Goal: Task Accomplishment & Management: Manage account settings

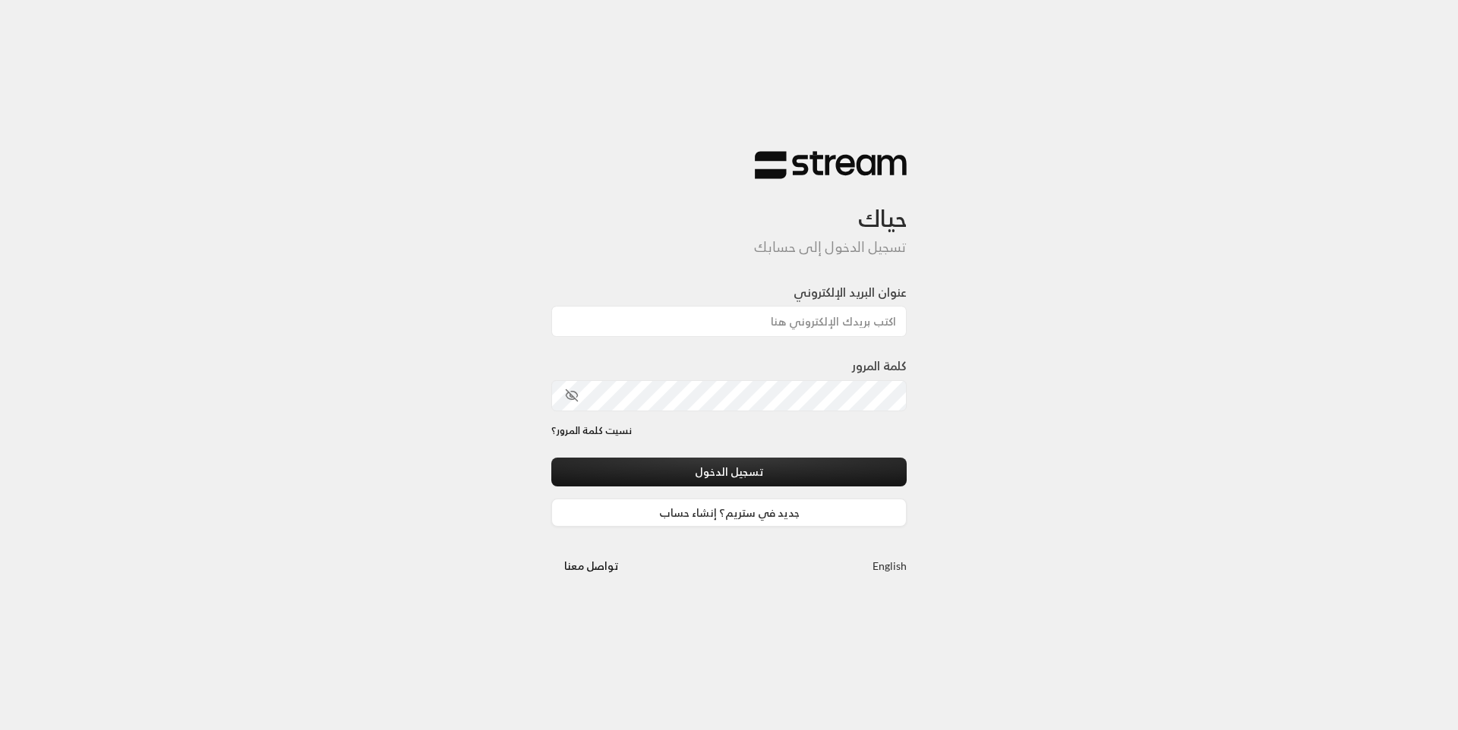
click at [742, 303] on div "عنوان البريد الإلكتروني" at bounding box center [728, 310] width 355 height 54
click at [775, 316] on input "عنوان البريد الإلكتروني" at bounding box center [728, 321] width 355 height 31
type input "[EMAIL_ADDRESS][DOMAIN_NAME]"
click at [759, 487] on div "تسجيل الدخول جديد في ستريم؟ إنشاء حساب" at bounding box center [728, 492] width 355 height 69
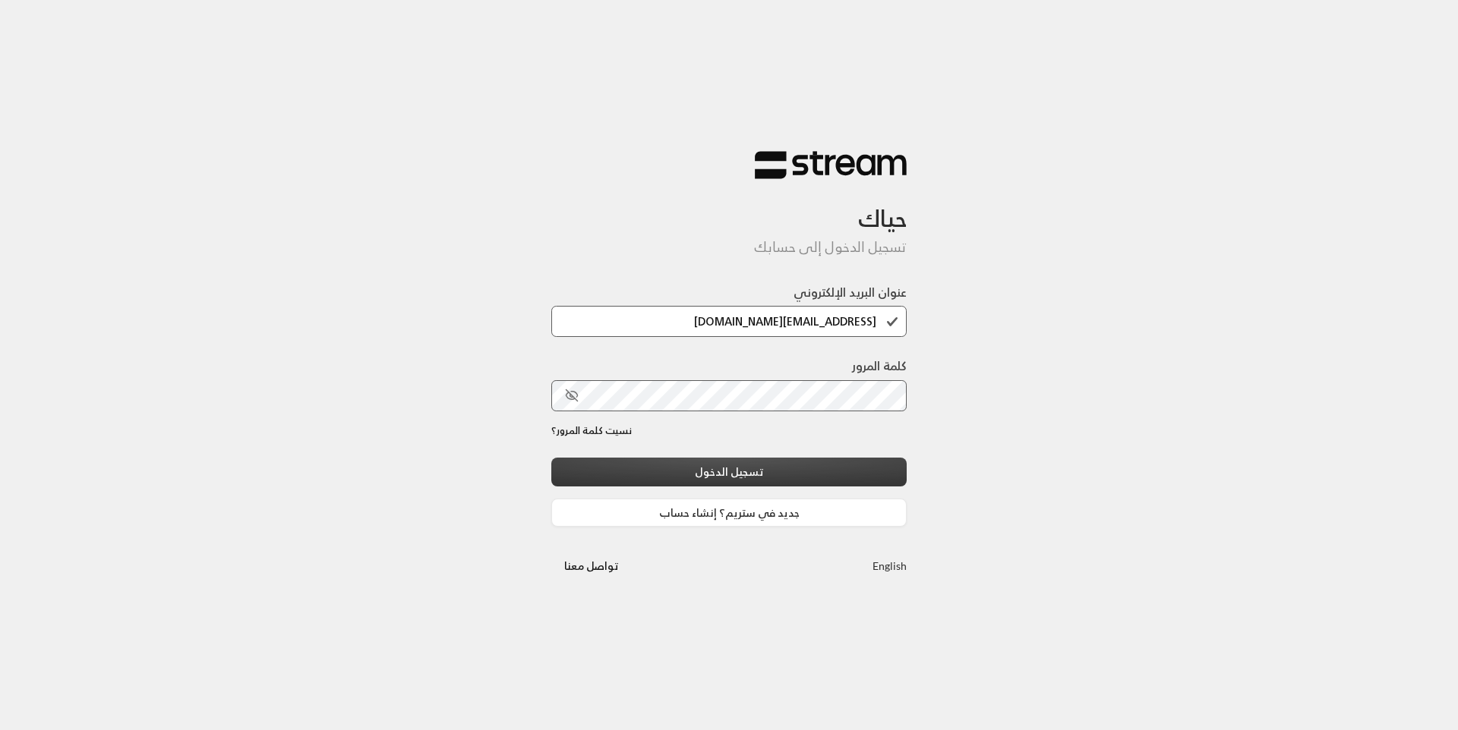
click at [759, 481] on button "تسجيل الدخول" at bounding box center [728, 472] width 355 height 28
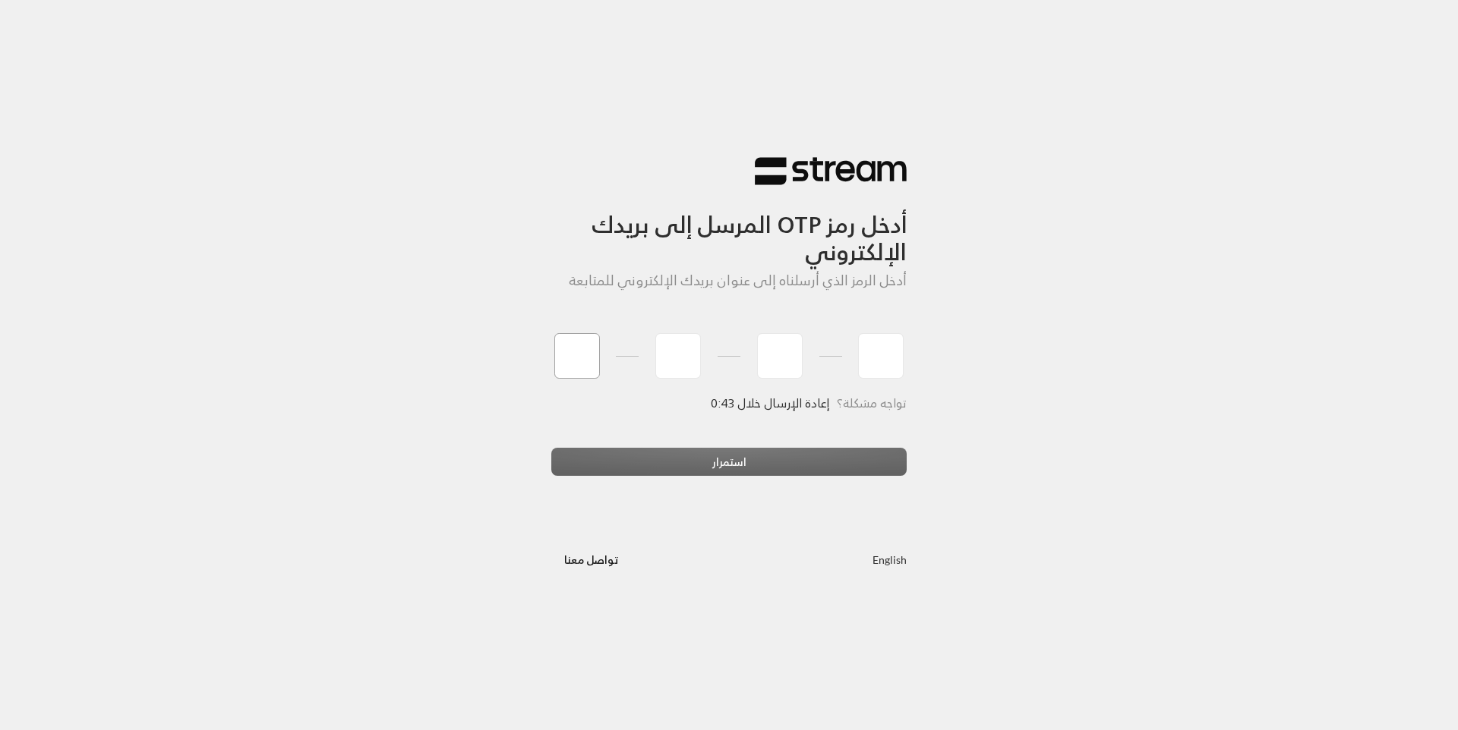
type input "3"
type input "9"
type input "3"
type input "8"
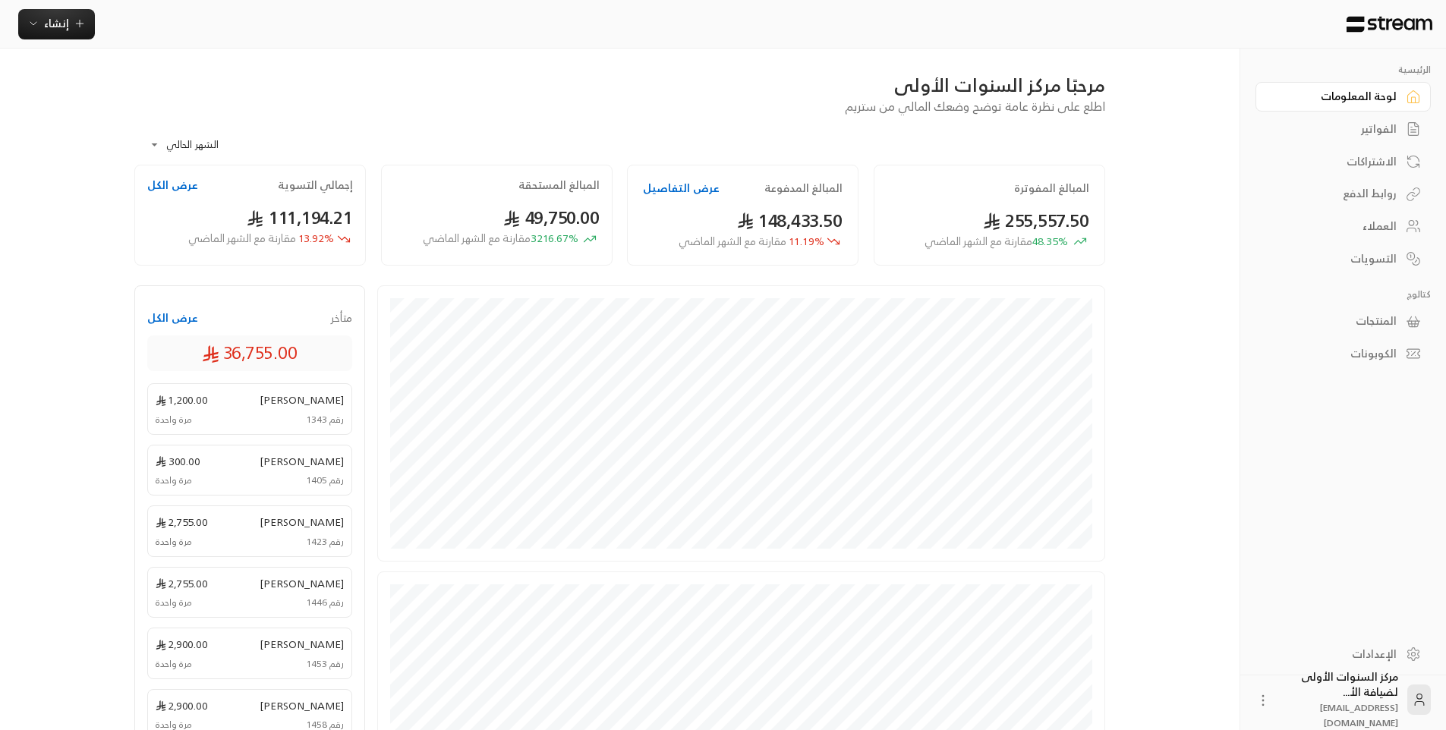
click at [694, 109] on div "مرحبًا مركز السنوات الأولى اطلع على نظرة عامة توضح وضعك المالي من ستريم" at bounding box center [620, 94] width 986 height 43
click at [515, 108] on div "مرحبًا مركز السنوات الأولى اطلع على نظرة عامة توضح وضعك المالي من ستريم" at bounding box center [620, 94] width 986 height 43
click at [1353, 134] on div "الفواتير" at bounding box center [1336, 128] width 122 height 15
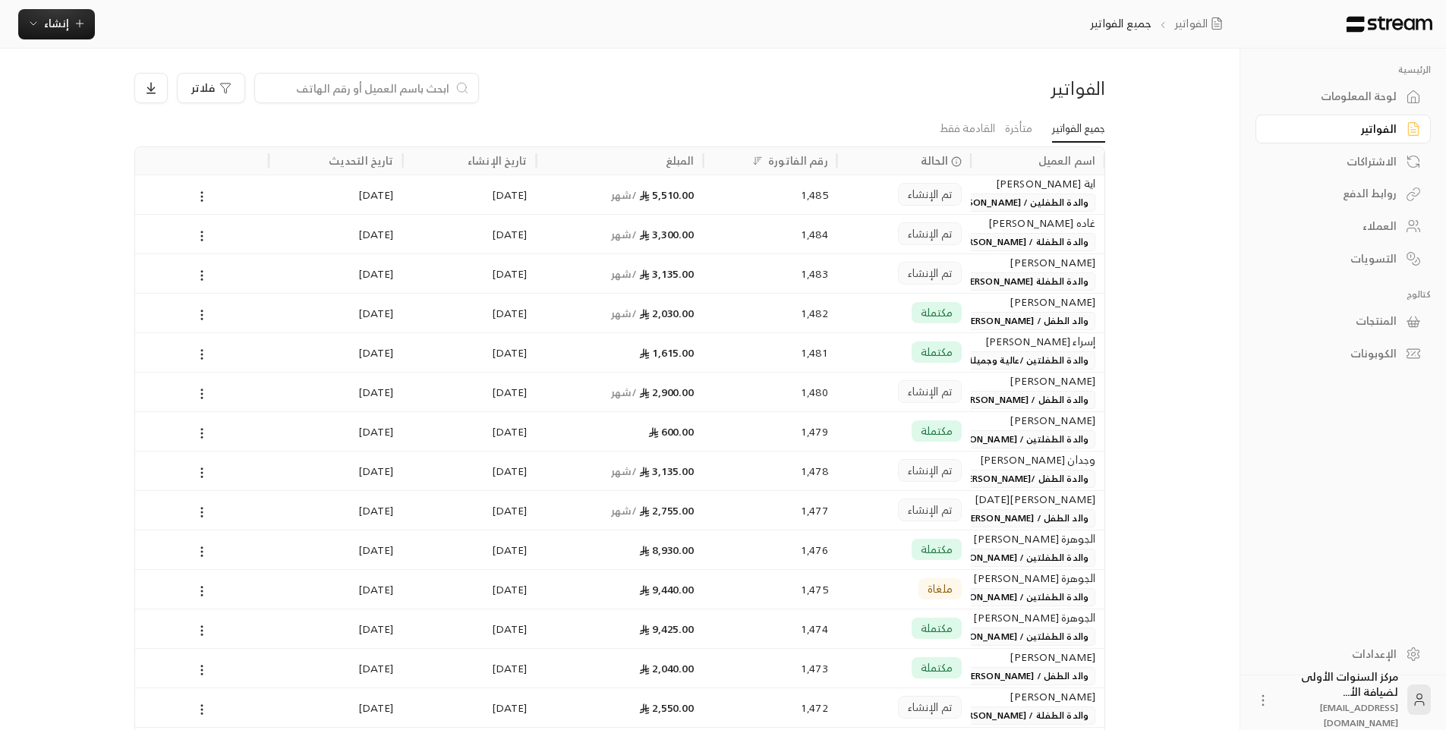
click at [449, 86] on input at bounding box center [356, 88] width 185 height 17
click at [711, 96] on div "فلاتر" at bounding box center [496, 88] width 724 height 30
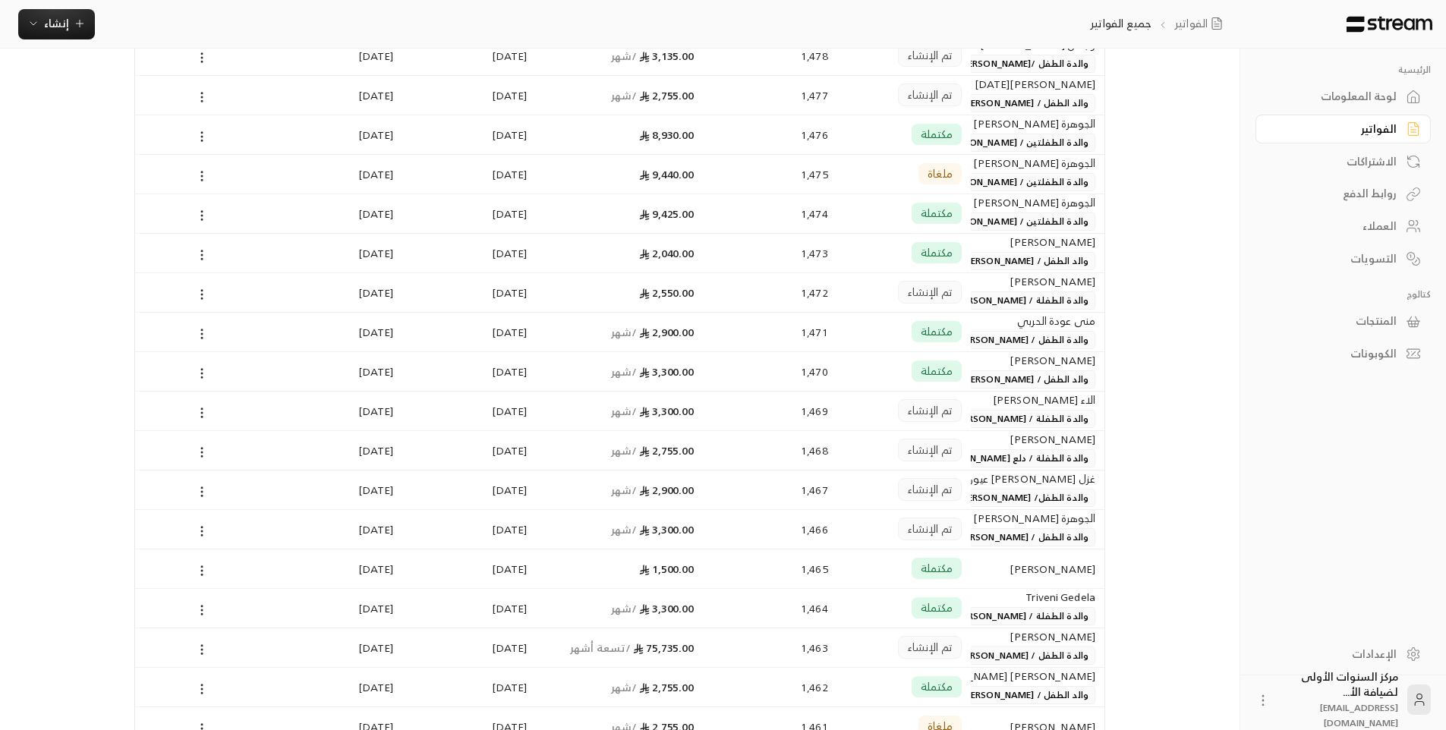
scroll to position [380, 0]
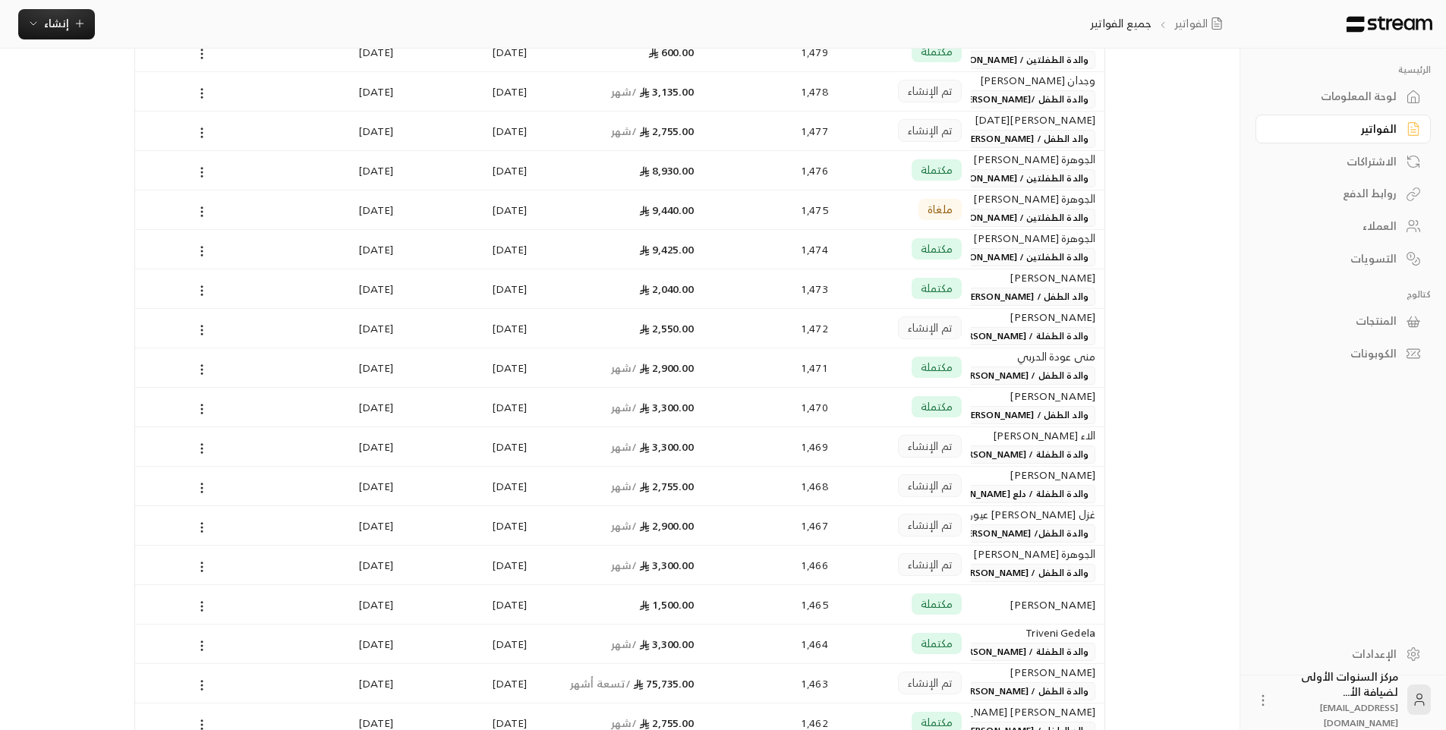
click at [1004, 327] on span "والدة الطفلة / [PERSON_NAME]" at bounding box center [1021, 336] width 147 height 18
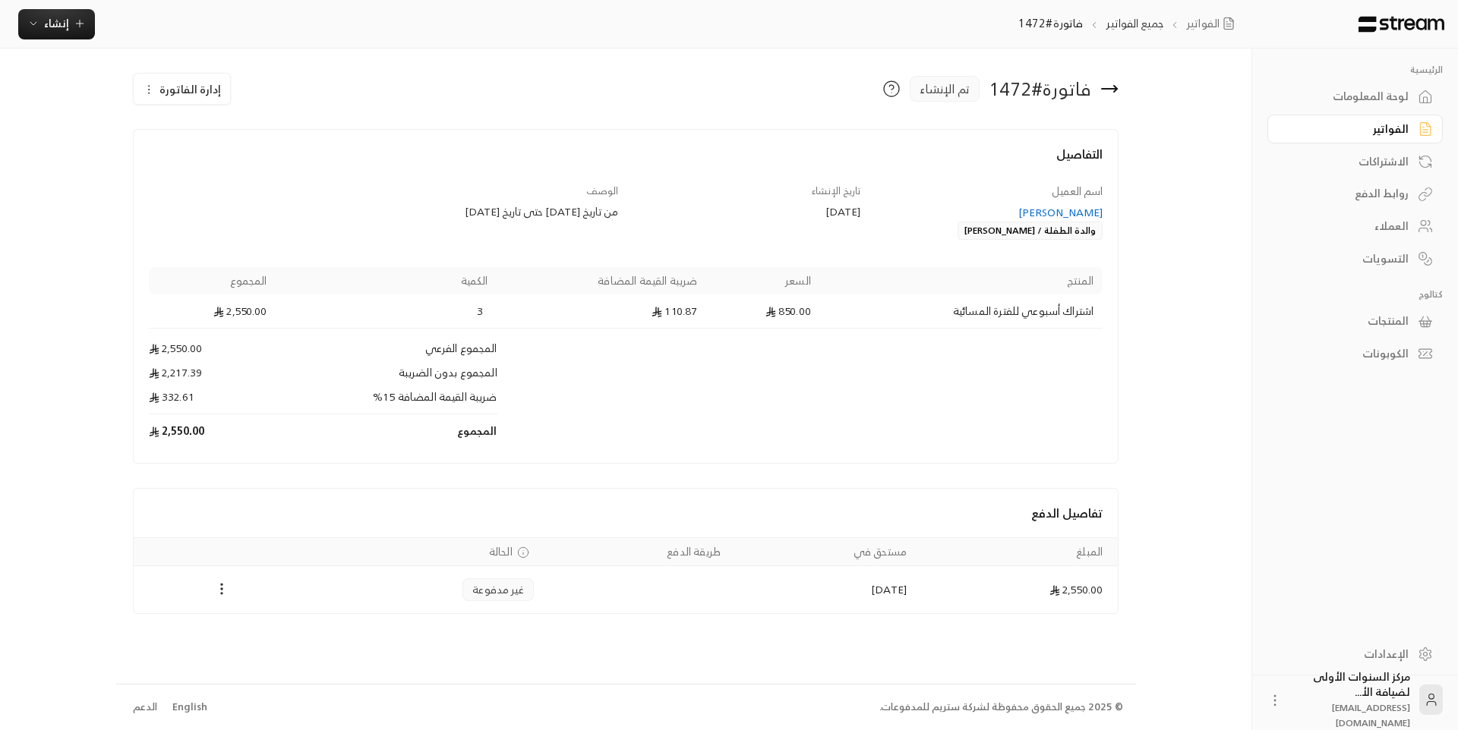
click at [189, 92] on span "إدارة الفاتورة" at bounding box center [189, 89] width 61 height 19
click at [206, 154] on link "إلغاء" at bounding box center [190, 160] width 94 height 27
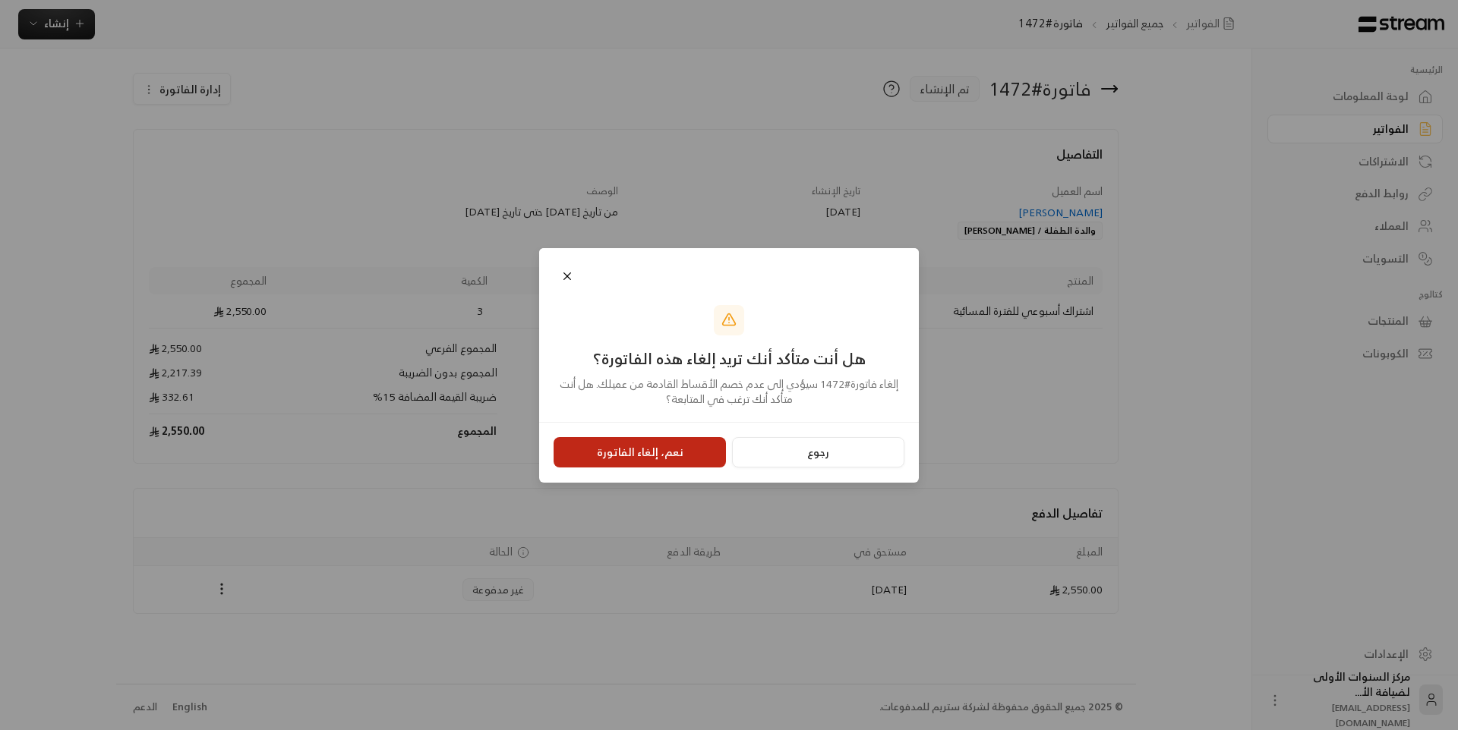
click at [648, 454] on button "نعم، إلغاء الفاتورة" at bounding box center [639, 452] width 172 height 30
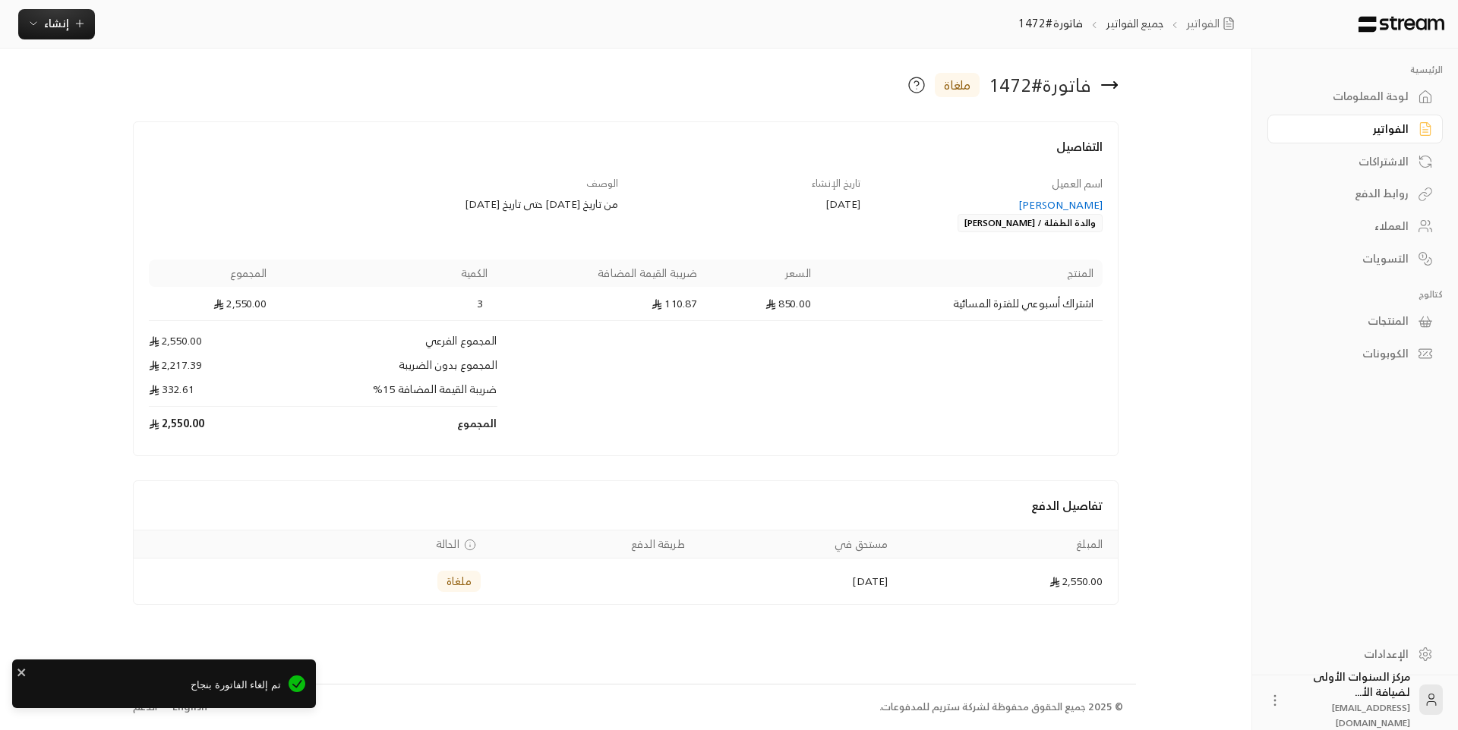
click at [80, 41] on div "الفواتير جميع الفواتير فاتورة#1472 إنشاء" at bounding box center [628, 24] width 1257 height 49
click at [80, 30] on icon "button" at bounding box center [80, 23] width 12 height 12
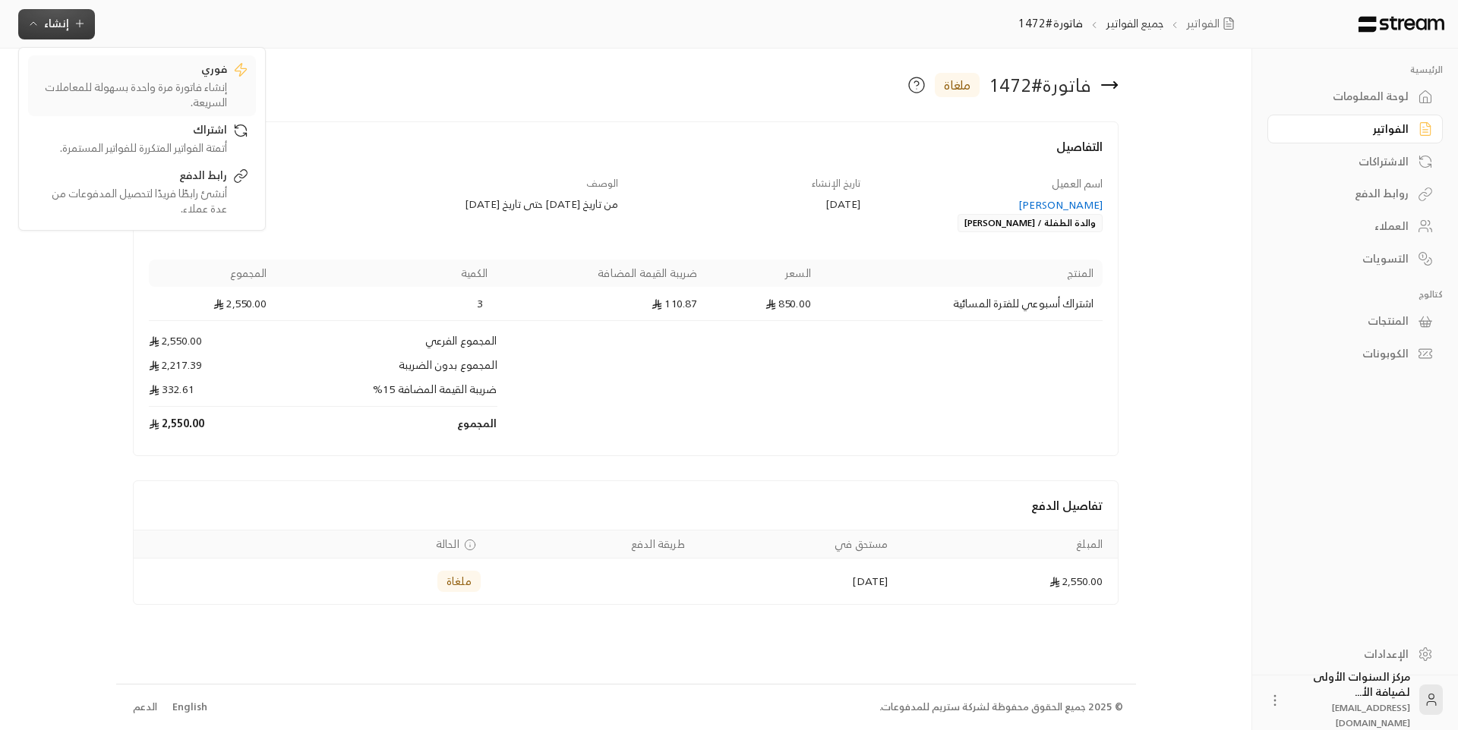
click at [206, 99] on div "إنشاء فاتورة مرة واحدة بسهولة للمعاملات السريعة." at bounding box center [131, 95] width 191 height 30
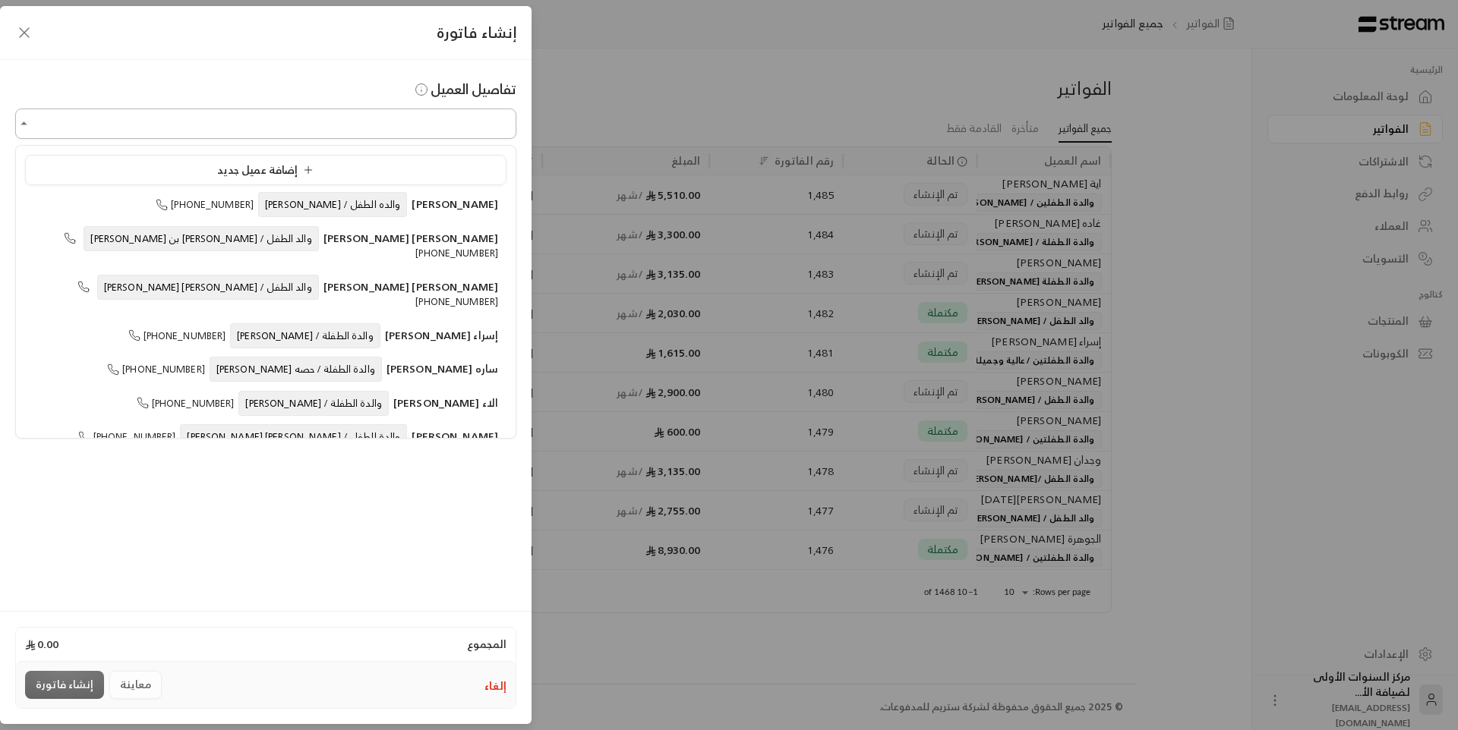
click at [424, 125] on input "اختر العميل" at bounding box center [265, 124] width 501 height 27
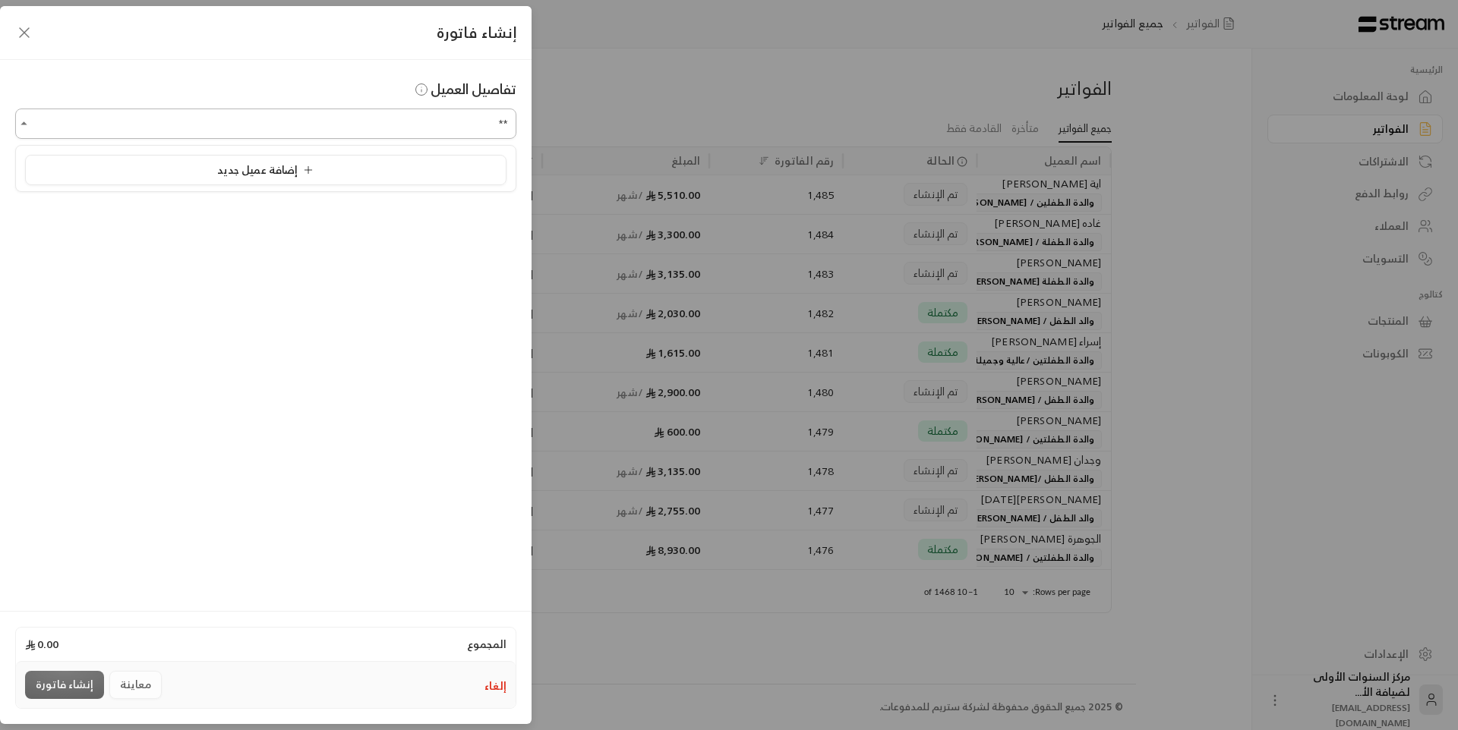
type input "*"
click at [375, 203] on span "والدة الطفلة / [PERSON_NAME]" at bounding box center [332, 204] width 150 height 25
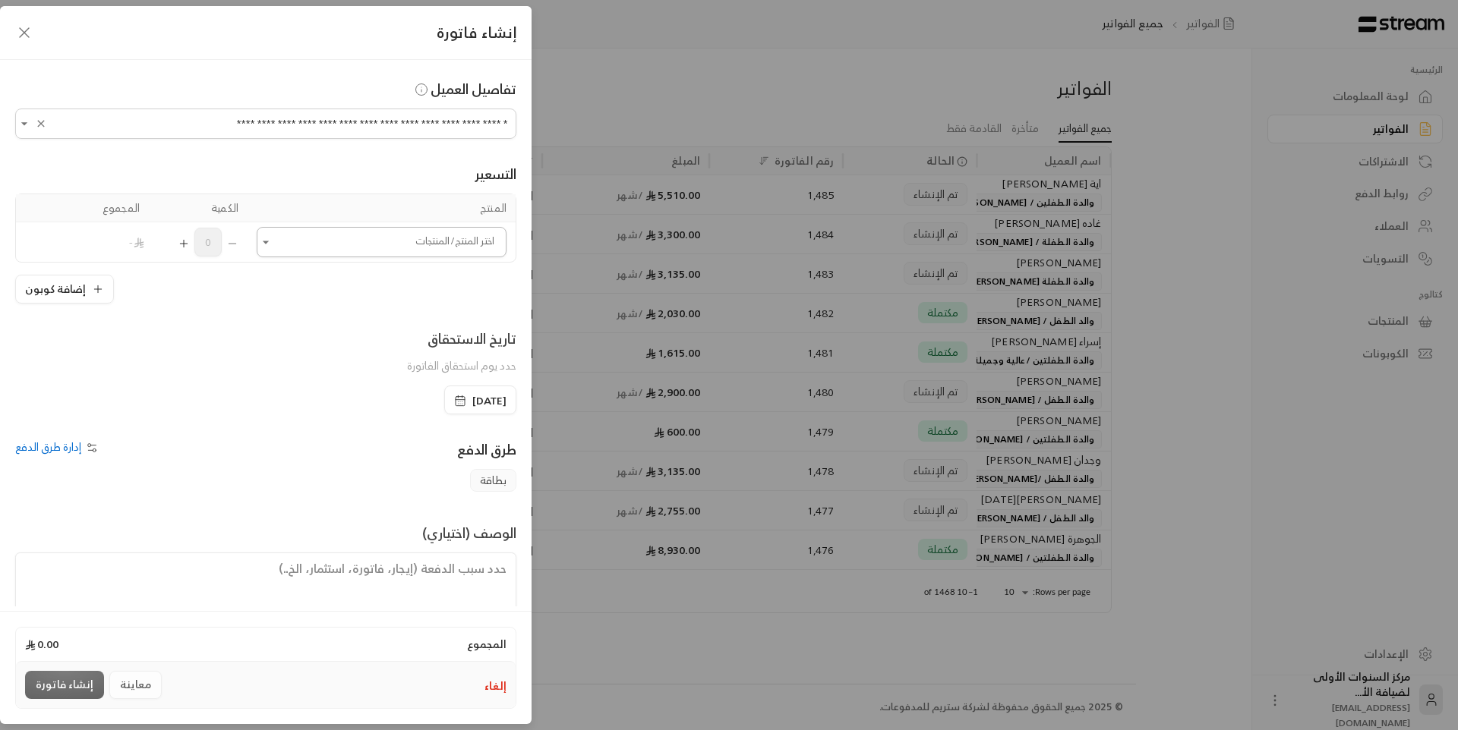
type input "**********"
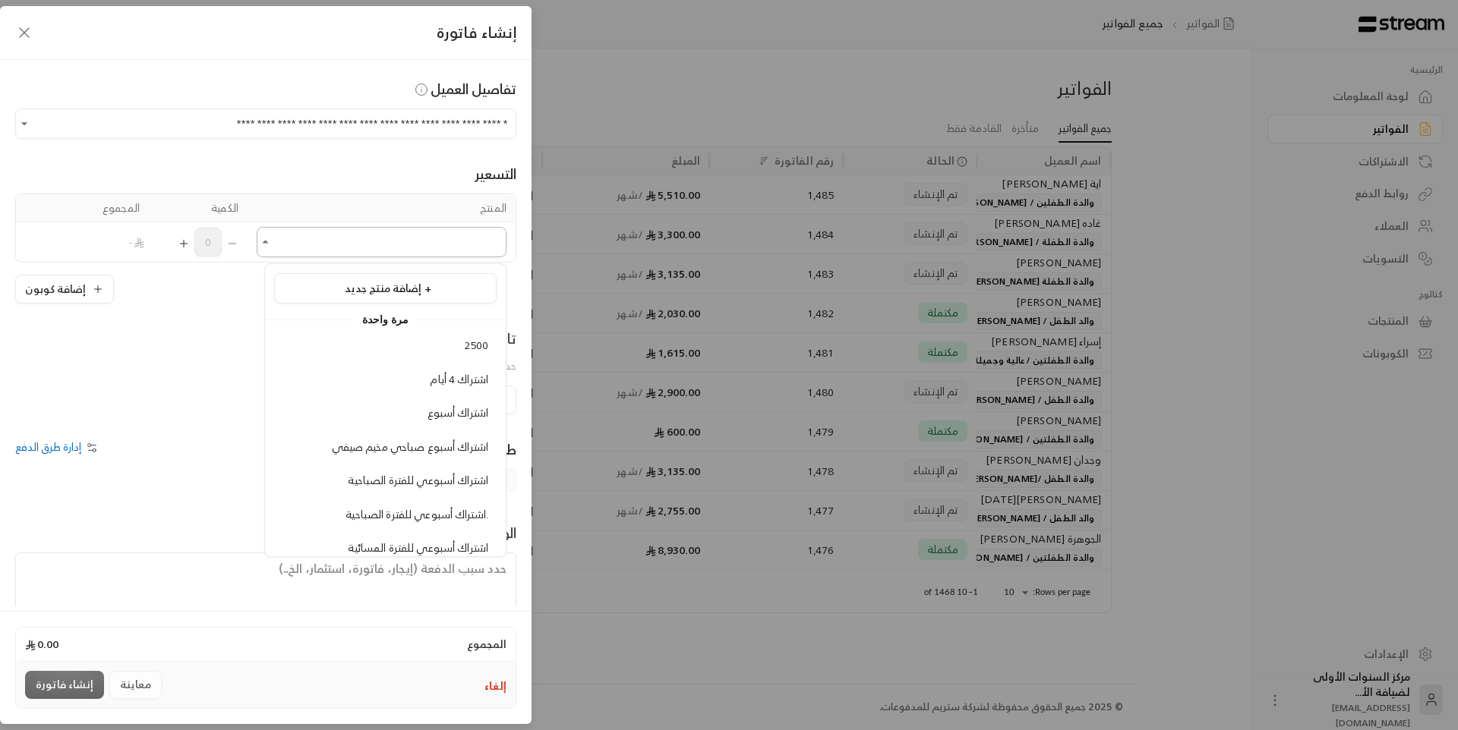
click at [375, 254] on input "اختر العميل" at bounding box center [382, 242] width 250 height 27
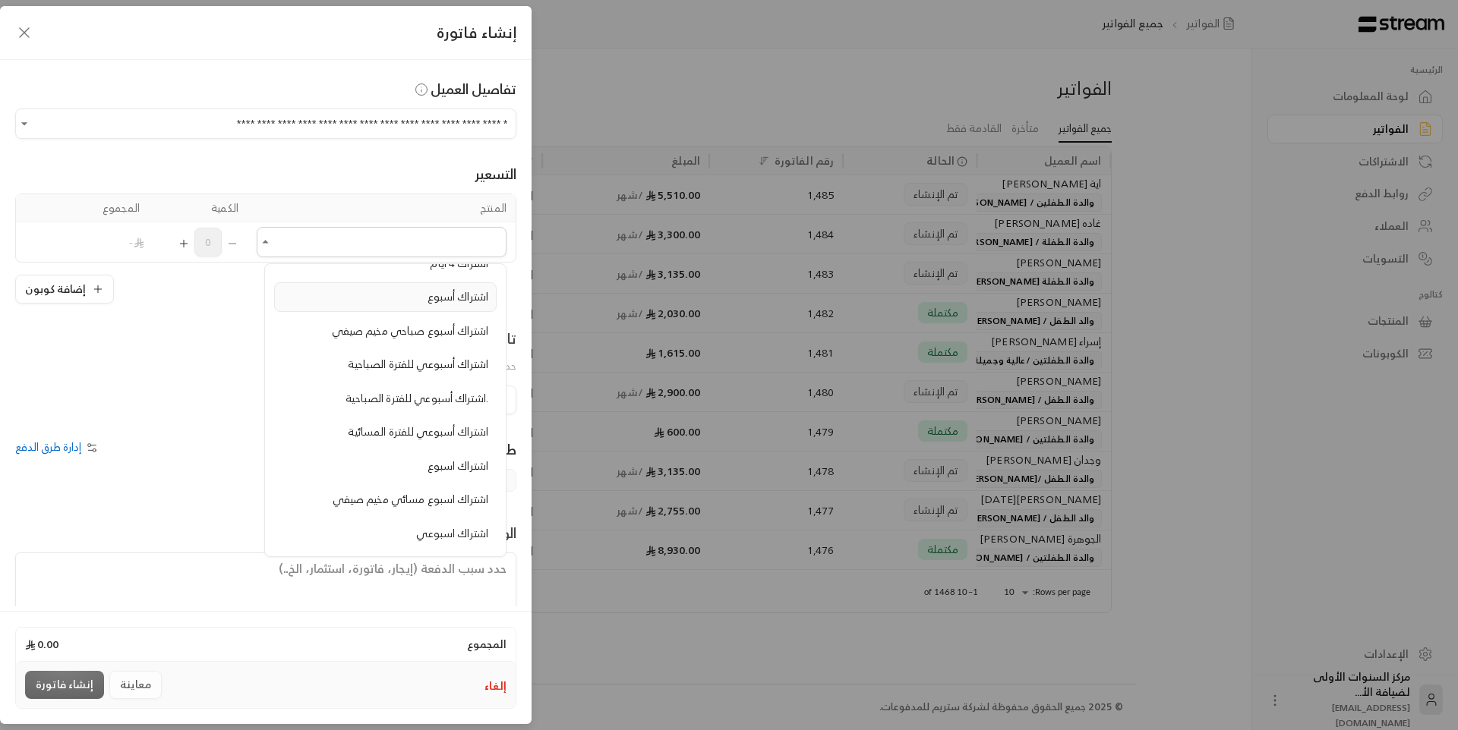
scroll to position [152, 0]
click at [384, 390] on span "اشتراك أسبوعي للفترة المسائية" at bounding box center [418, 395] width 140 height 19
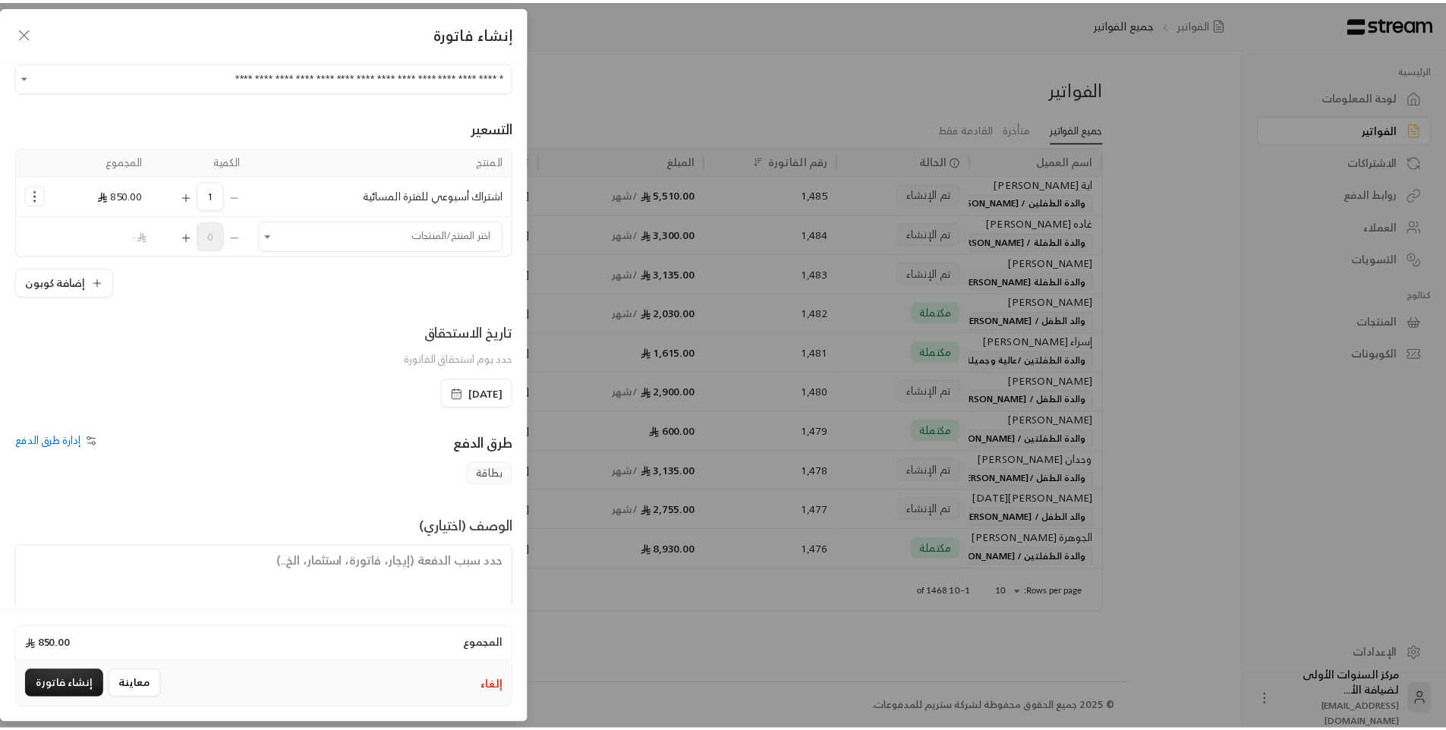
scroll to position [73, 0]
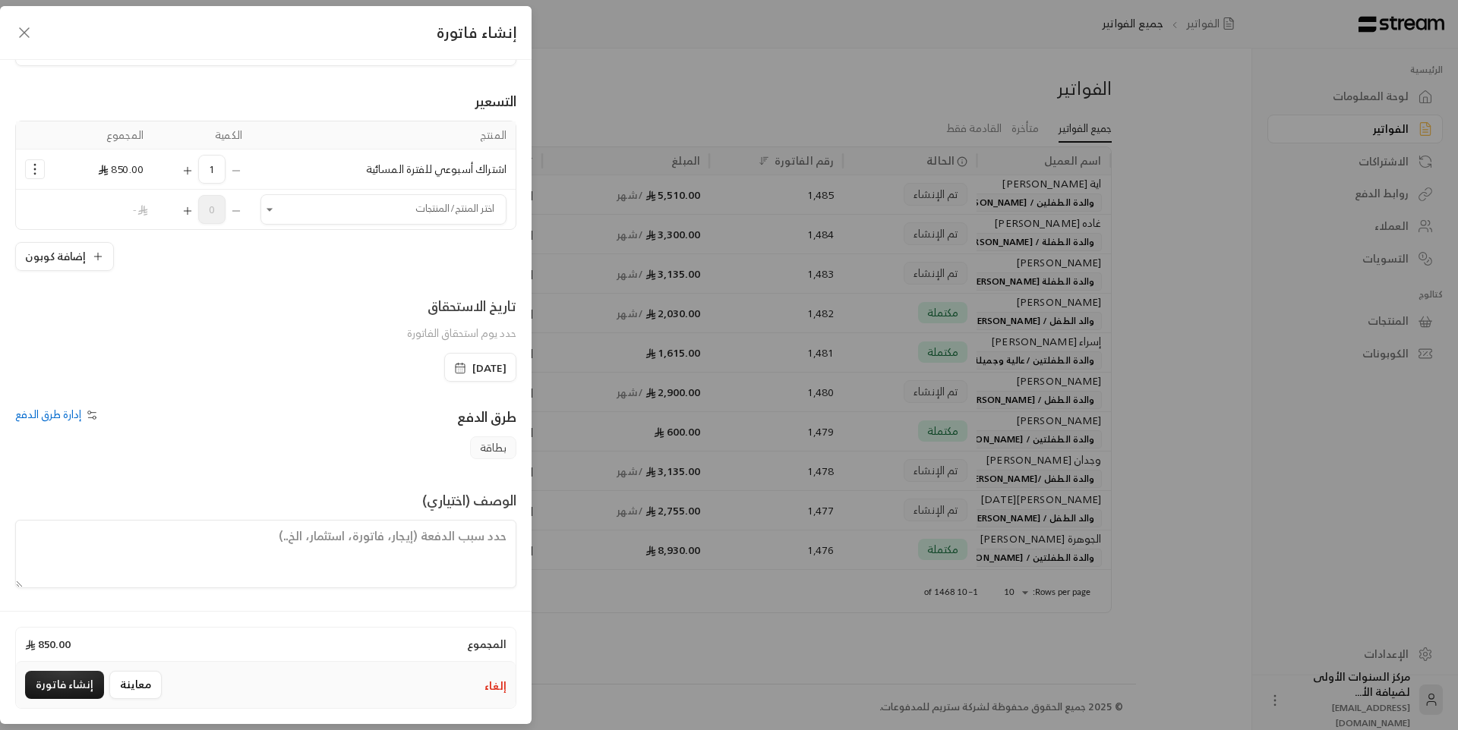
click at [461, 543] on textarea at bounding box center [265, 554] width 501 height 68
type textarea "اشتراك لمدة أسبوع من تاريخ [DATE] حتى تاريخ [DATE]"
click at [69, 687] on button "إنشاء فاتورة" at bounding box center [64, 685] width 79 height 28
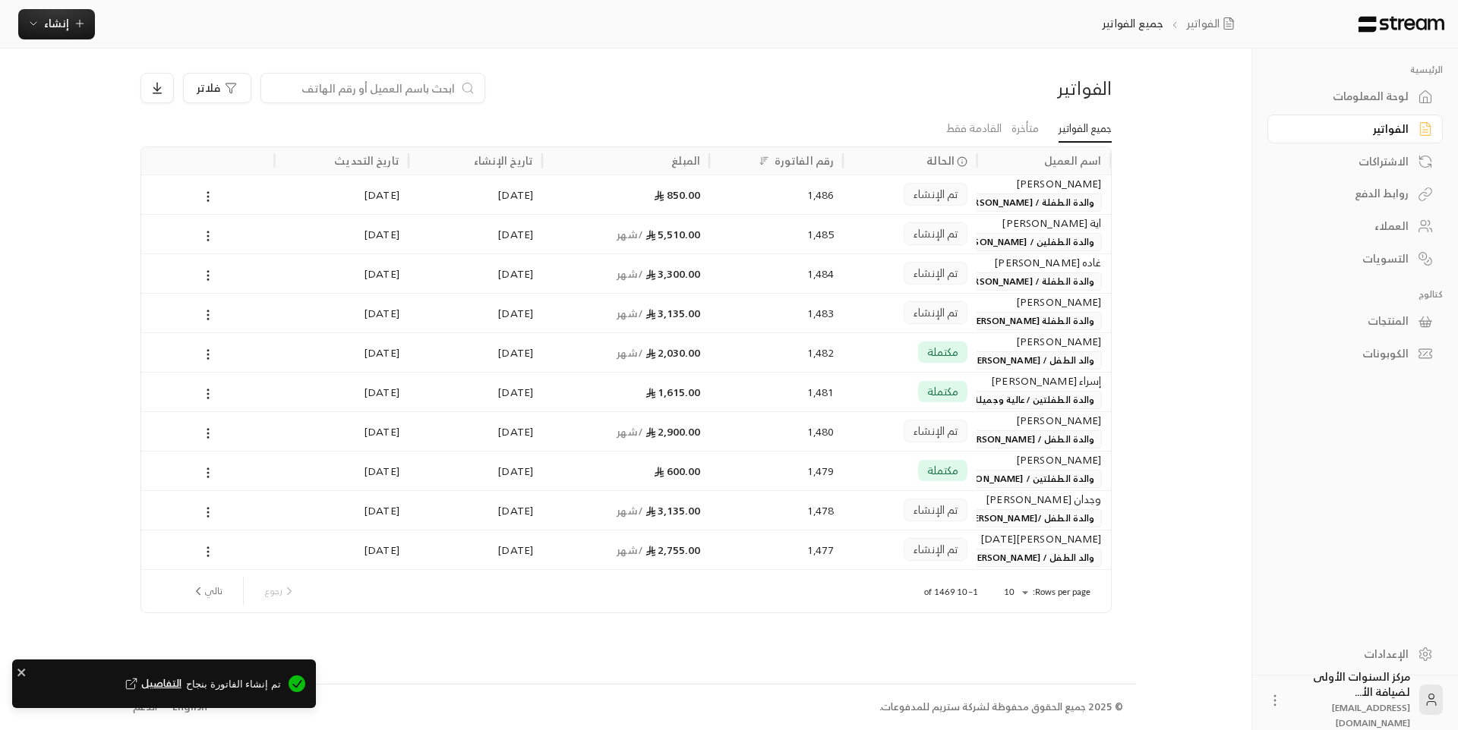
click at [1077, 206] on span "والدة الطفلة / [PERSON_NAME]" at bounding box center [1027, 203] width 147 height 18
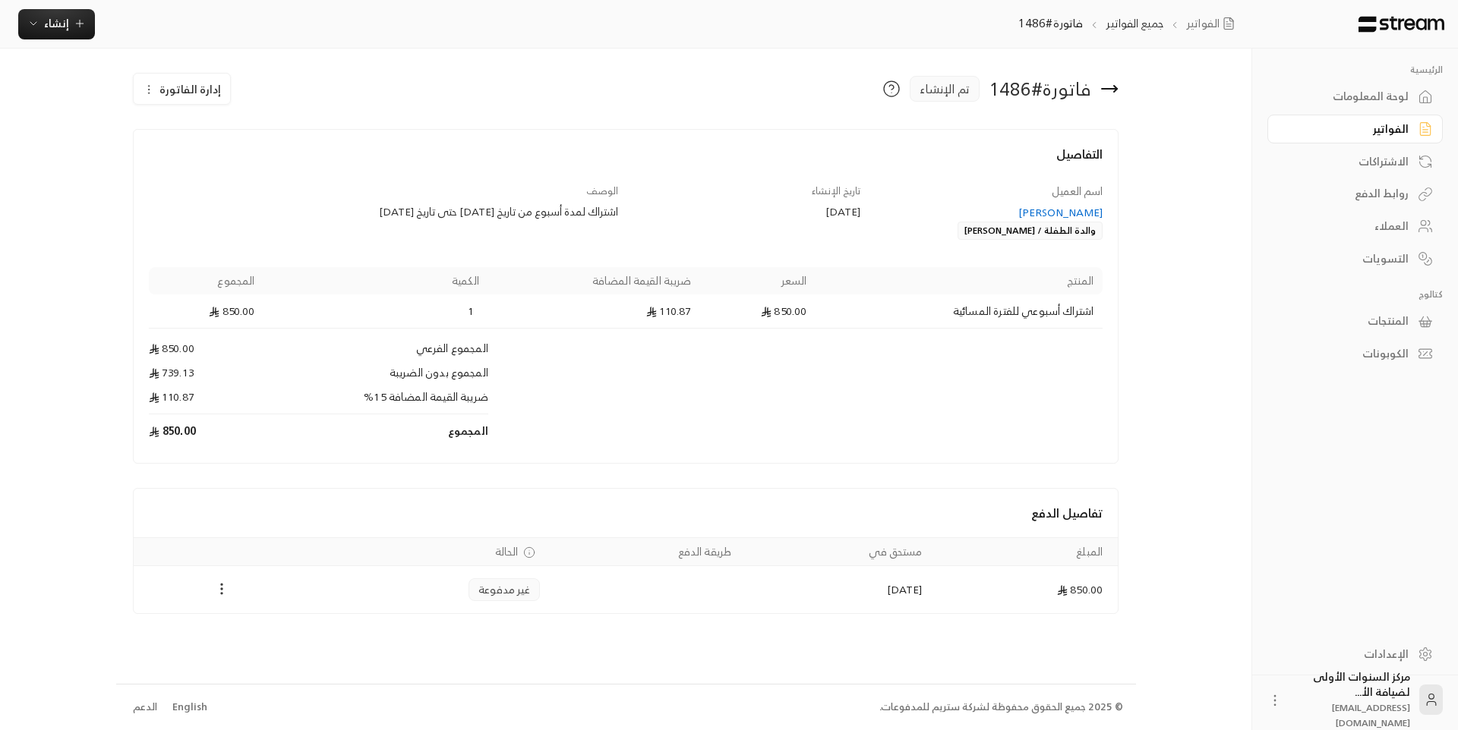
click at [218, 587] on icon "Payments" at bounding box center [221, 589] width 15 height 15
click at [289, 626] on li "تغيير الحالة الى مدفوعة" at bounding box center [275, 628] width 110 height 27
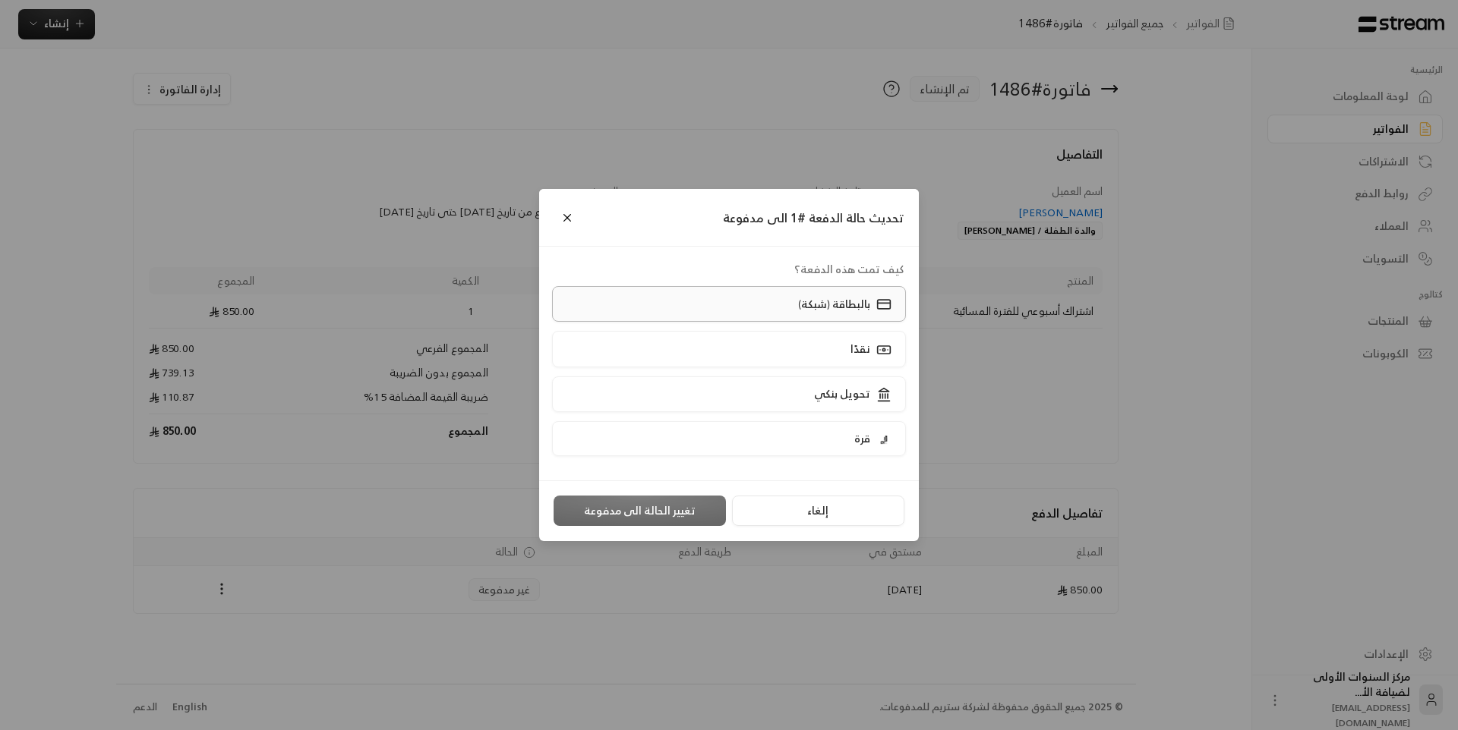
click at [856, 306] on p "بالبطاقة (شبكة)" at bounding box center [834, 304] width 72 height 15
click at [646, 517] on button "تغيير الحالة الى مدفوعة" at bounding box center [639, 511] width 172 height 30
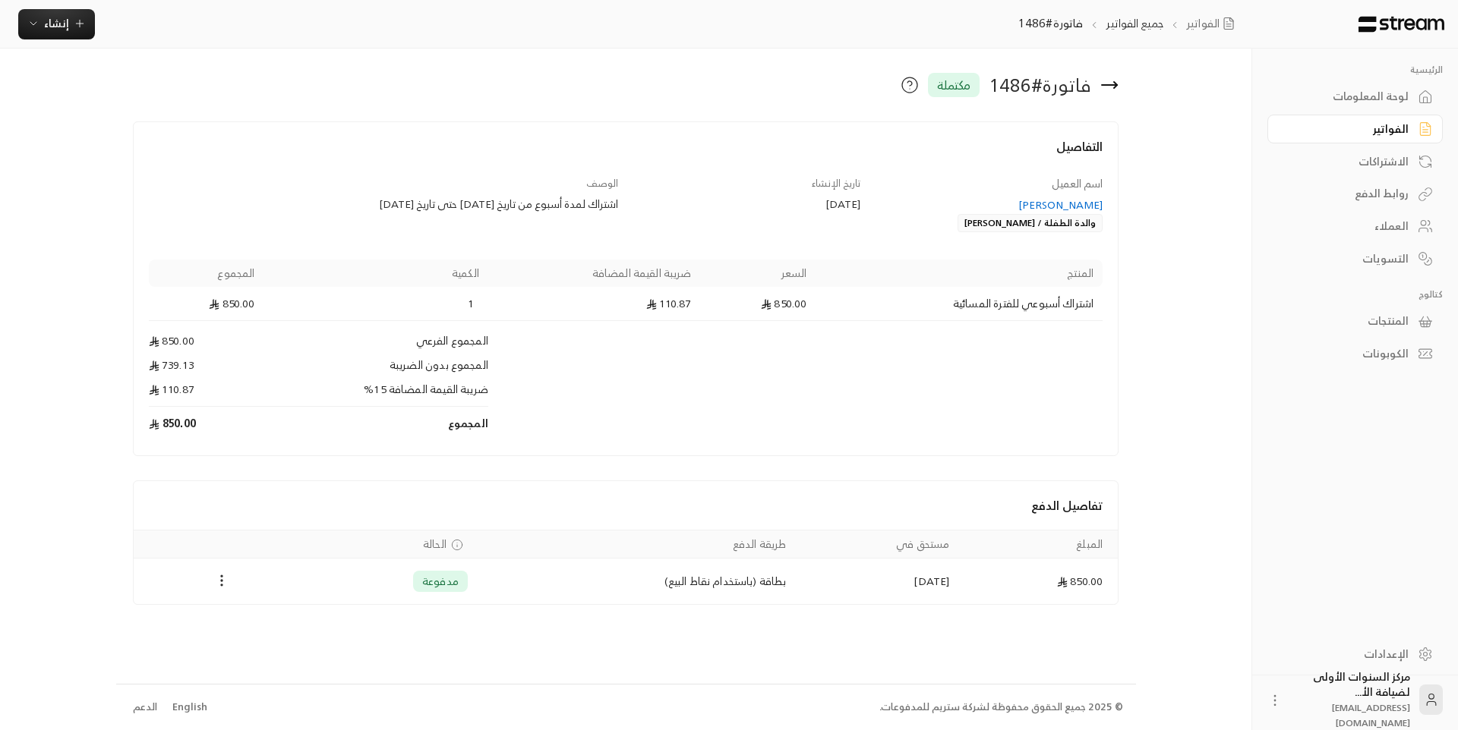
click at [1113, 83] on icon at bounding box center [1109, 85] width 18 height 18
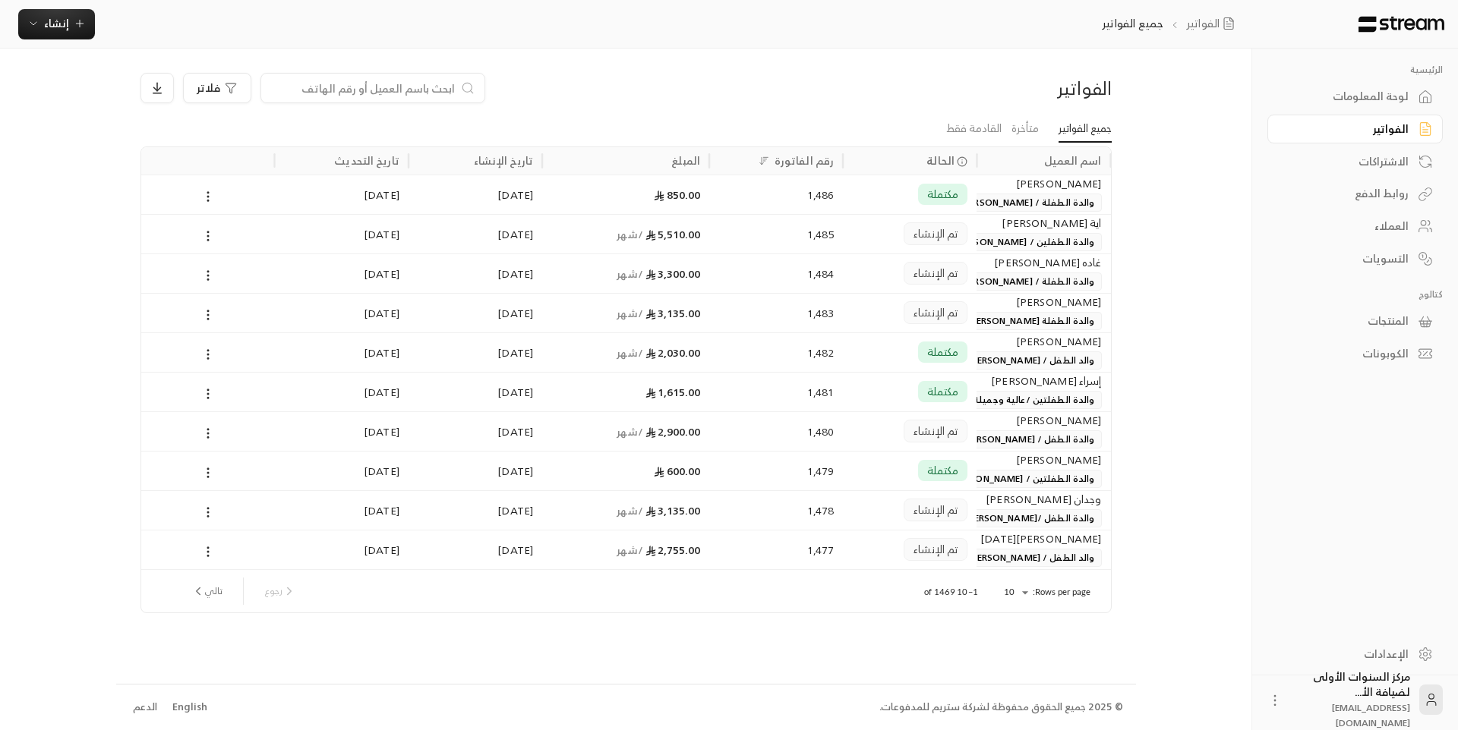
click at [1010, 234] on span "والدة الطفلين / [PERSON_NAME] [PERSON_NAME]" at bounding box center [987, 242] width 227 height 18
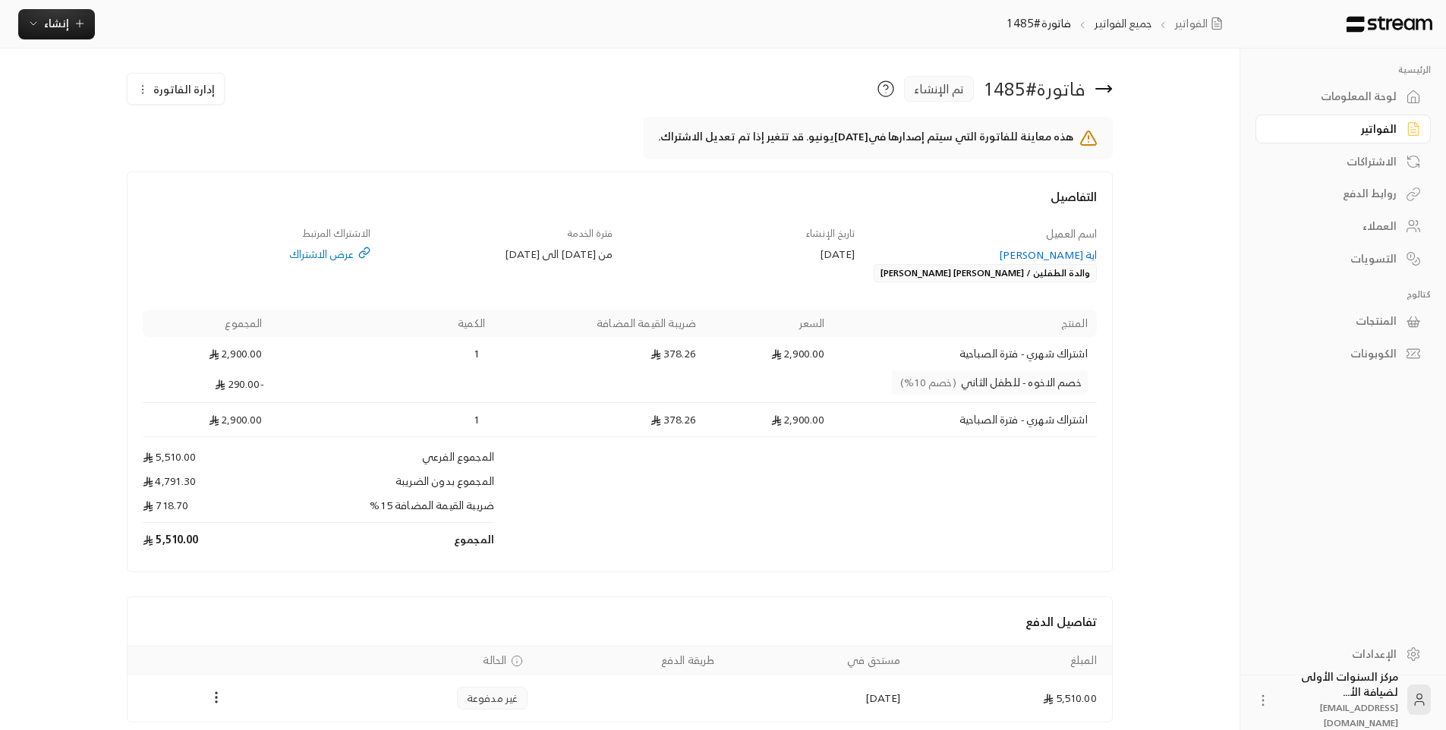
click at [204, 90] on span "إدارة الفاتورة" at bounding box center [183, 89] width 61 height 19
click at [217, 162] on span "إلغاء" at bounding box center [215, 160] width 17 height 12
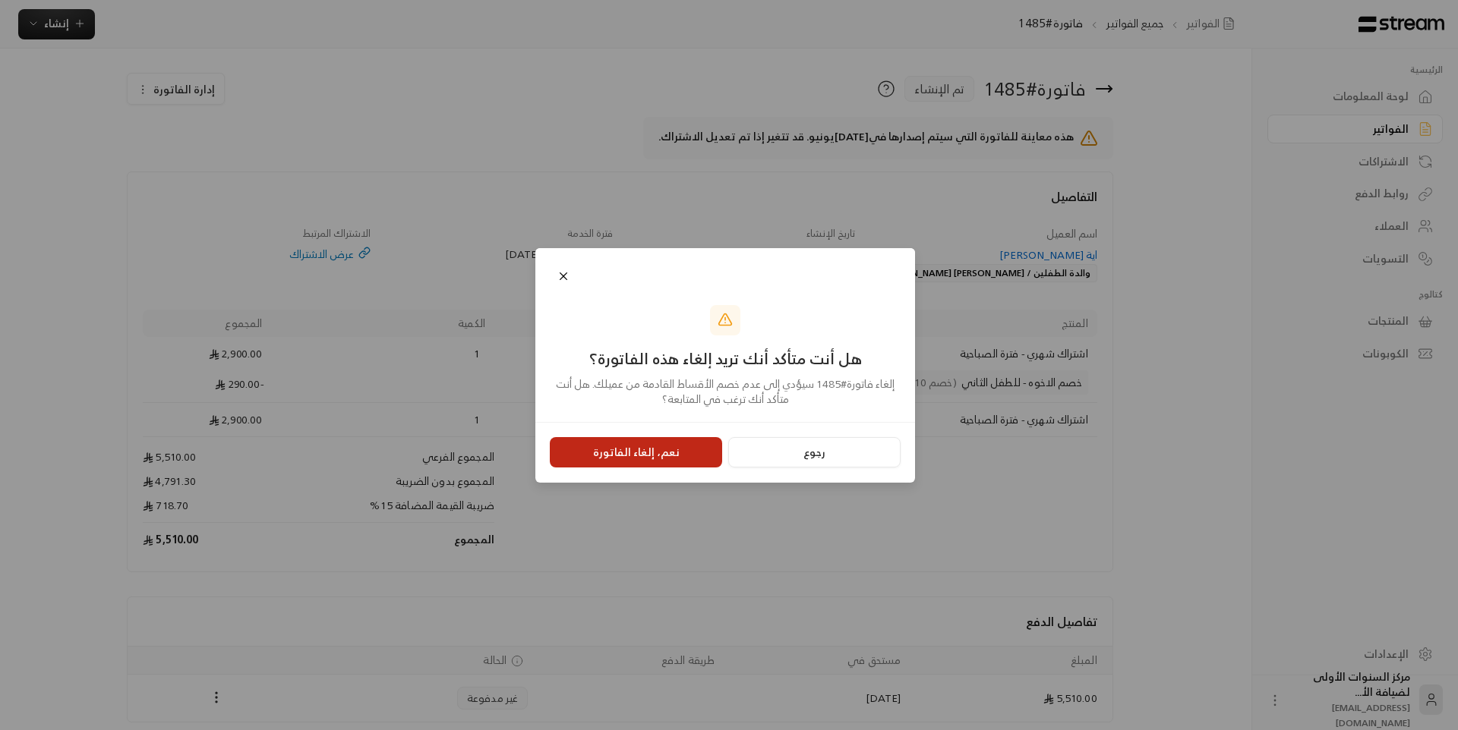
click at [682, 449] on button "نعم، إلغاء الفاتورة" at bounding box center [636, 452] width 172 height 30
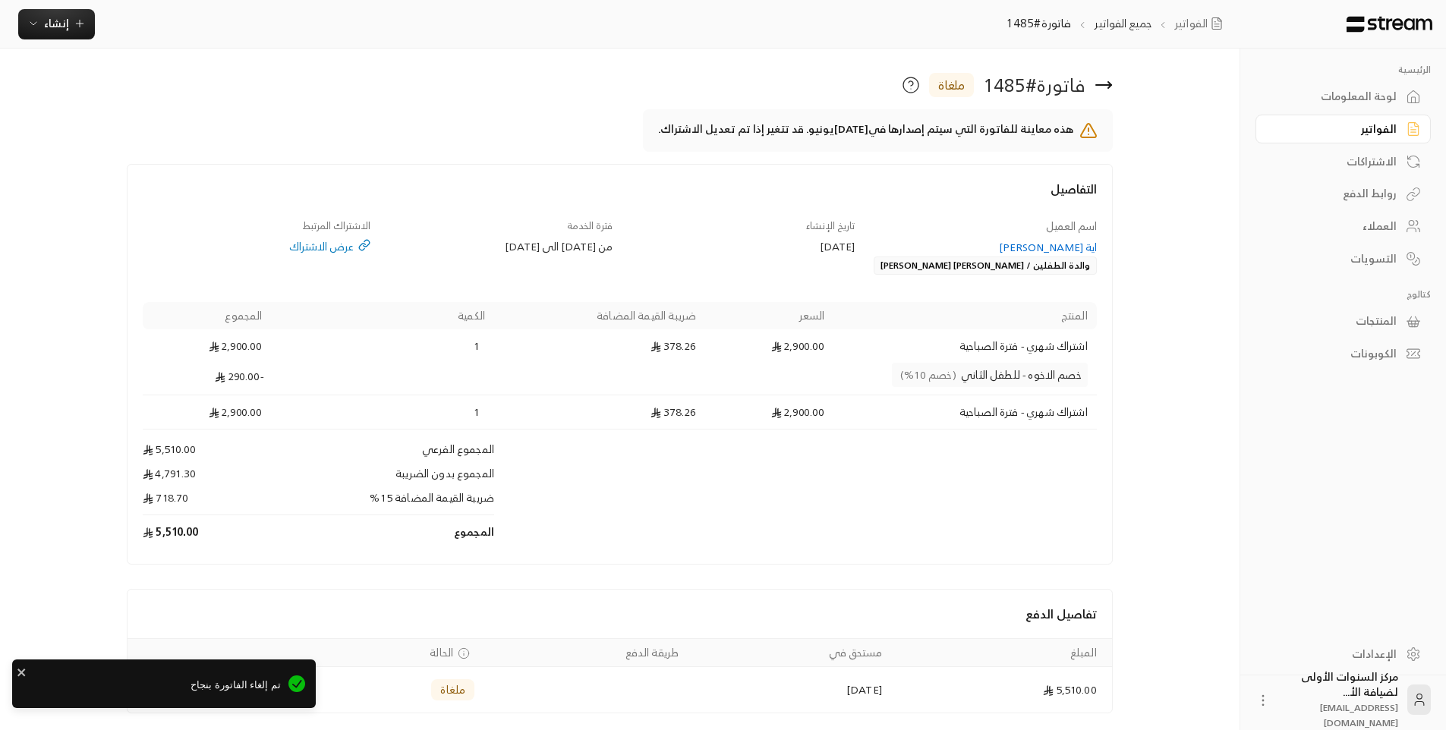
click at [1074, 242] on div "اية [PERSON_NAME]" at bounding box center [983, 247] width 228 height 15
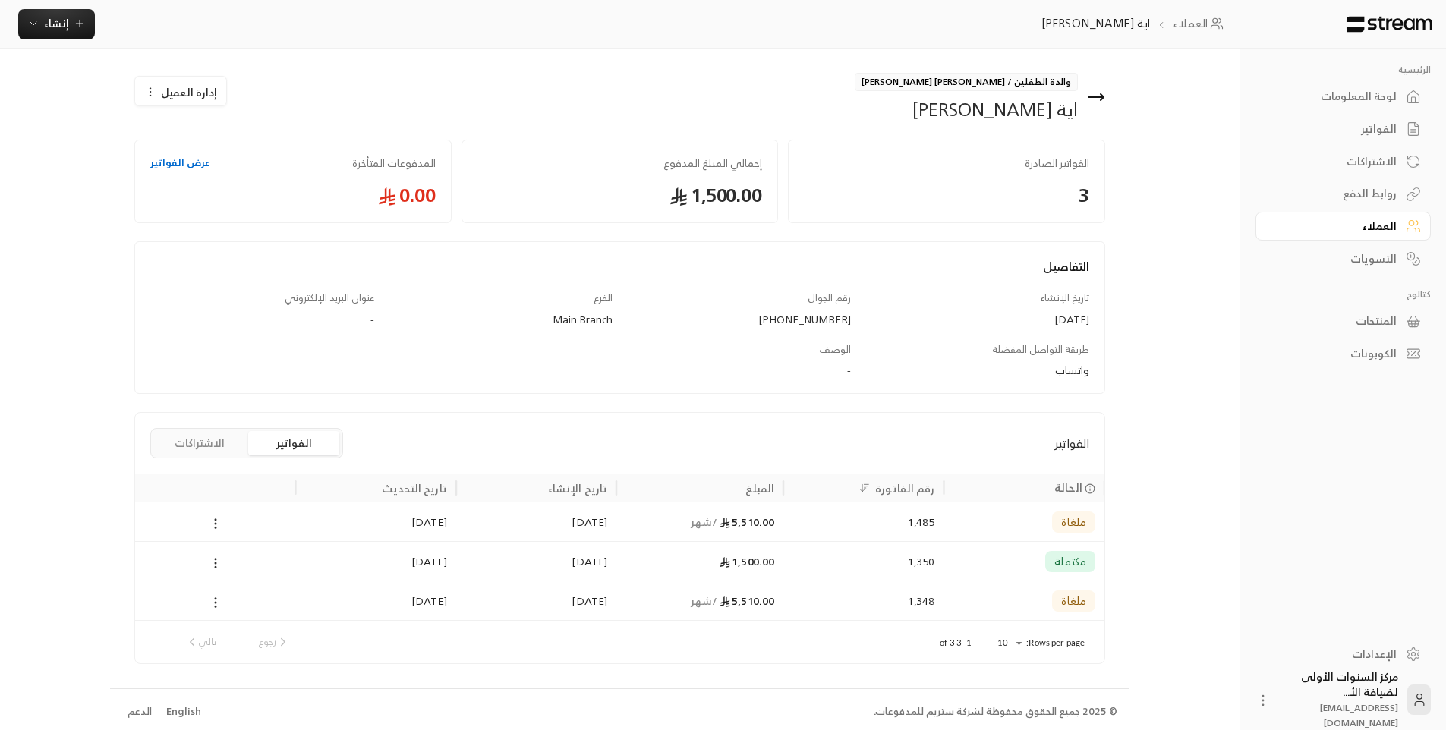
click at [175, 90] on span "إدارة العميل" at bounding box center [189, 92] width 56 height 16
click at [626, 112] on div "والدة الطفلين / [PERSON_NAME] [PERSON_NAME] [PERSON_NAME]" at bounding box center [866, 97] width 493 height 49
click at [194, 87] on span "إدارة العميل" at bounding box center [189, 88] width 56 height 16
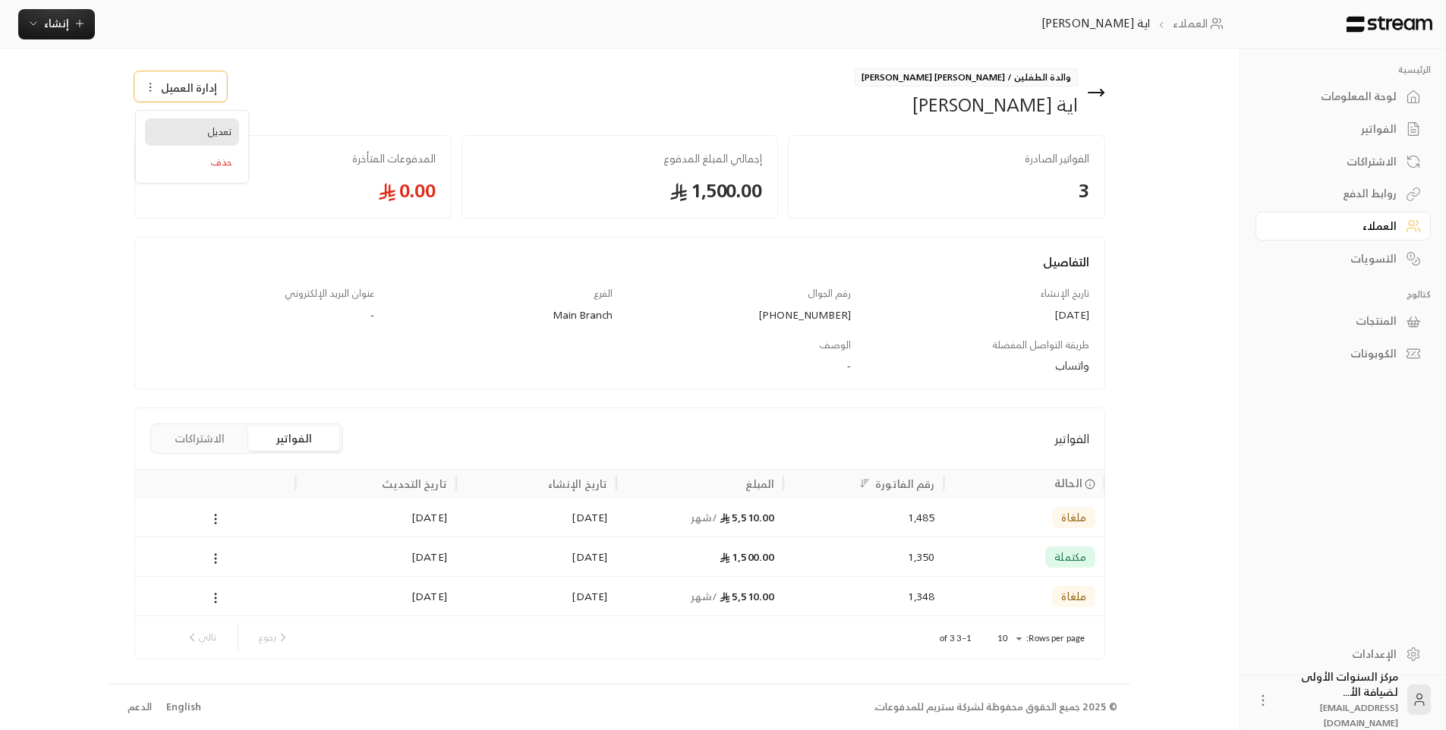
click at [200, 126] on link "تعديل" at bounding box center [192, 131] width 94 height 27
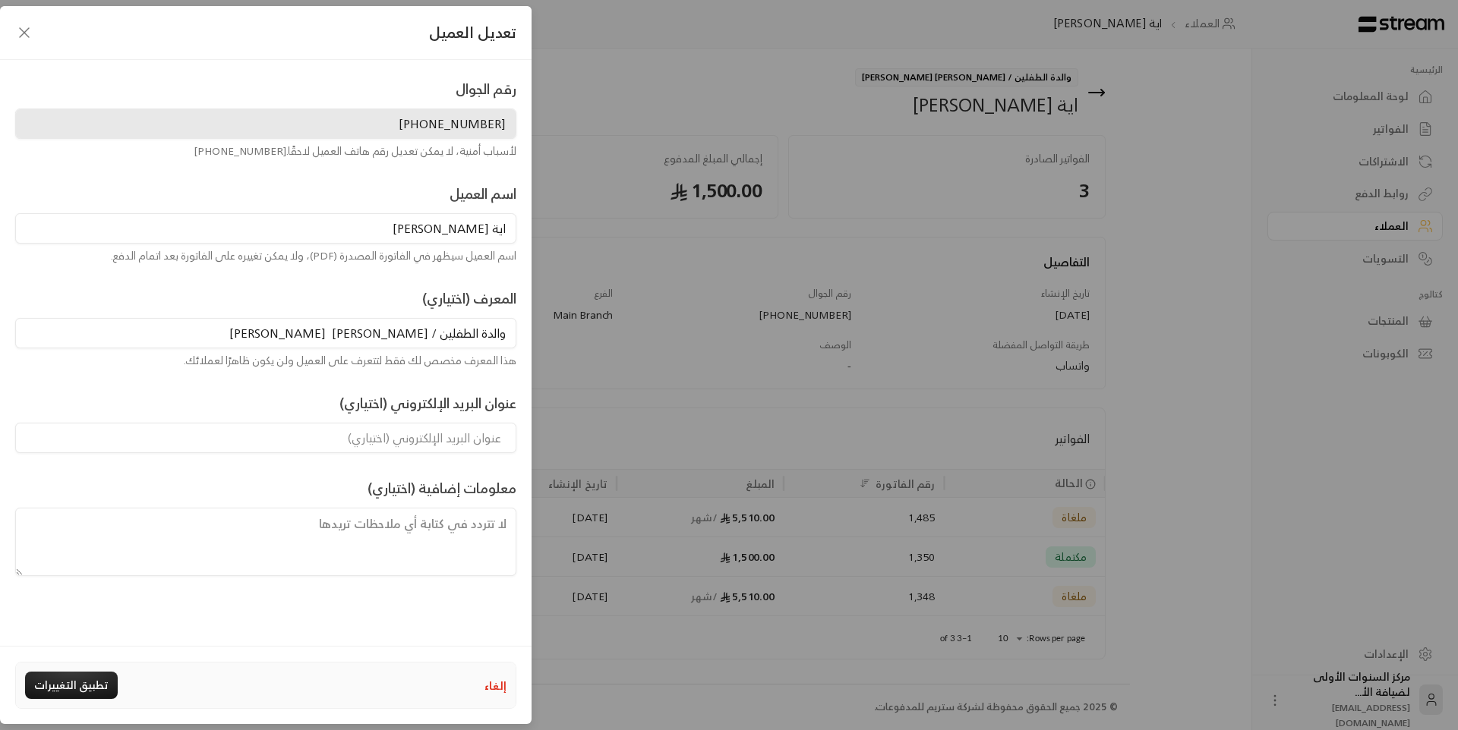
click at [490, 680] on button "إلغاء" at bounding box center [495, 686] width 22 height 16
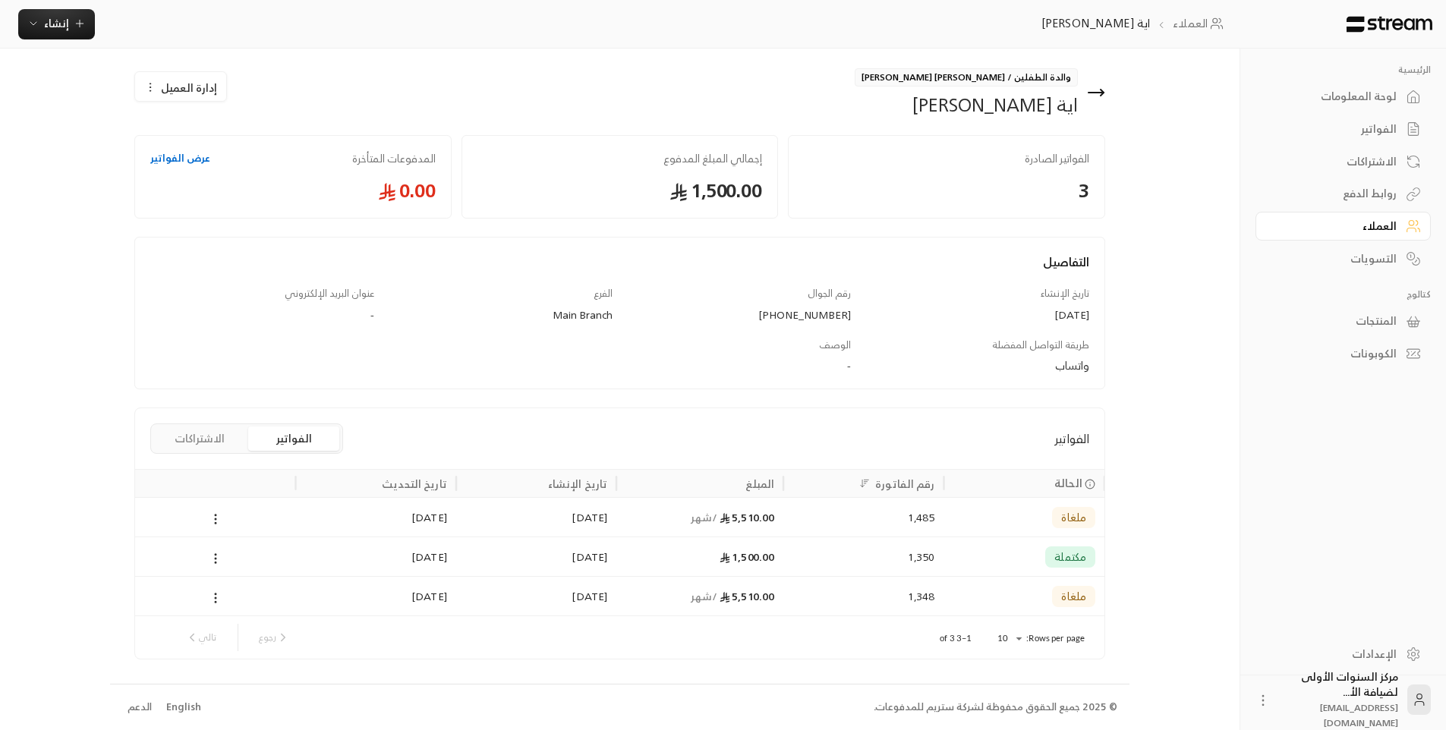
click at [496, 126] on div "الفواتير الصادرة 3 إجمالي المبلغ المدفوع 1,500.00 المدفوعات المتأخرة عرض الفوات…" at bounding box center [620, 171] width 981 height 93
click at [209, 440] on button "الاشتراكات" at bounding box center [199, 439] width 91 height 24
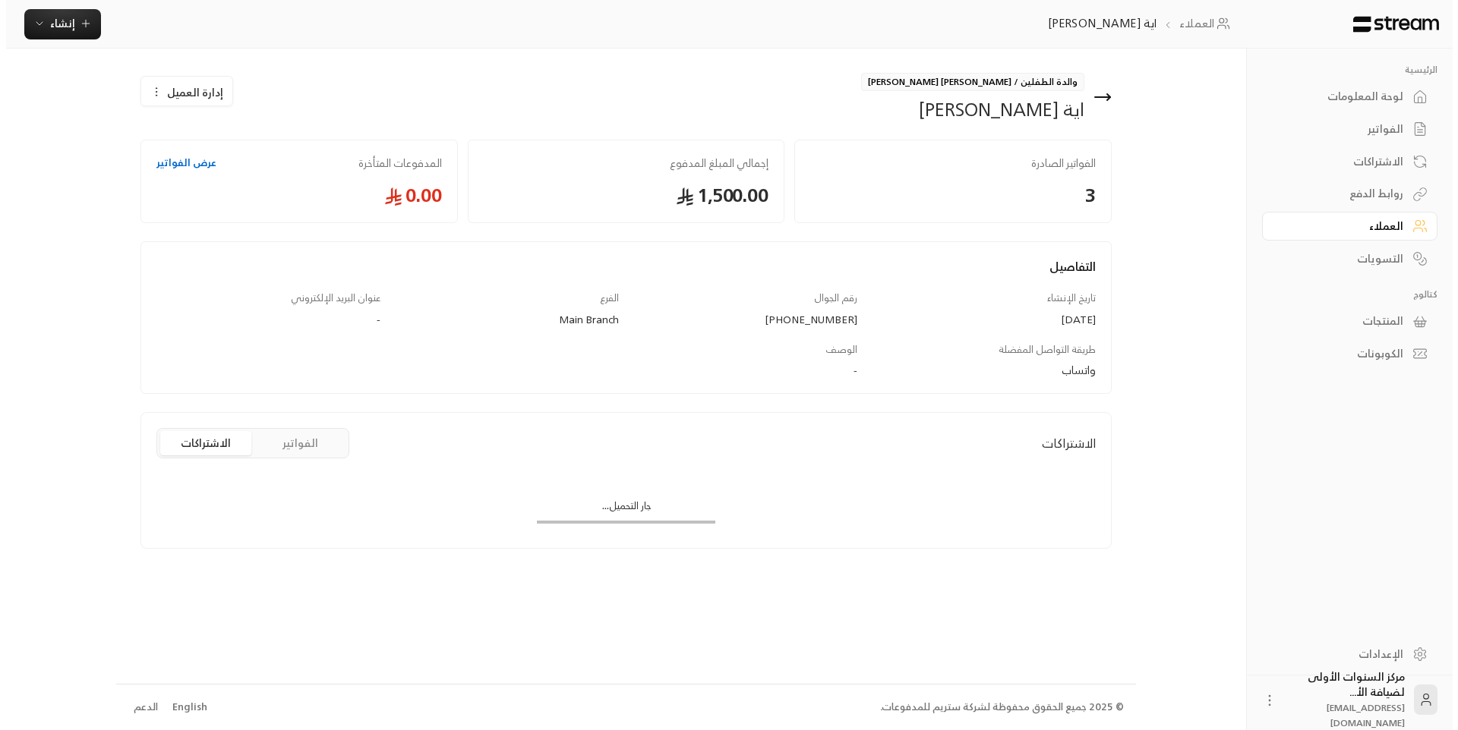
scroll to position [0, 0]
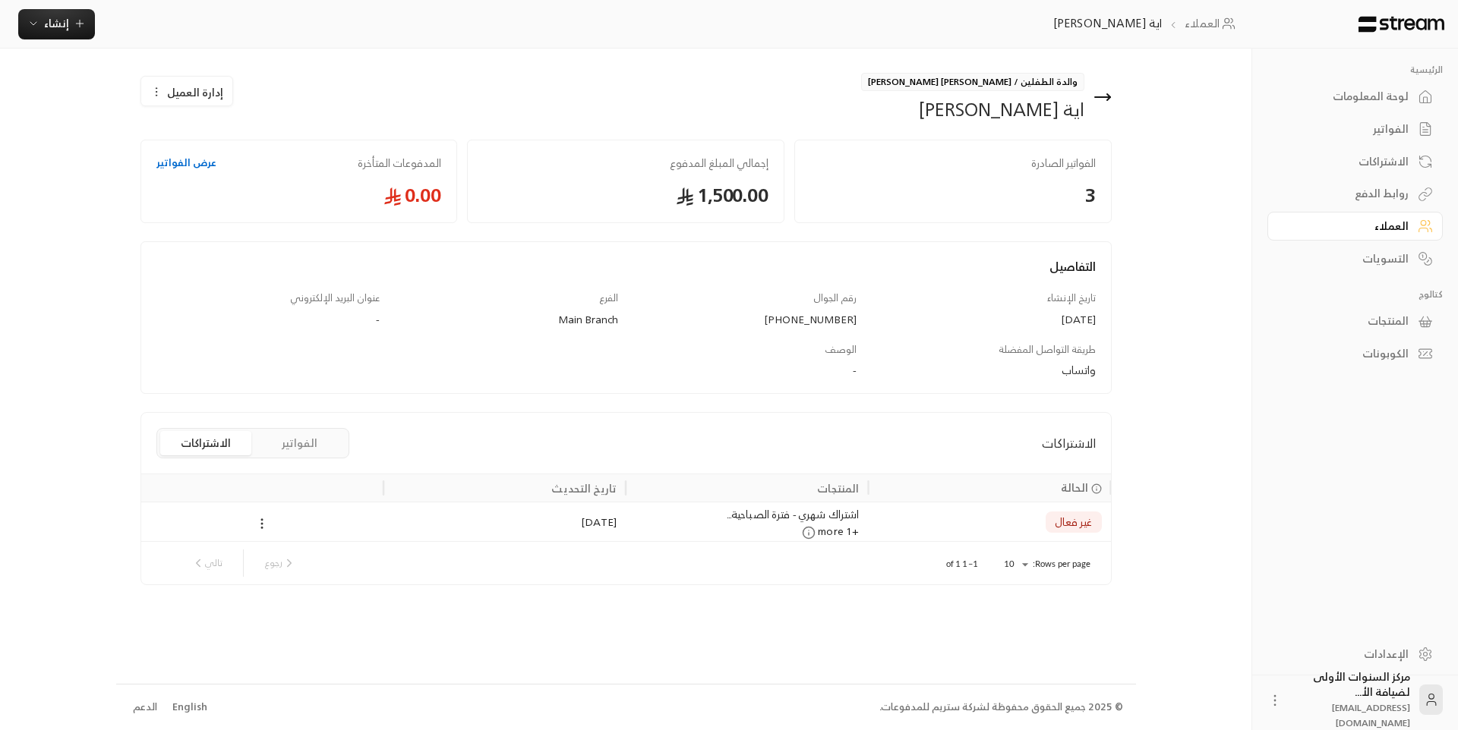
click at [259, 525] on icon at bounding box center [262, 524] width 14 height 14
click at [286, 599] on li "إلغاء" at bounding box center [278, 590] width 37 height 27
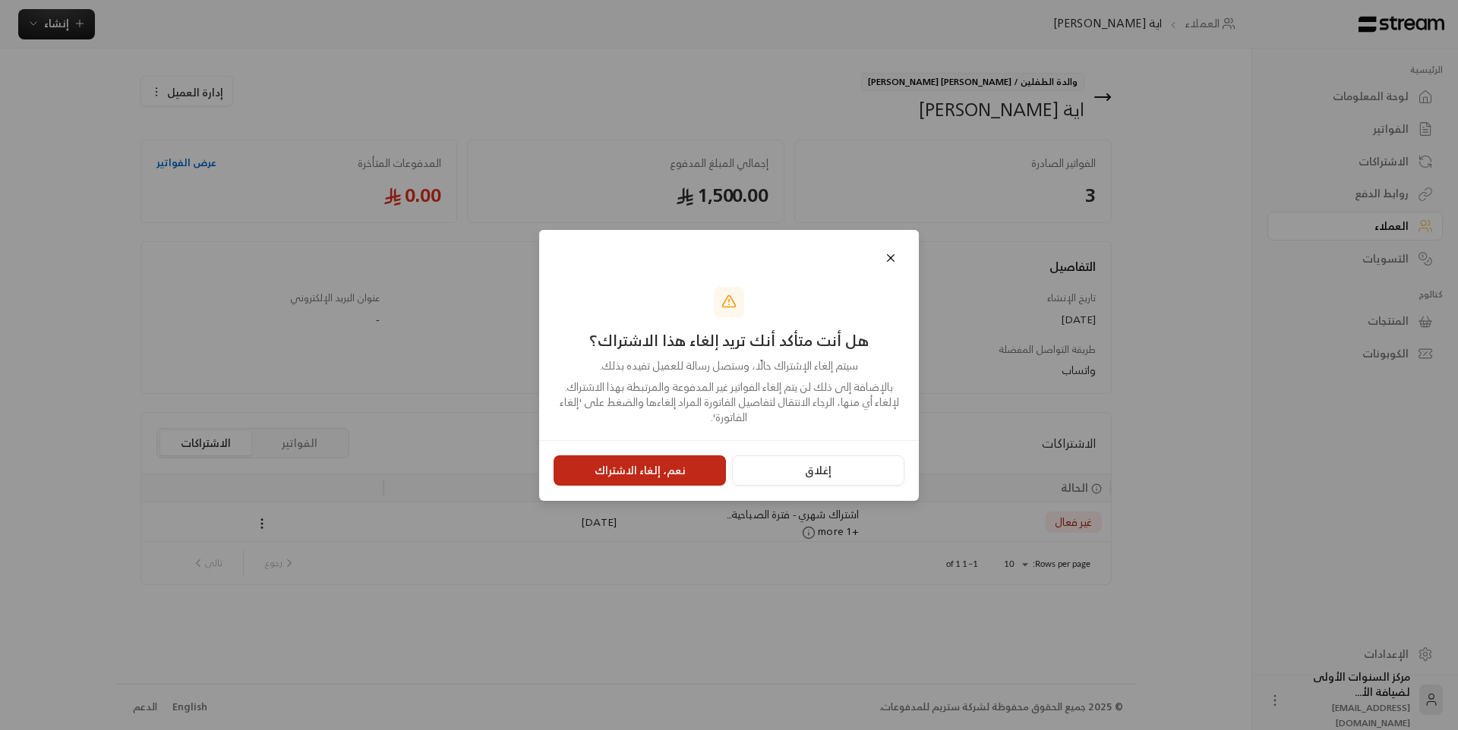
click at [695, 467] on button "نعم، إلغاء الاشتراك" at bounding box center [639, 471] width 172 height 30
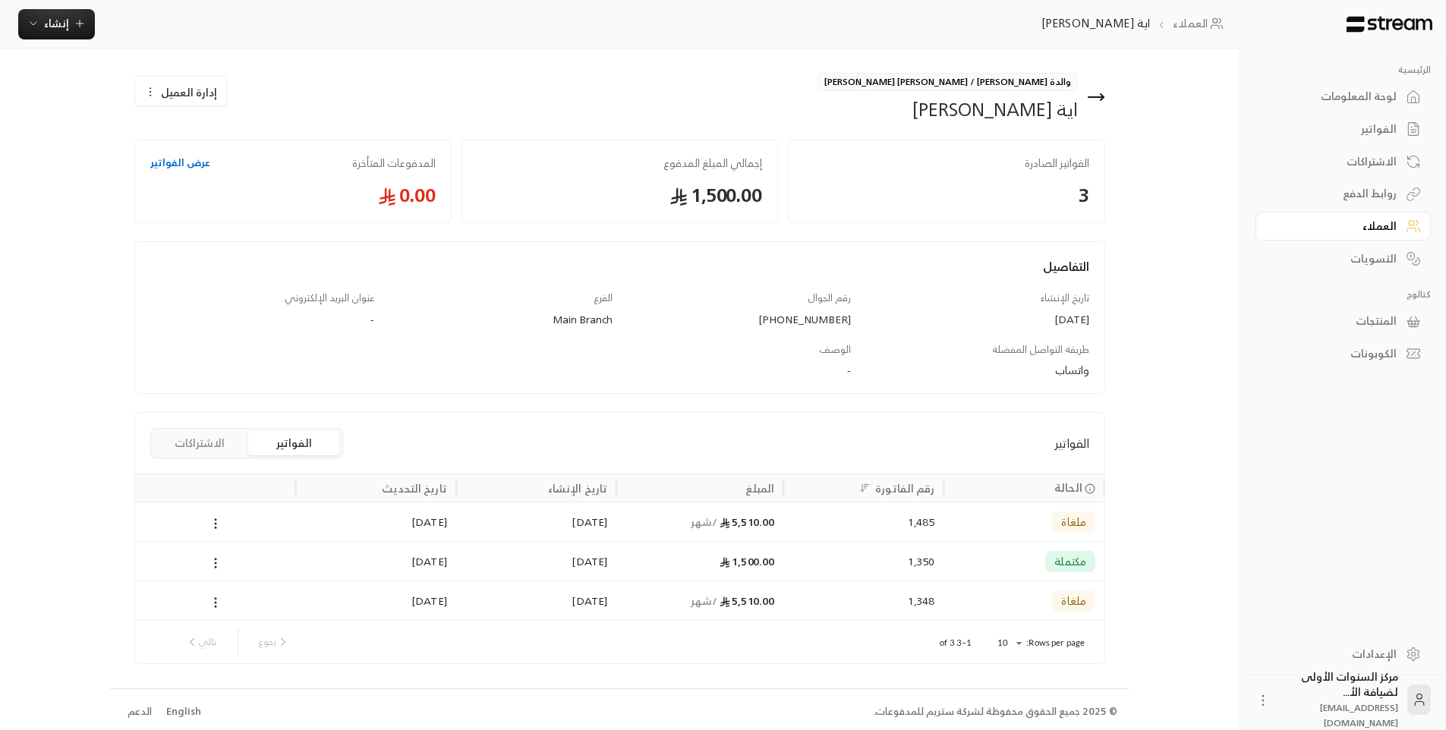
click at [1096, 94] on icon at bounding box center [1096, 97] width 18 height 18
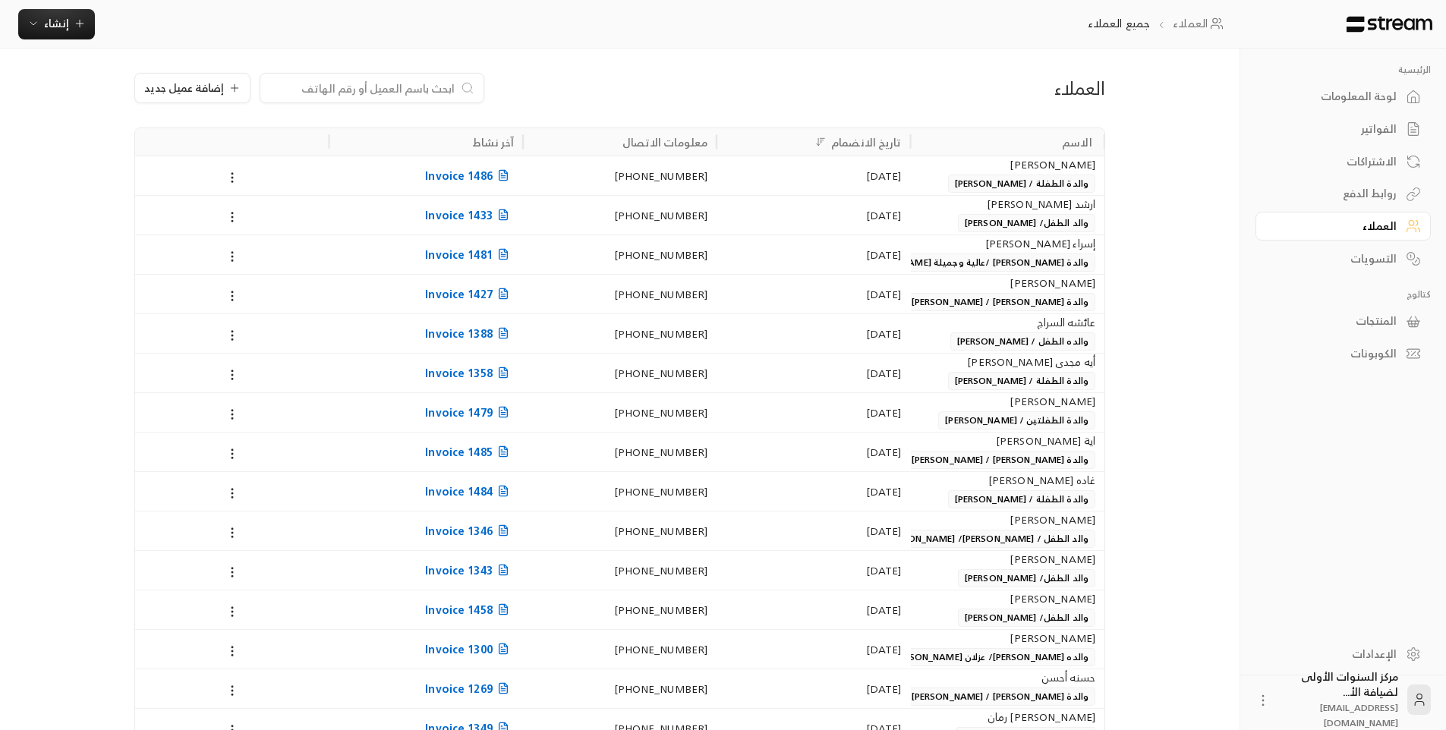
click at [1373, 191] on div "روابط الدفع" at bounding box center [1336, 193] width 122 height 15
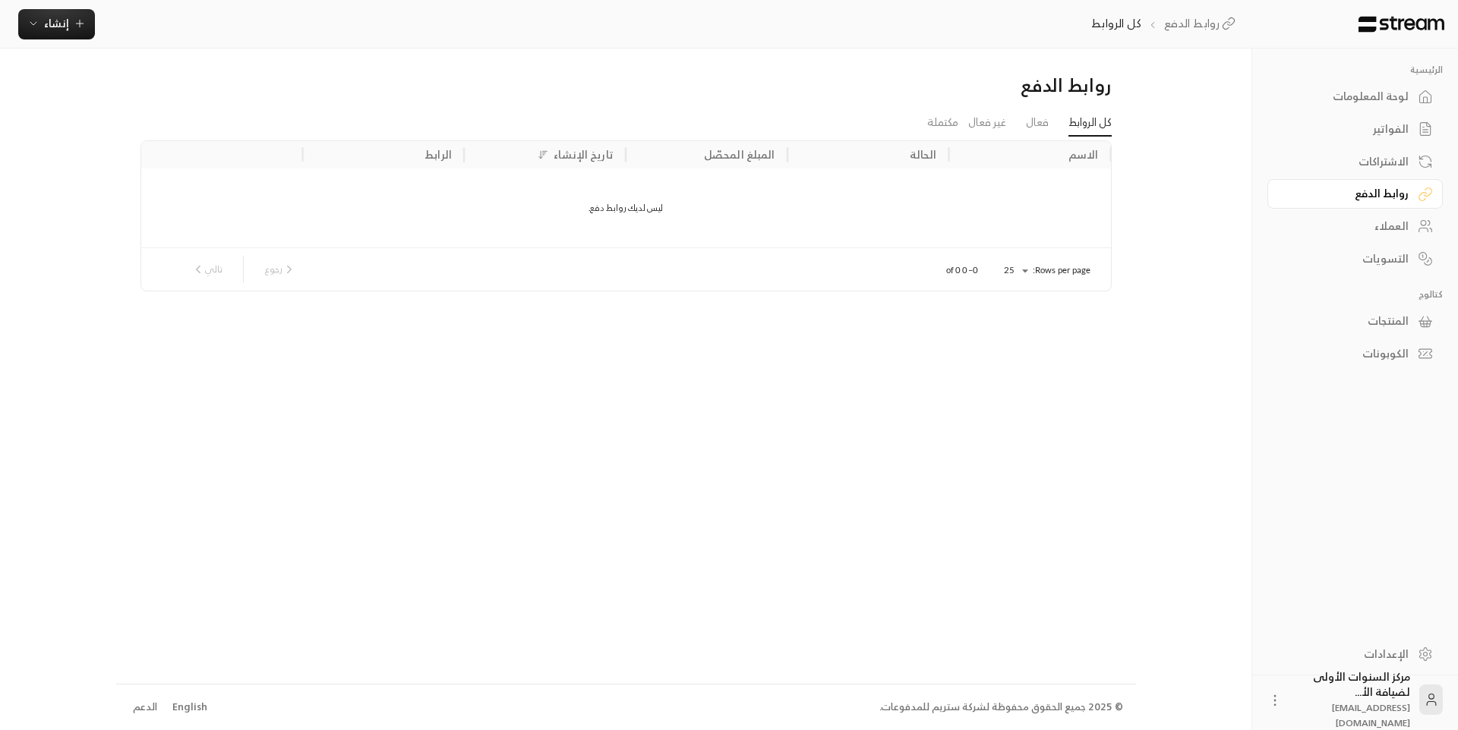
click at [1377, 156] on div "الاشتراكات" at bounding box center [1347, 161] width 122 height 15
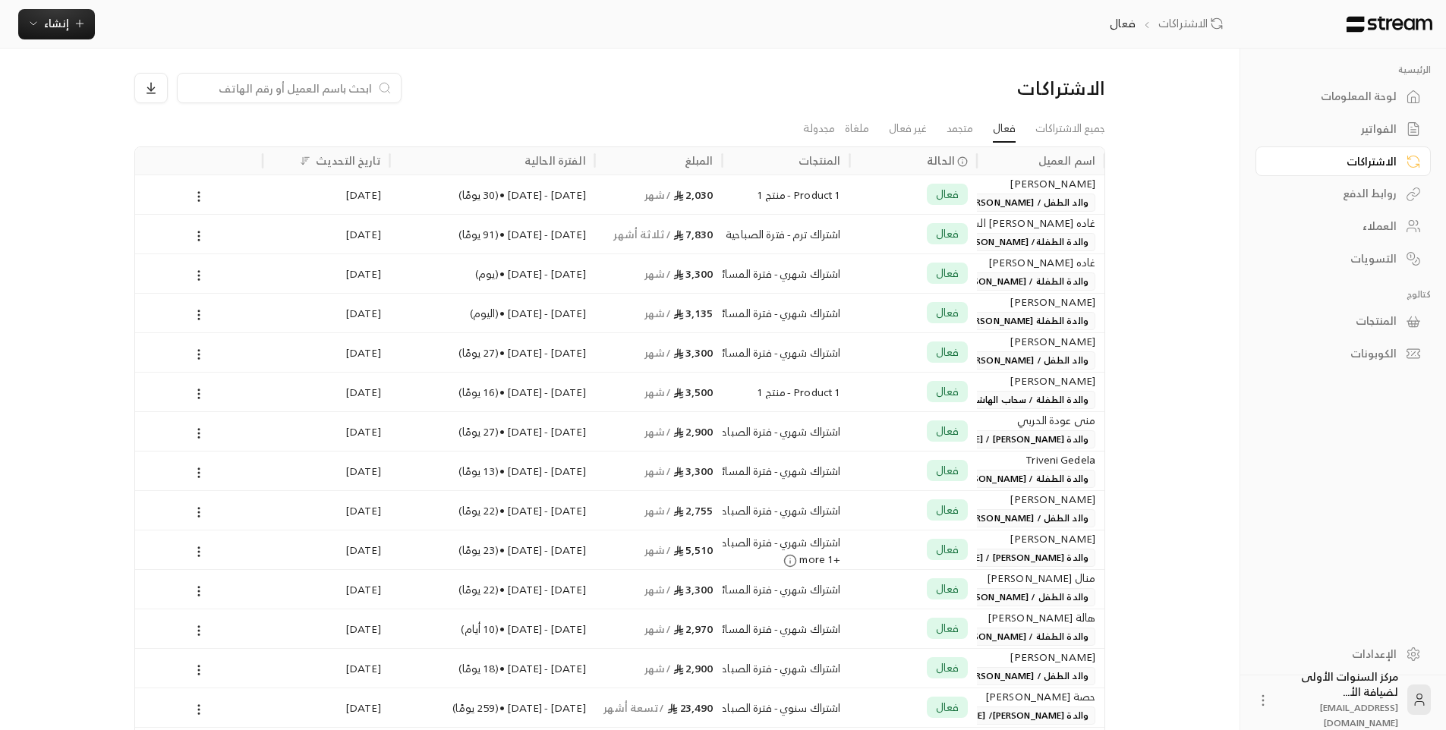
click at [1382, 129] on div "الفواتير" at bounding box center [1336, 128] width 122 height 15
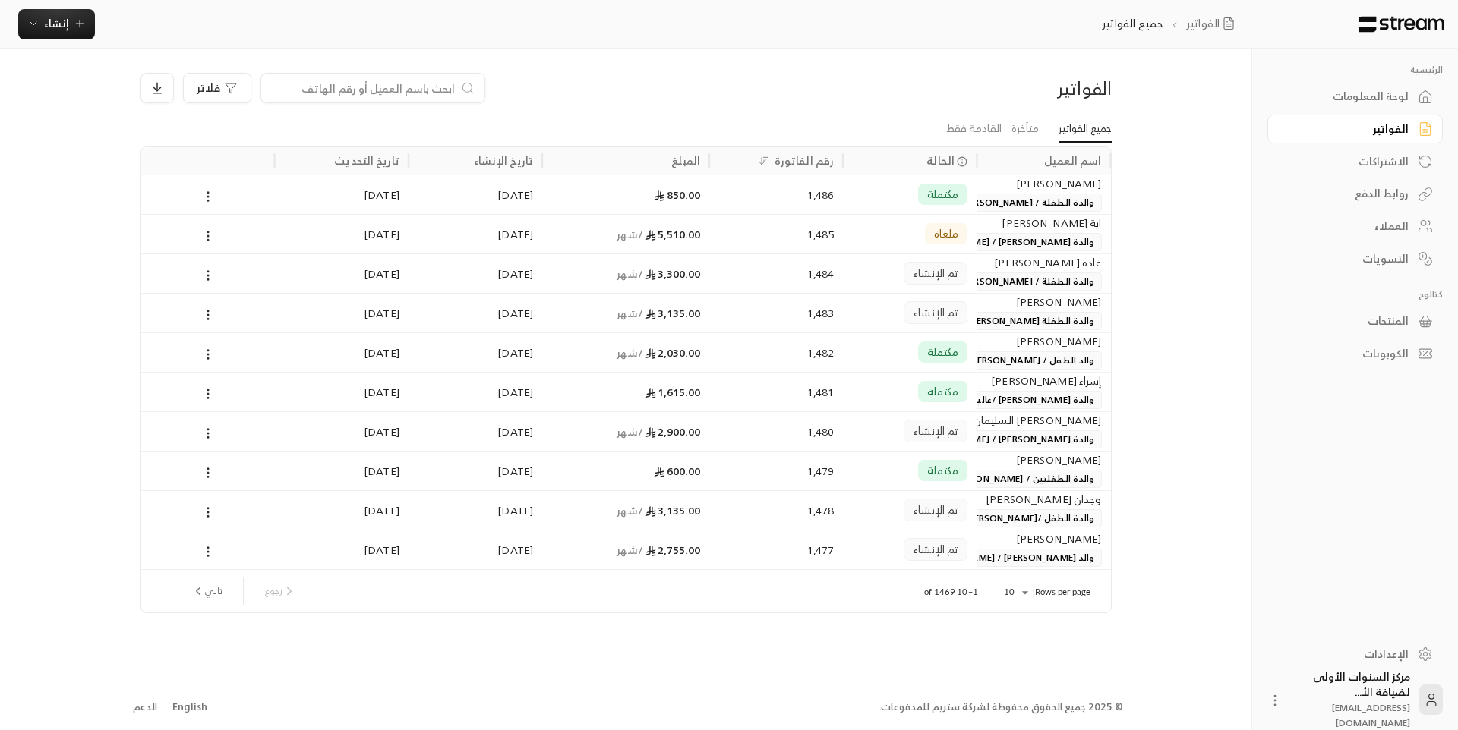
click at [860, 109] on div "الفواتير فلاتر" at bounding box center [626, 94] width 986 height 43
click at [995, 279] on span "والدة الطفلة / [PERSON_NAME]" at bounding box center [1027, 282] width 147 height 18
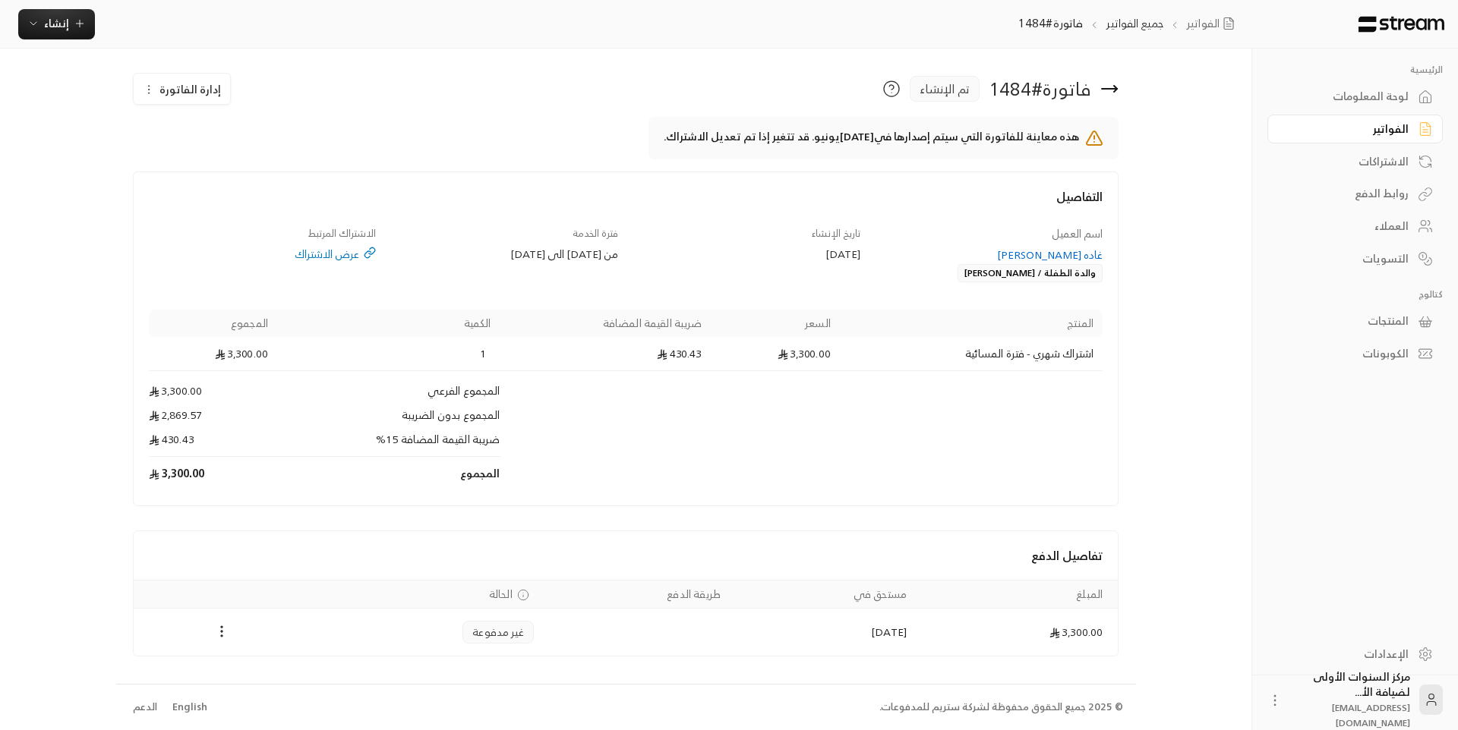
click at [964, 289] on div "اسم العميل غاده فهد حمد الجعد والدة الطفلة / عليا سعد عبدالرحمن المهناء تاريخ ا…" at bounding box center [625, 358] width 969 height 265
click at [963, 235] on div "اسم العميل غاده فهد حمد الجعد والدة الطفلة / عليا سعد عبدالرحمن المهناء" at bounding box center [989, 254] width 242 height 57
click at [972, 226] on div "اسم العميل غاده فهد حمد الجعد والدة الطفلة / عليا سعد عبدالرحمن المهناء" at bounding box center [989, 254] width 242 height 57
click at [947, 232] on div "اسم العميل غاده فهد حمد الجعد والدة الطفلة / عليا سعد عبدالرحمن المهناء" at bounding box center [989, 254] width 242 height 57
click at [1363, 127] on div "الفواتير" at bounding box center [1347, 128] width 122 height 15
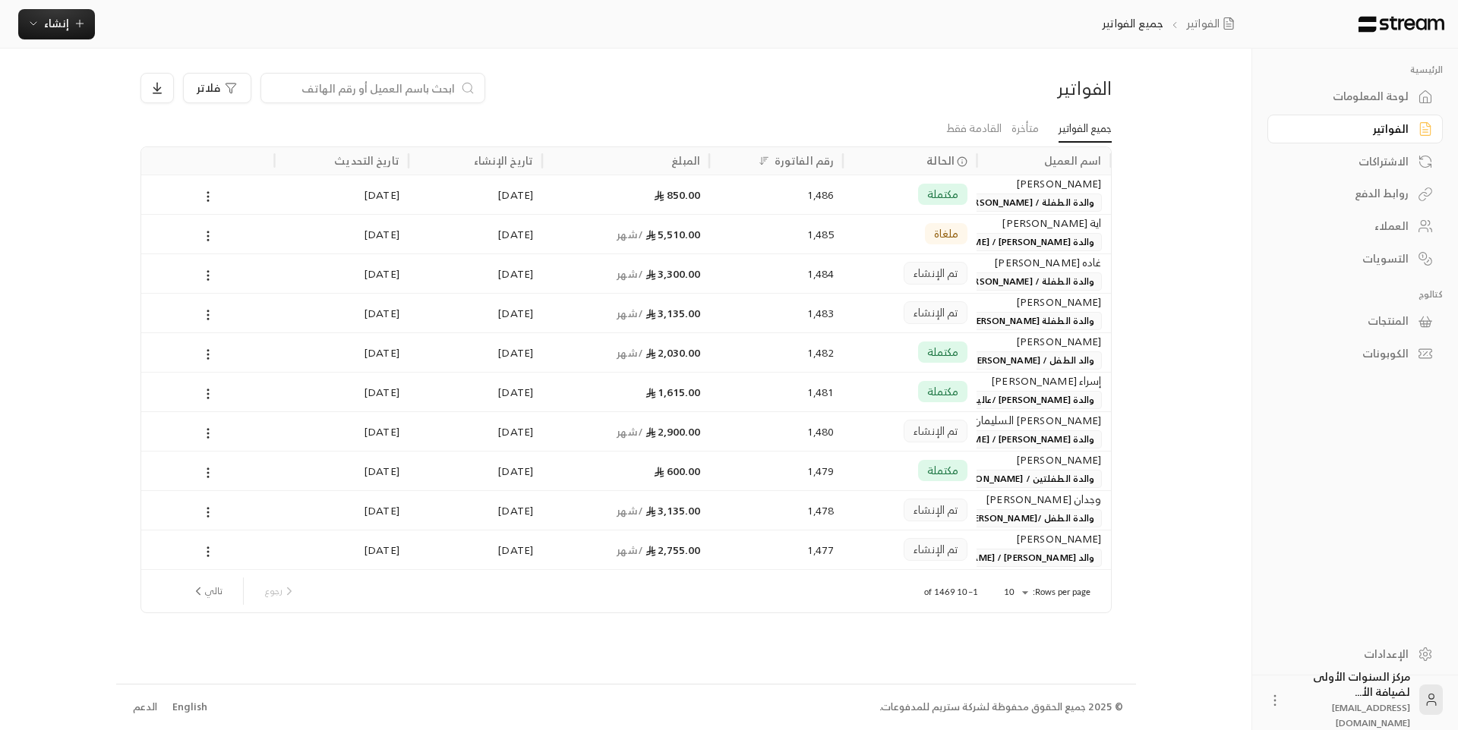
click at [876, 430] on div "تم الإنشاء" at bounding box center [909, 431] width 115 height 39
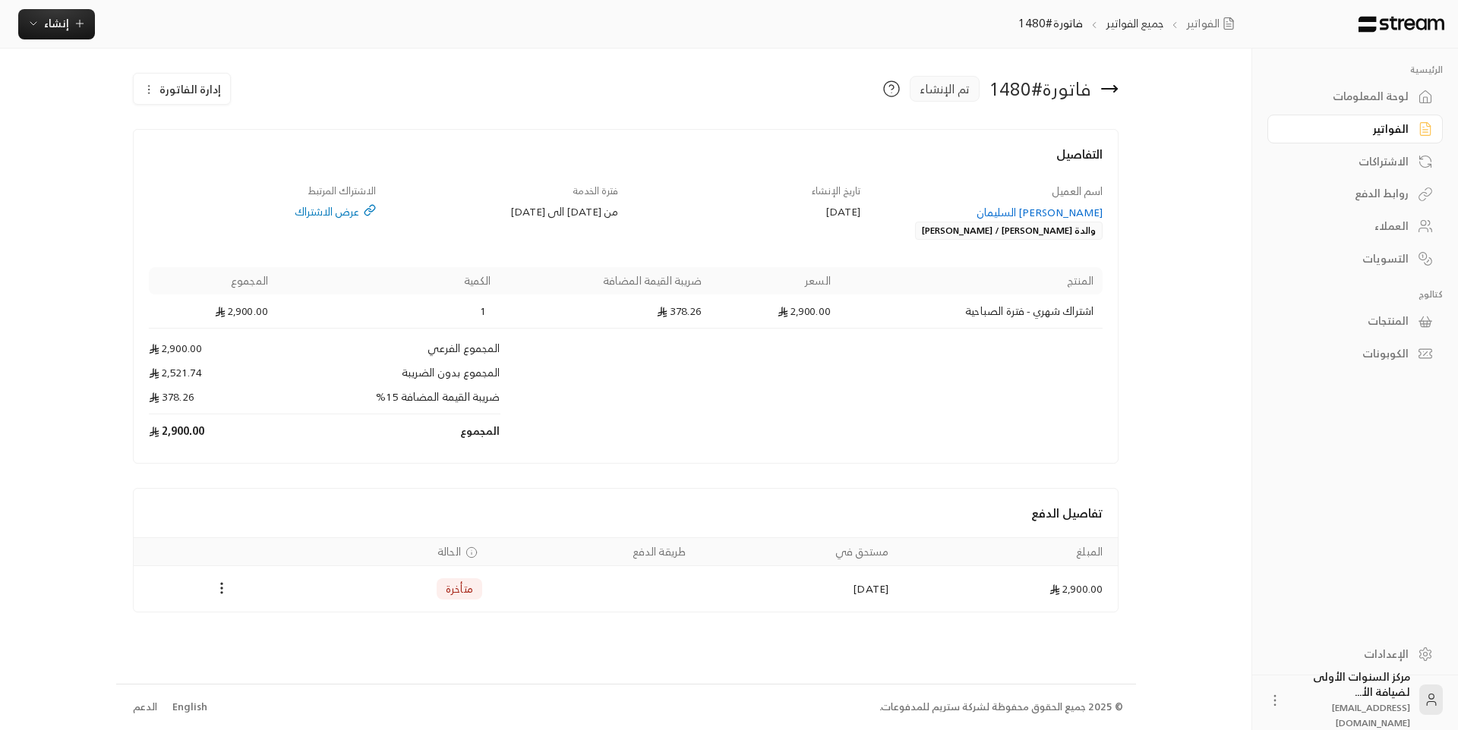
click at [1117, 85] on icon at bounding box center [1109, 89] width 18 height 18
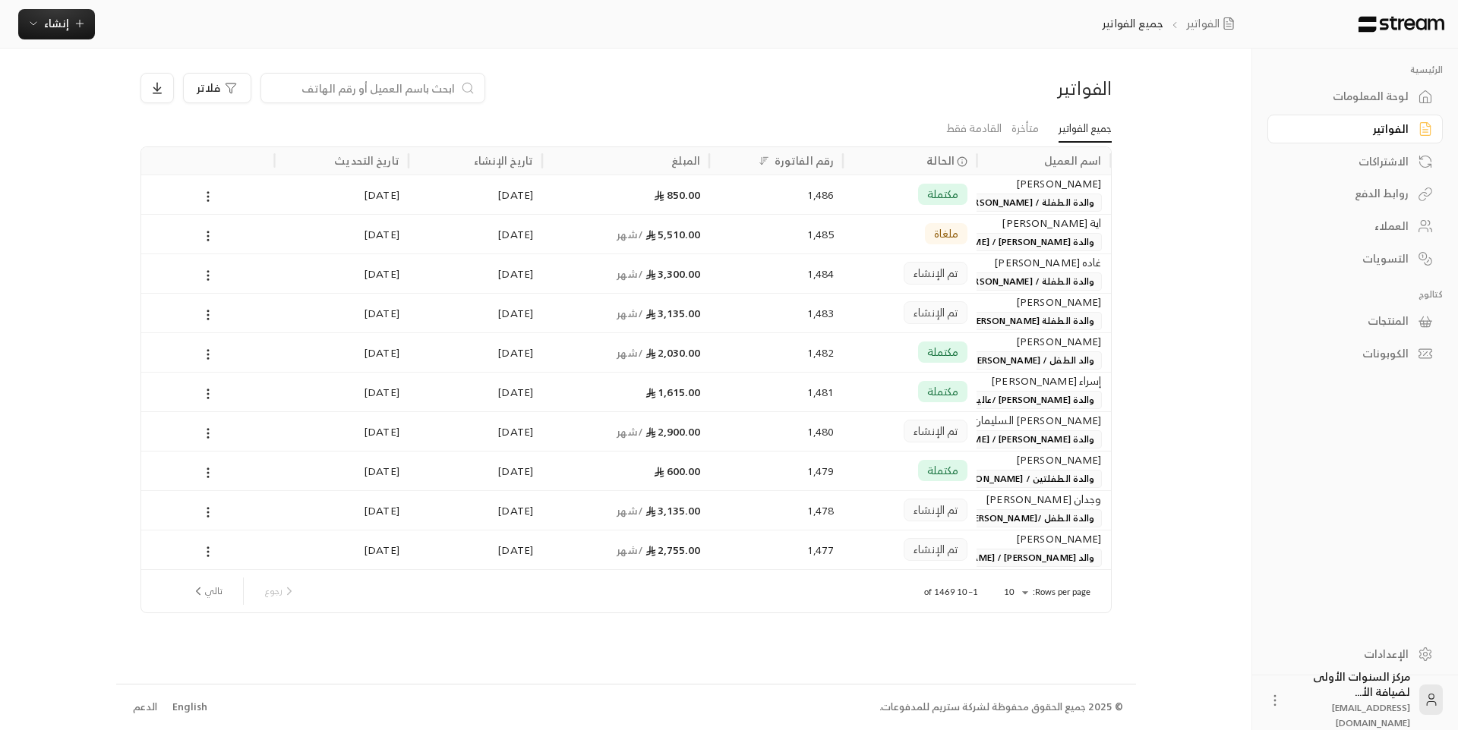
click at [1007, 513] on span "والدة الطفل /[PERSON_NAME] [PERSON_NAME]" at bounding box center [1029, 518] width 143 height 18
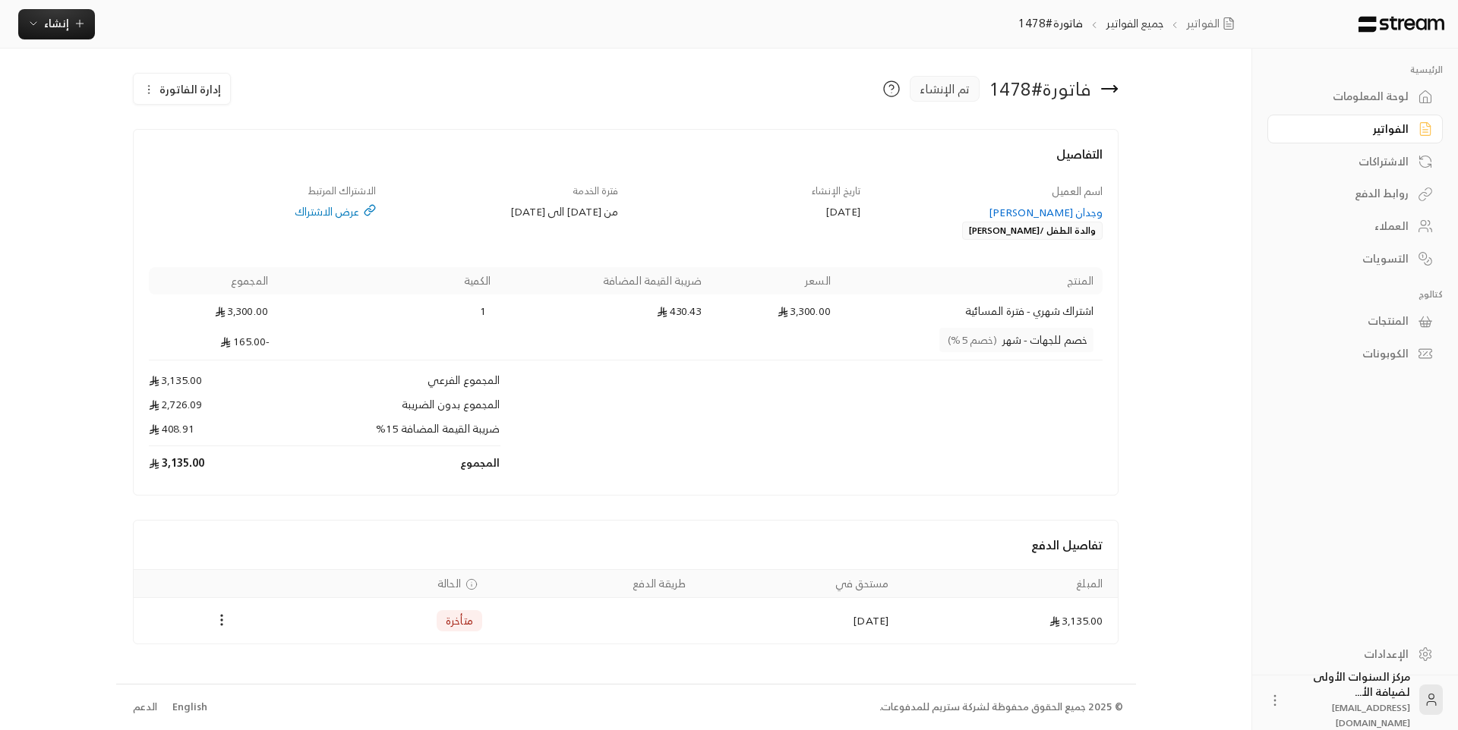
click at [935, 208] on div "وجدان [PERSON_NAME]" at bounding box center [989, 212] width 228 height 15
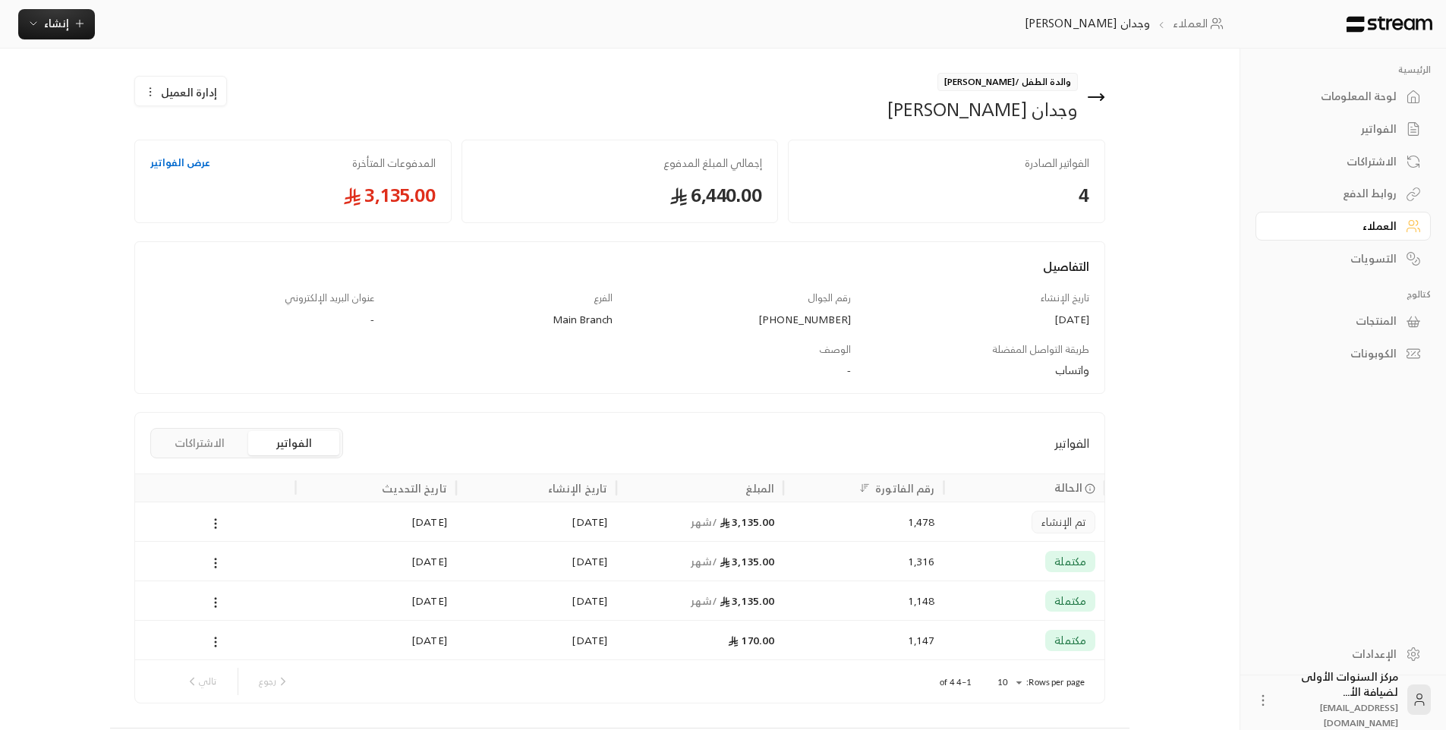
click at [1100, 91] on icon at bounding box center [1096, 97] width 18 height 18
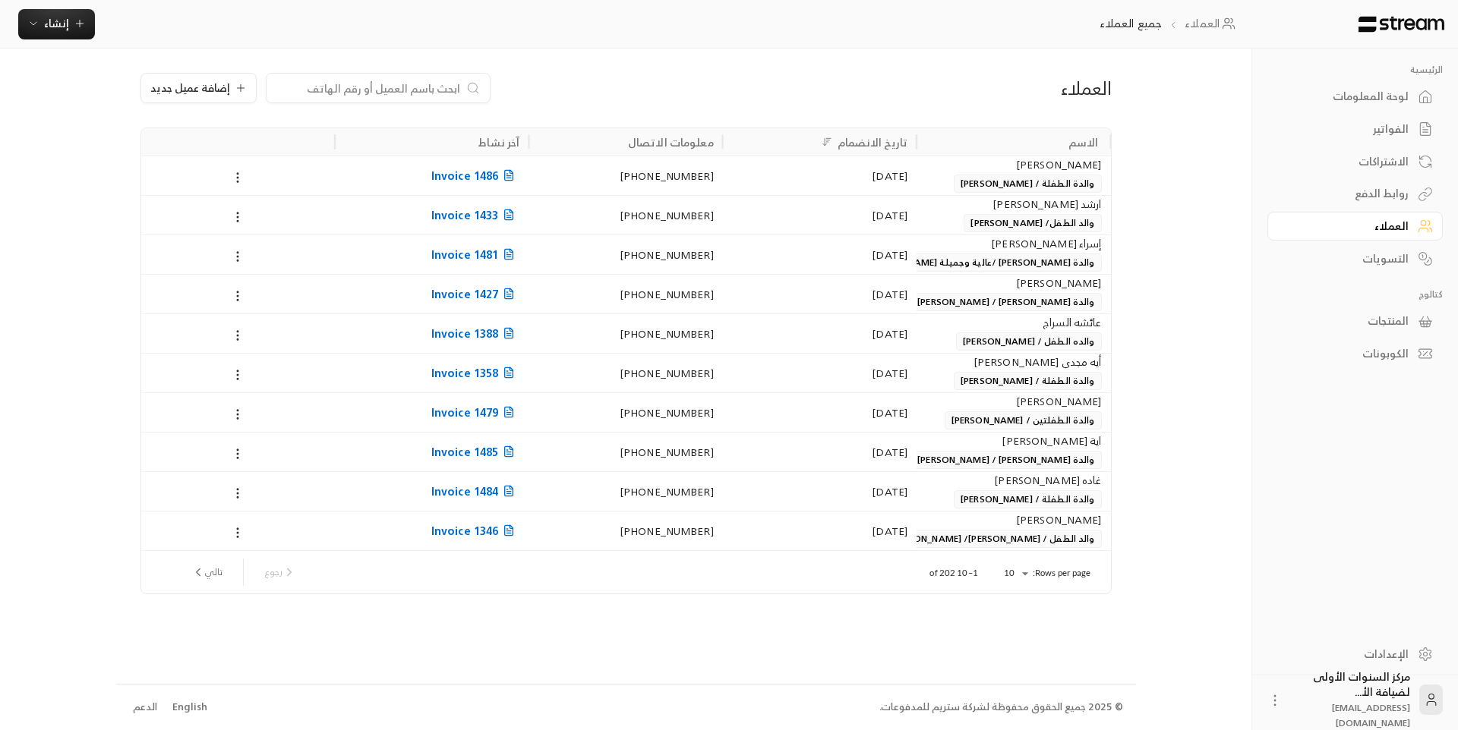
click at [1376, 128] on div "الفواتير" at bounding box center [1347, 128] width 122 height 15
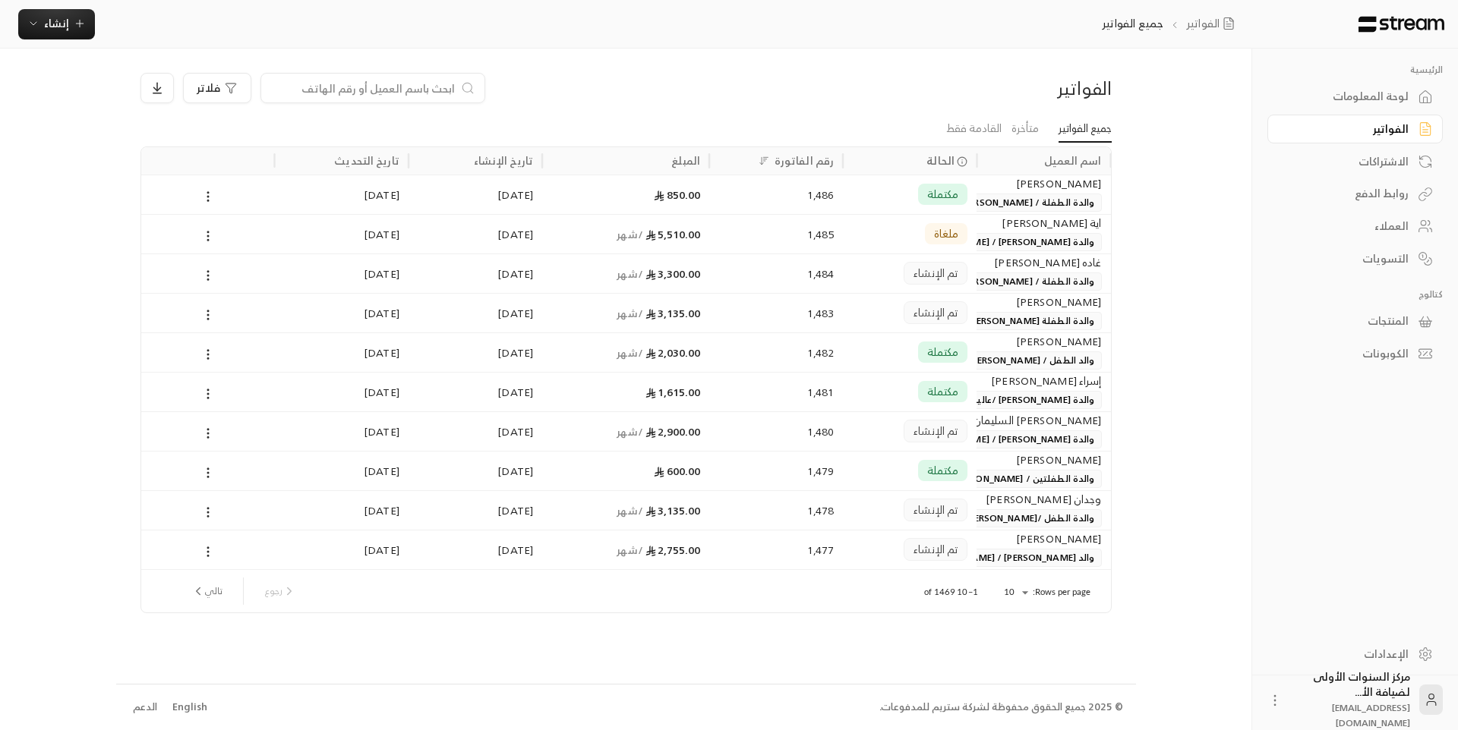
click at [1013, 509] on span "والدة الطفل /[PERSON_NAME] [PERSON_NAME]" at bounding box center [1029, 518] width 143 height 18
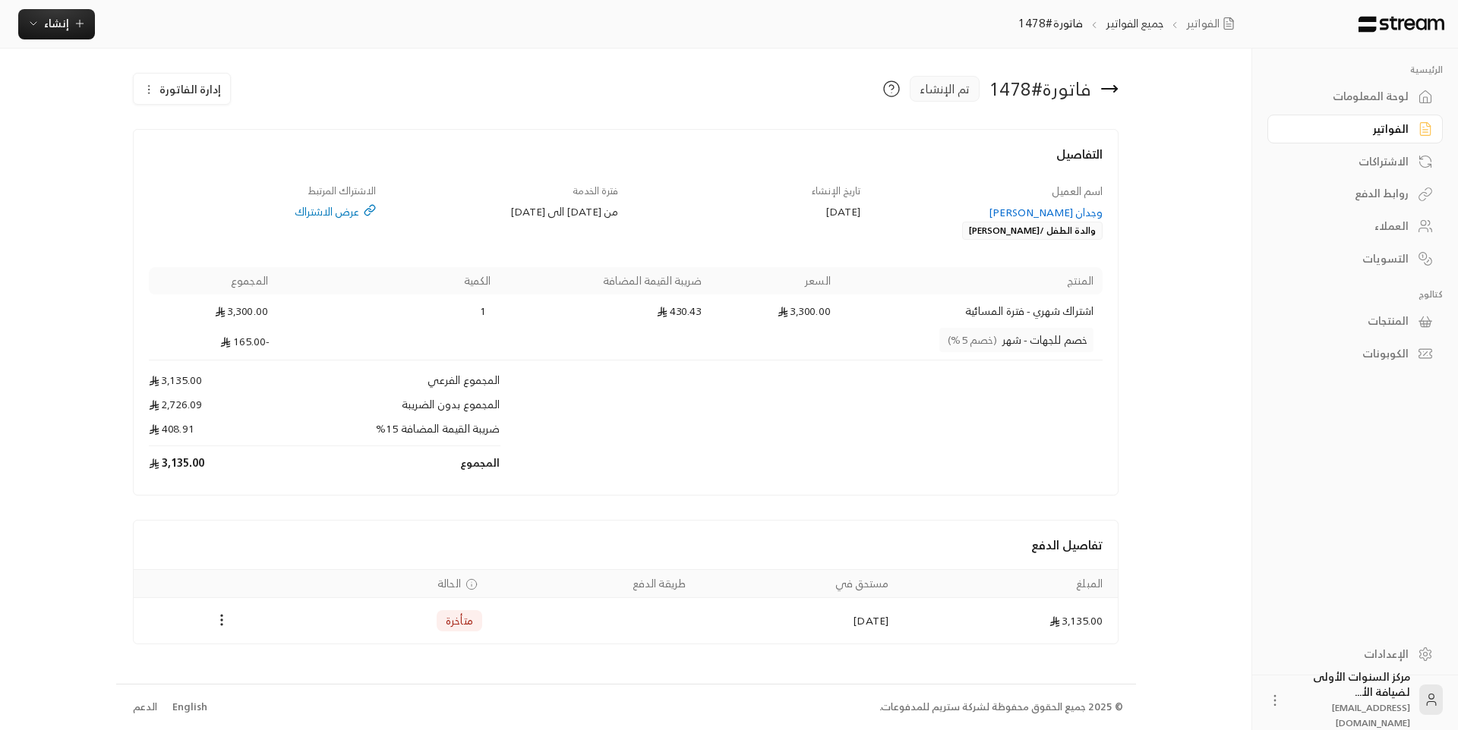
click at [1393, 130] on div "الفواتير" at bounding box center [1347, 128] width 122 height 15
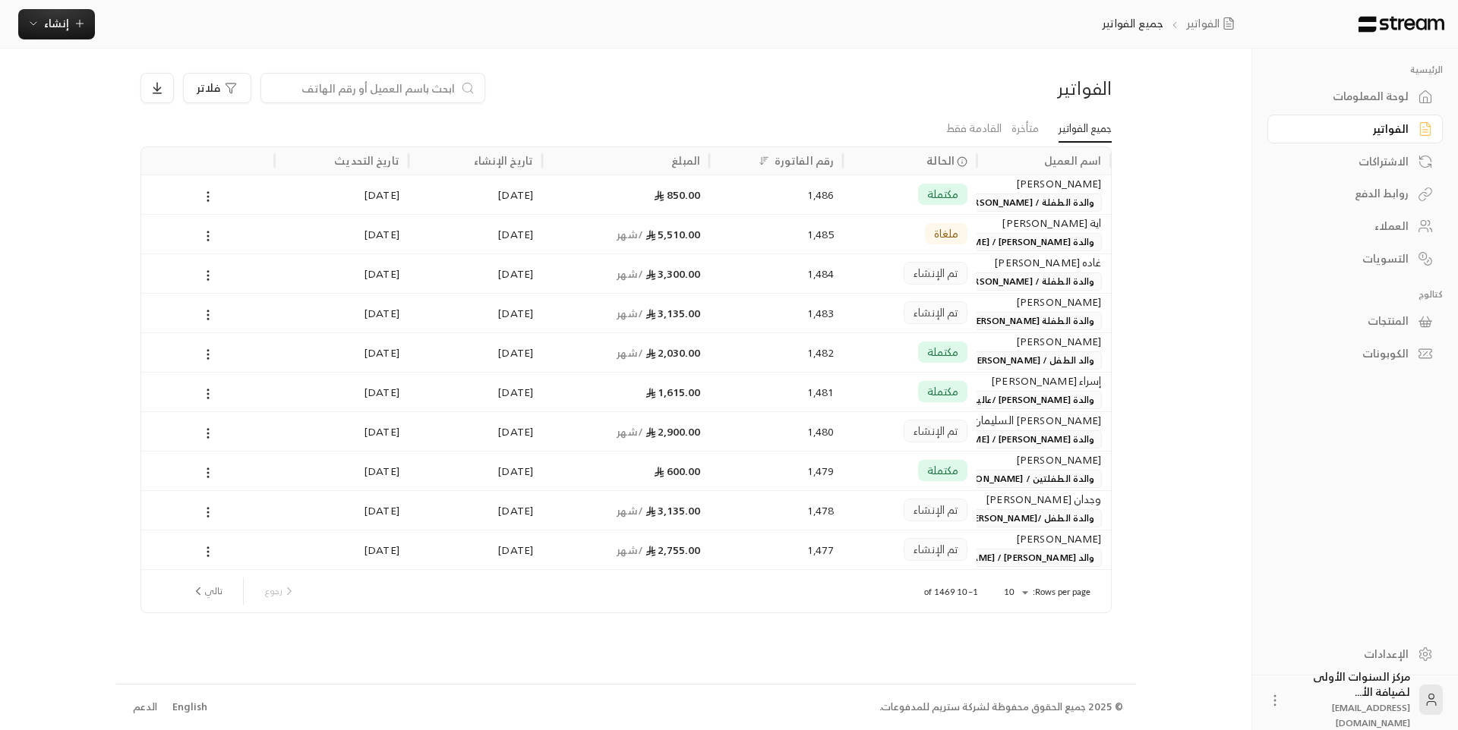
click at [1009, 543] on div "[PERSON_NAME][DATE]" at bounding box center [1042, 539] width 115 height 17
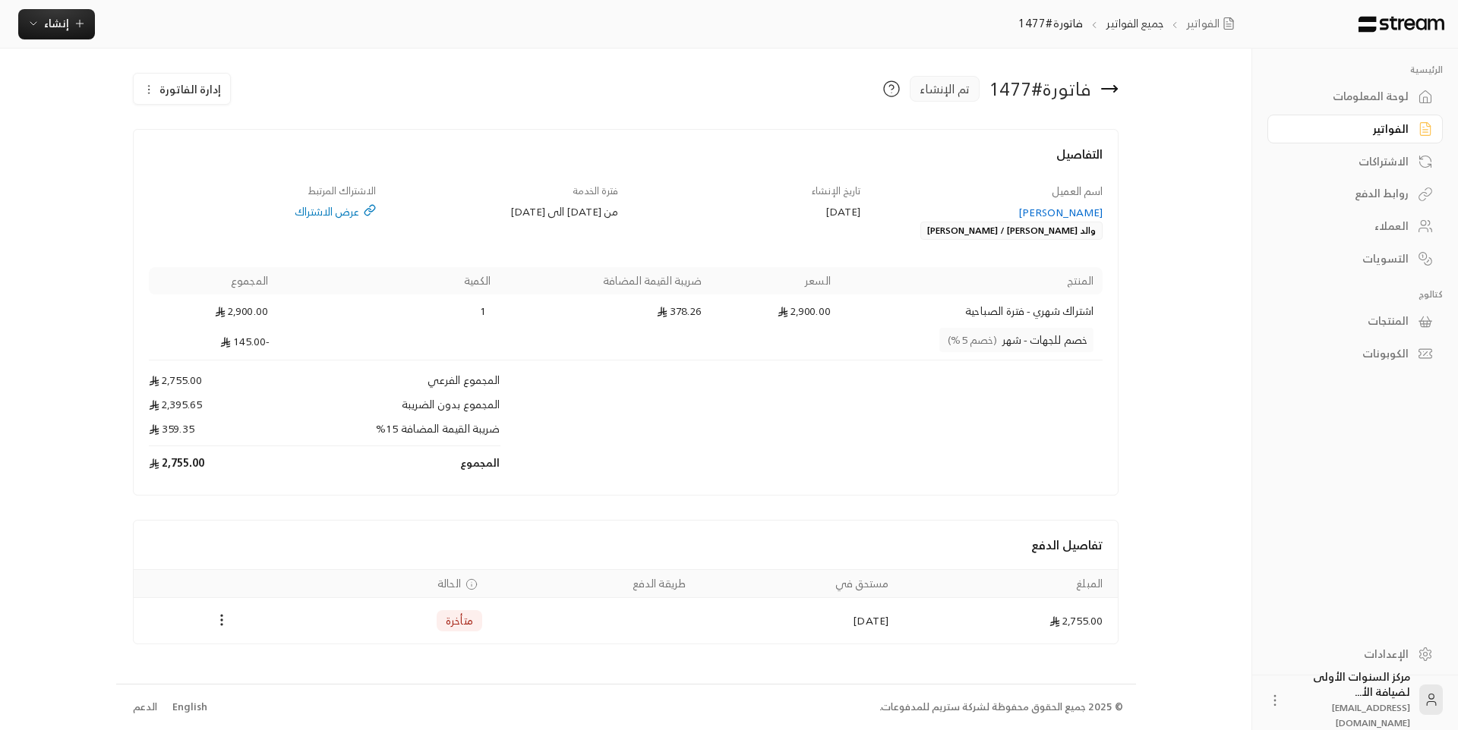
click at [1060, 211] on div "[PERSON_NAME][DATE]" at bounding box center [989, 212] width 228 height 15
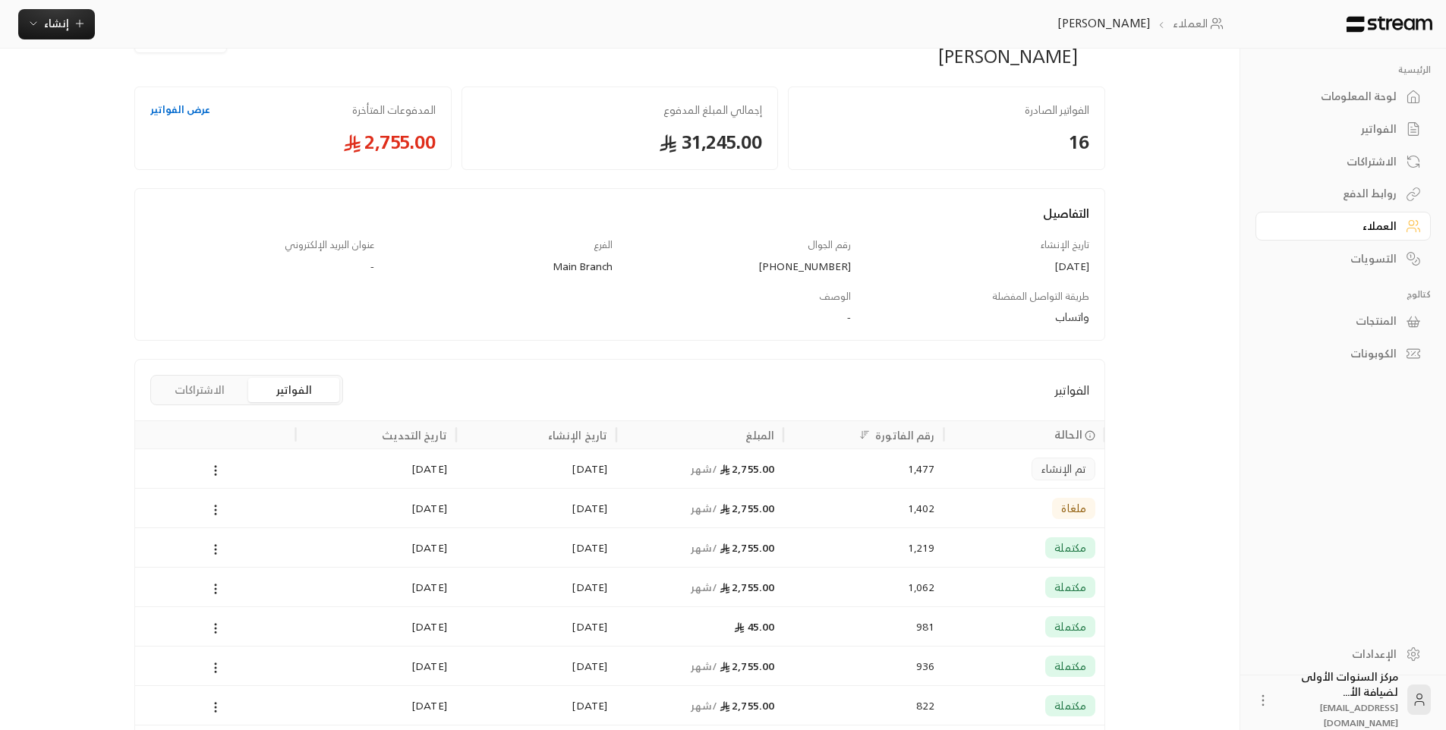
scroll to position [152, 0]
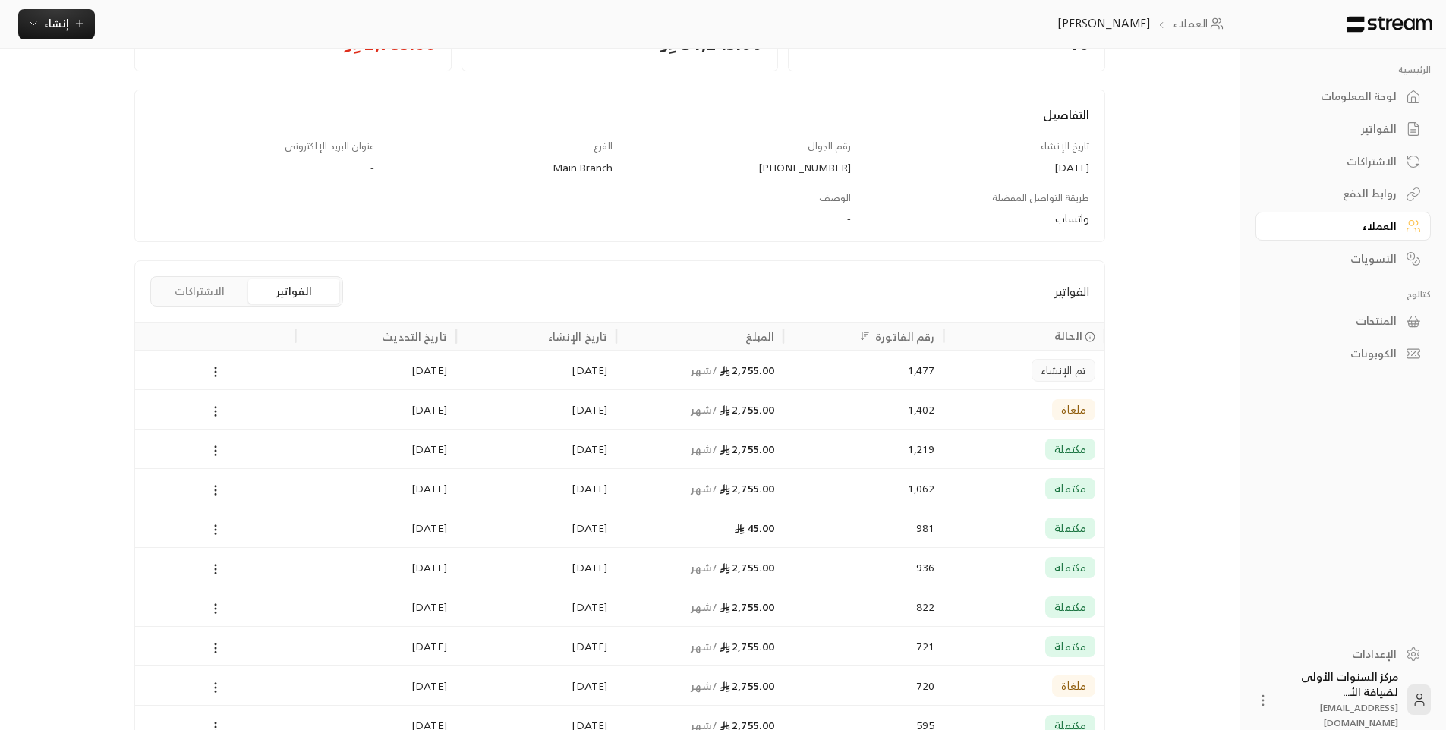
click at [887, 435] on div "1,219" at bounding box center [864, 449] width 142 height 39
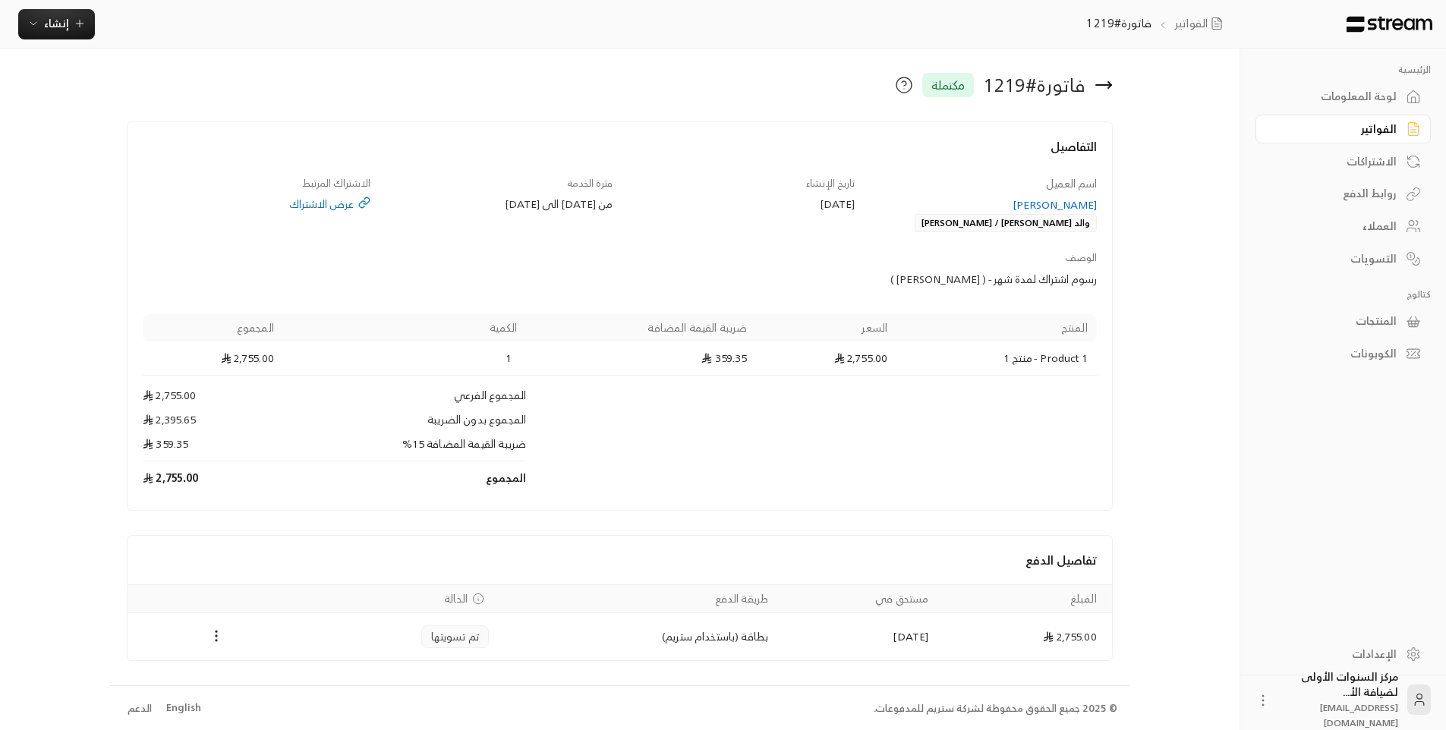
click at [1102, 84] on icon at bounding box center [1104, 85] width 18 height 18
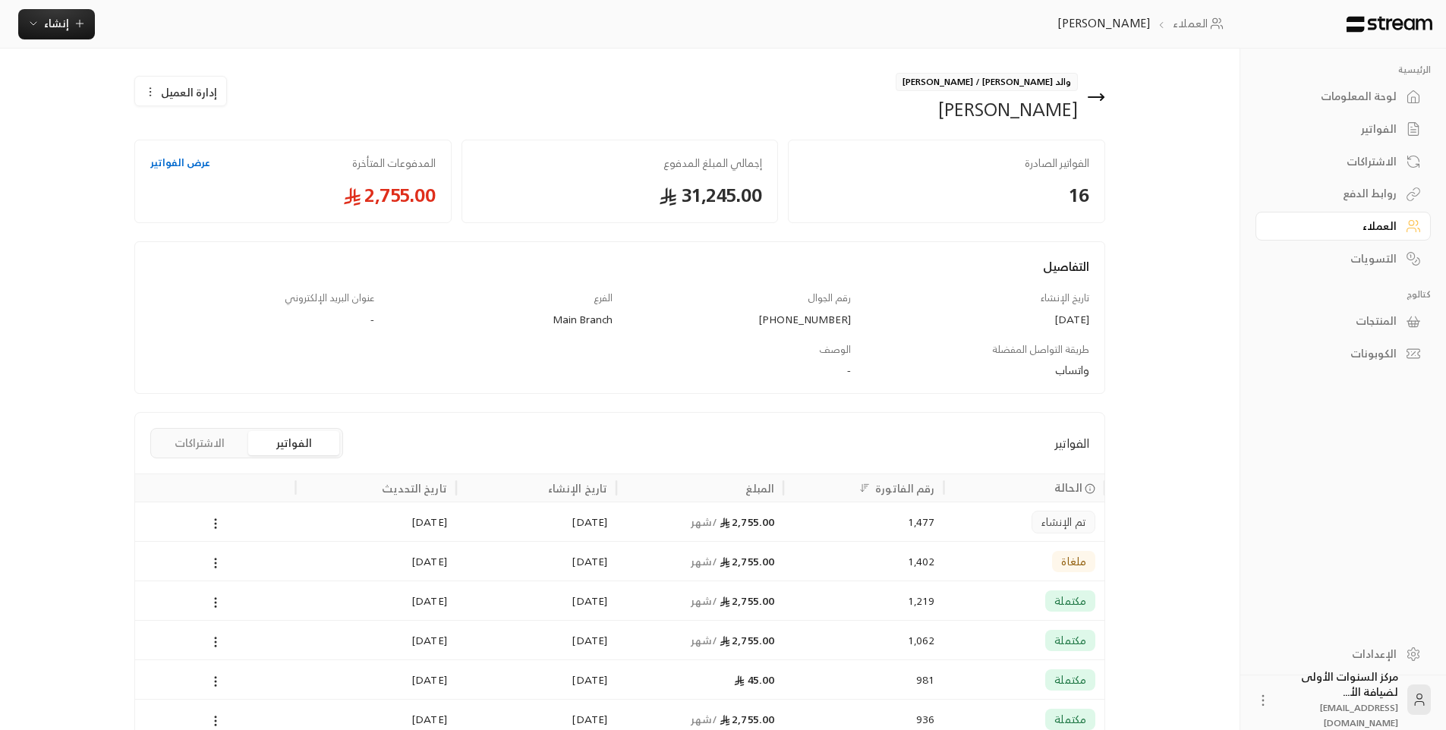
click at [995, 251] on div "التفاصيل تاريخ الإنشاء 04/09/2024 رقم الجوال +966503460960 الفرع Main Branch عن…" at bounding box center [619, 317] width 971 height 153
click at [987, 234] on div "والد الطفل / محمد أنس بن خميس أنس أحمد بن خميس إدارة العميل الفواتير الصادرة 16…" at bounding box center [619, 507] width 971 height 868
click at [897, 398] on div "والد الطفل / محمد أنس بن خميس أنس أحمد بن خميس إدارة العميل الفواتير الصادرة 16…" at bounding box center [619, 507] width 971 height 868
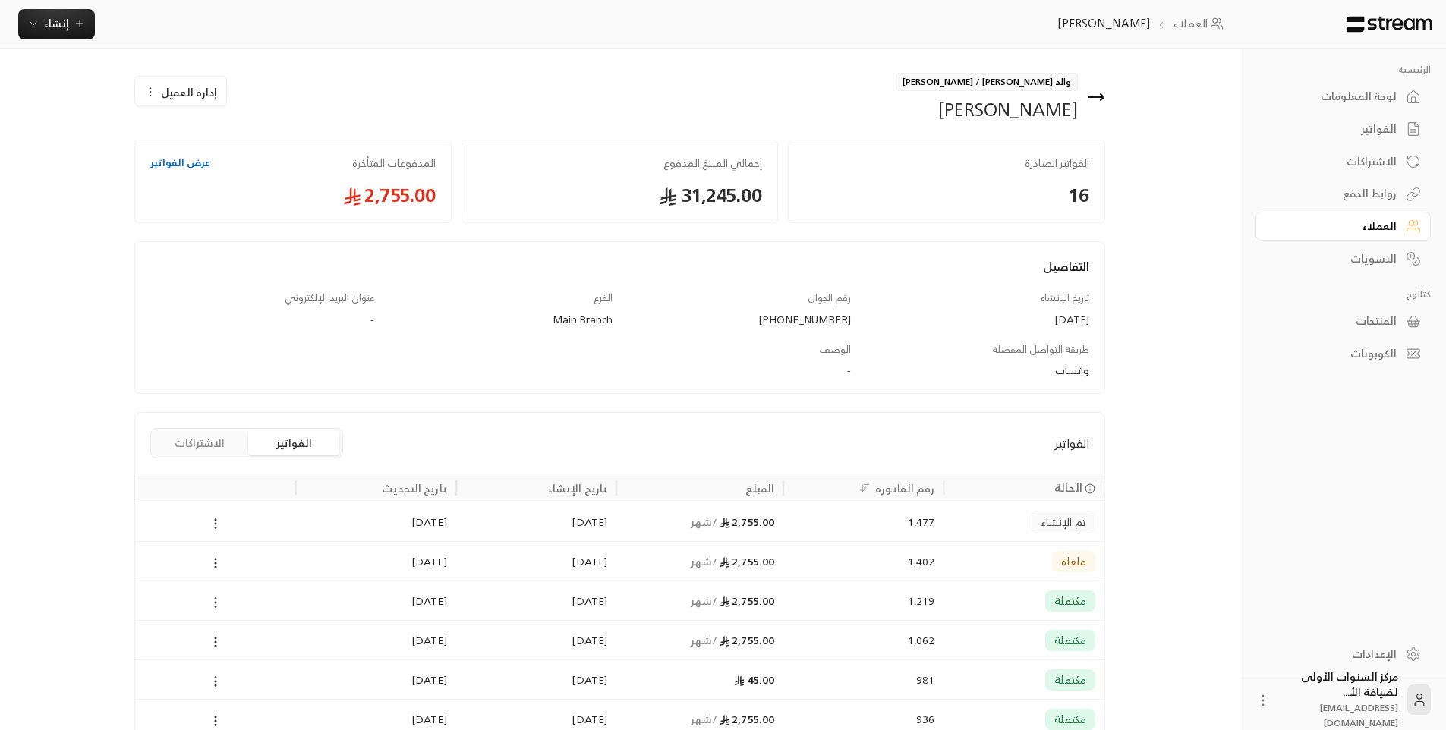
click at [1096, 94] on icon at bounding box center [1096, 97] width 18 height 18
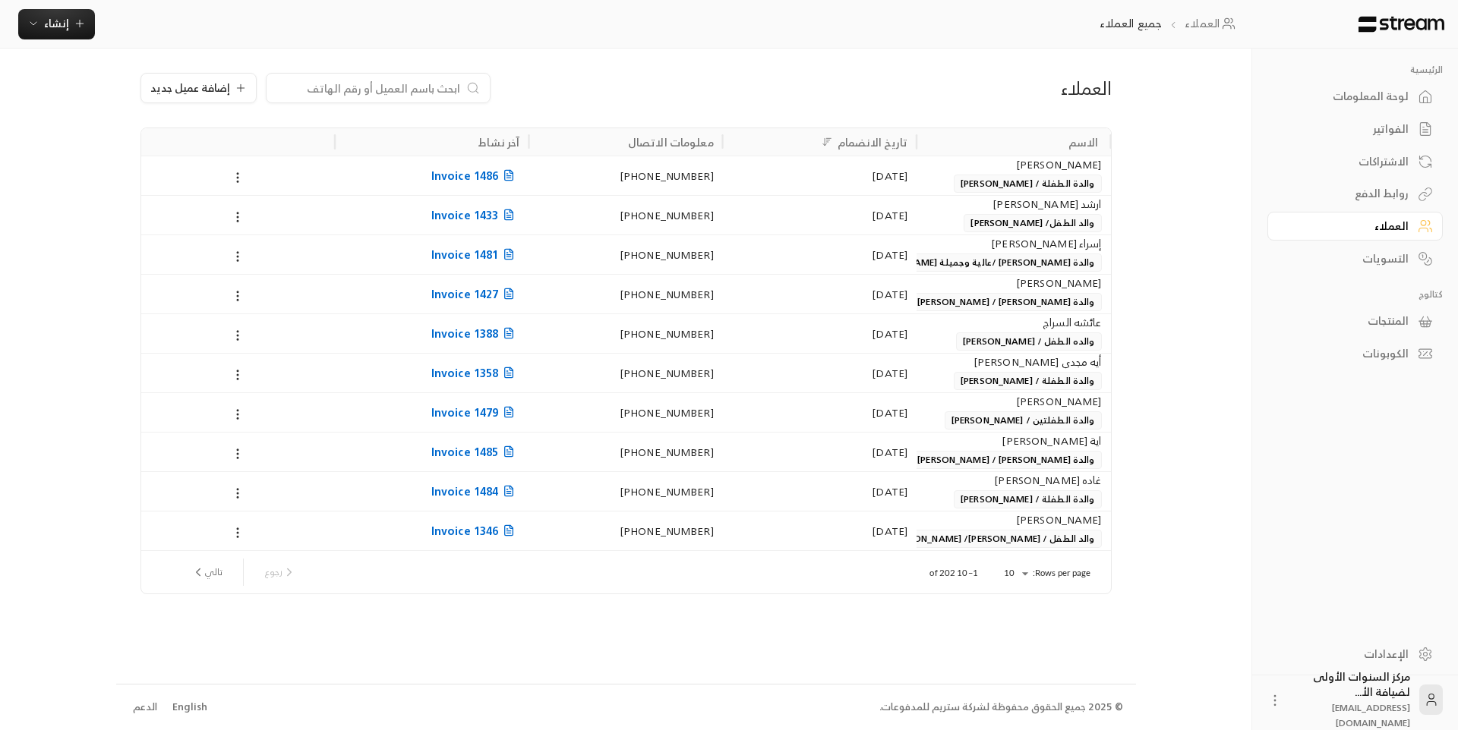
click at [863, 75] on div "العملاء إضافة عميل جديد" at bounding box center [626, 100] width 986 height 55
click at [1398, 150] on link "الاشتراكات" at bounding box center [1354, 162] width 175 height 30
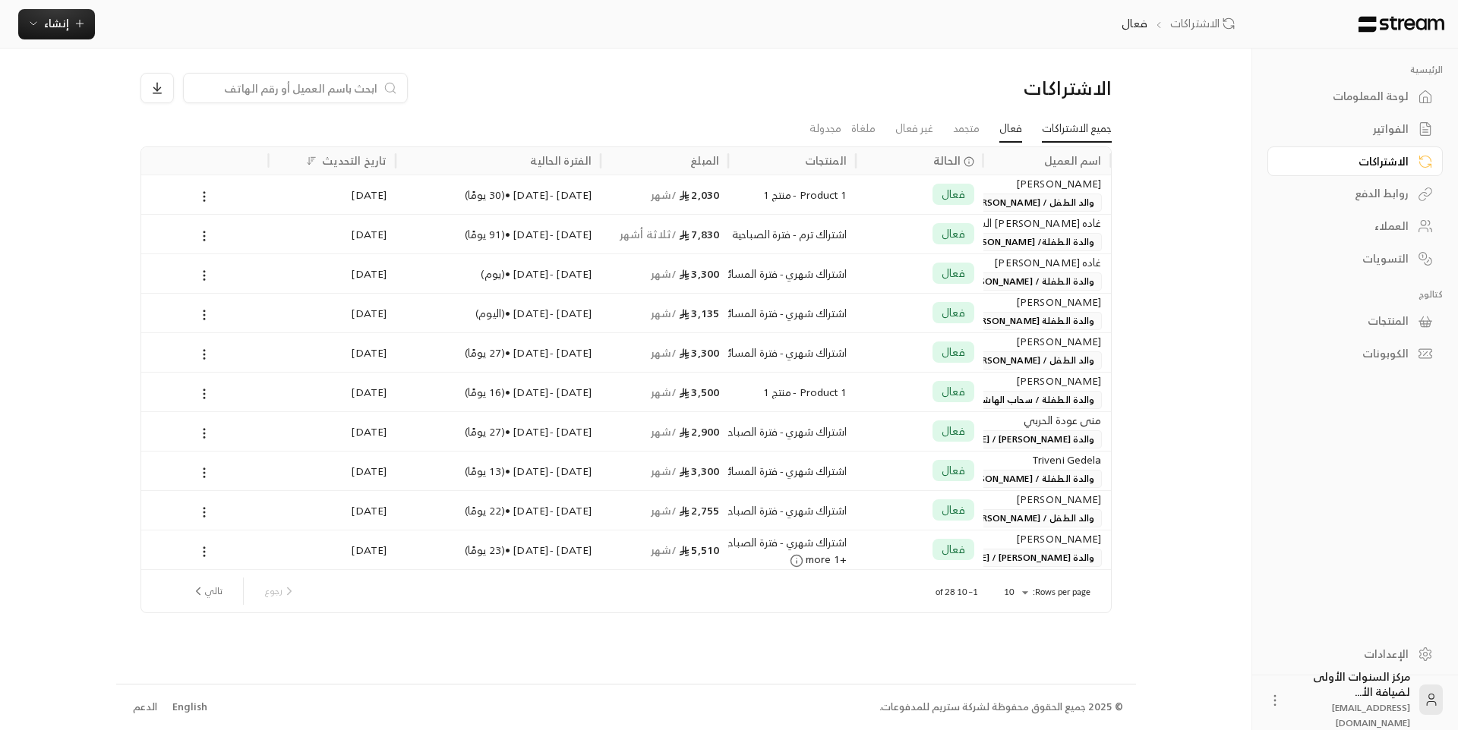
click at [1091, 135] on link "جميع الاشتراكات" at bounding box center [1077, 128] width 70 height 27
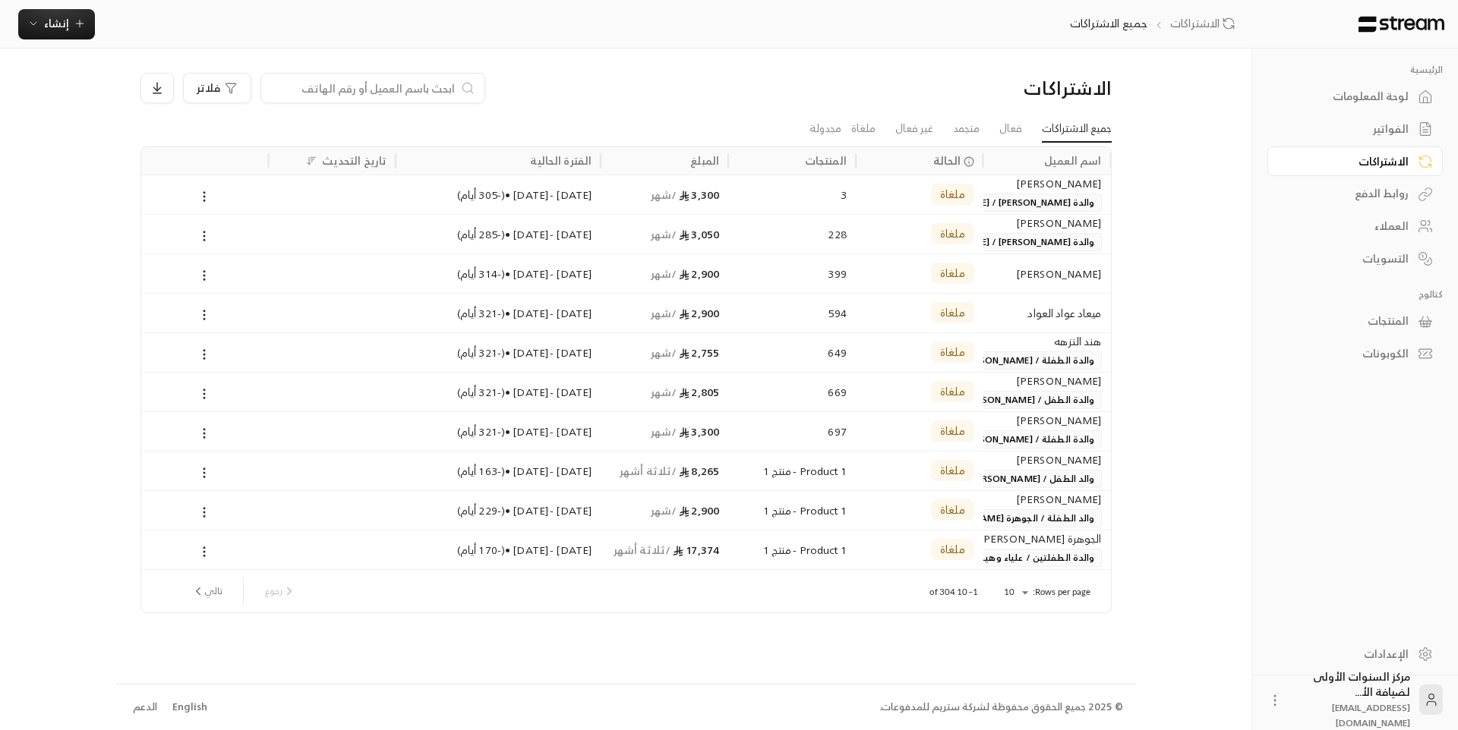
click at [1398, 128] on div "الفواتير" at bounding box center [1347, 128] width 122 height 15
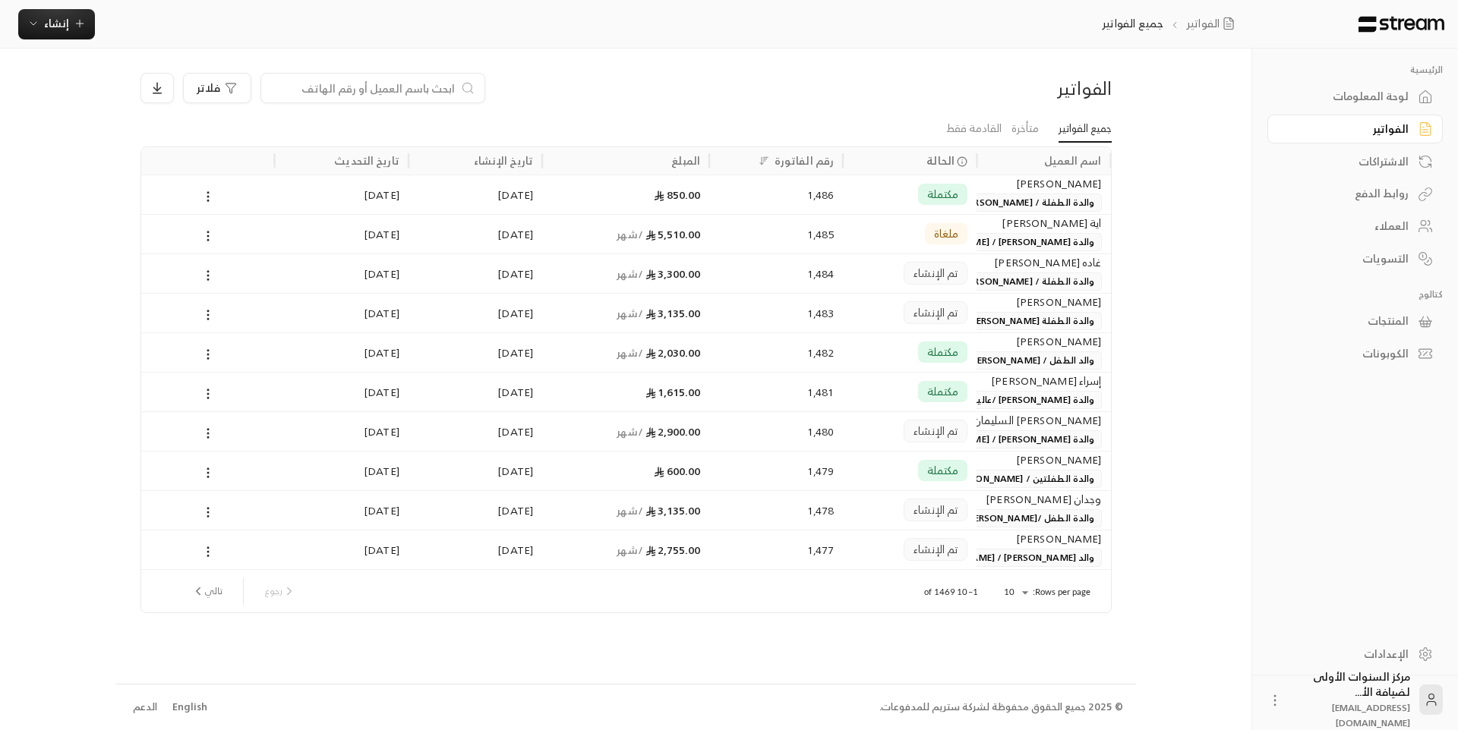
click at [975, 89] on div "الفواتير" at bounding box center [995, 88] width 232 height 24
click at [1027, 595] on body "الرئيسية لوحة المعلومات الفواتير الاشتراكات روابط الدفع العملاء التسويات كتالوج…" at bounding box center [729, 365] width 1458 height 730
click at [1013, 696] on li "100" at bounding box center [1014, 693] width 43 height 24
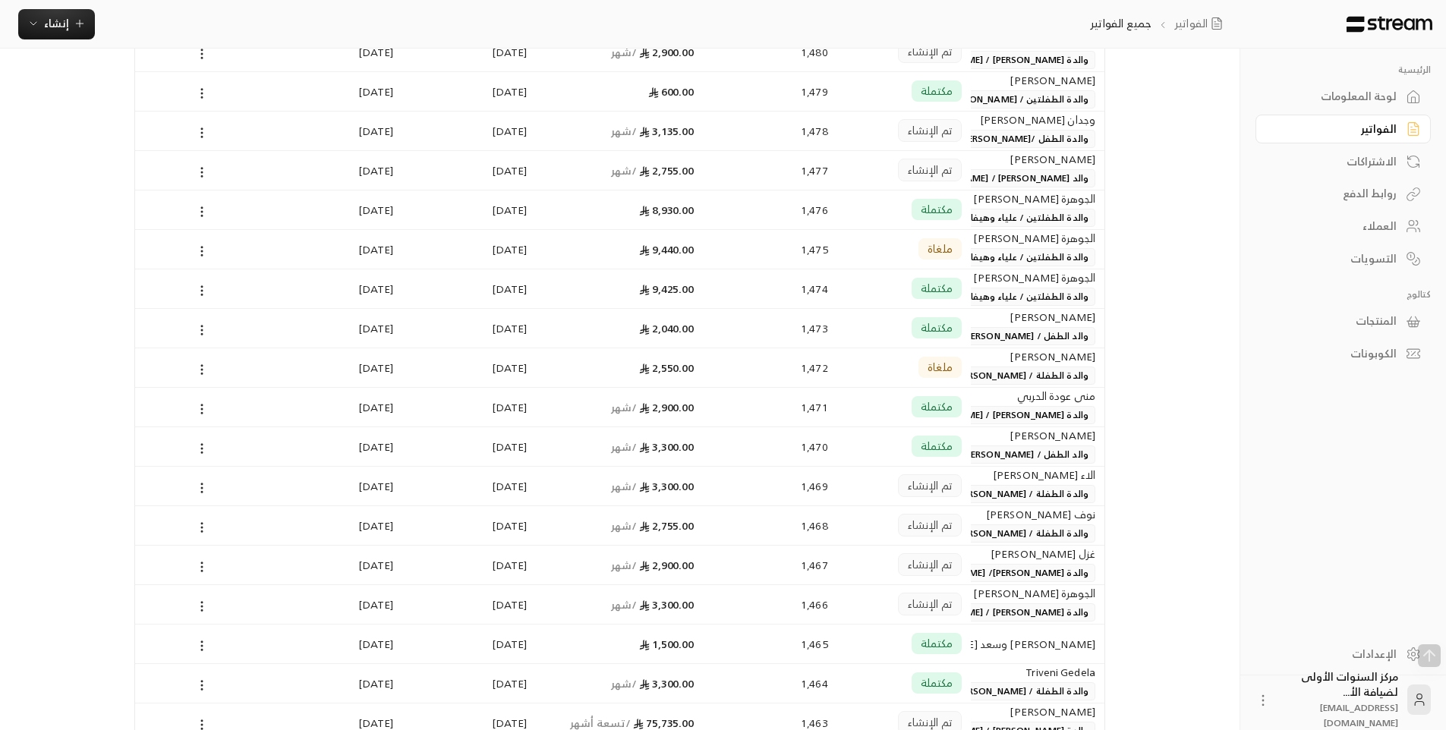
scroll to position [456, 0]
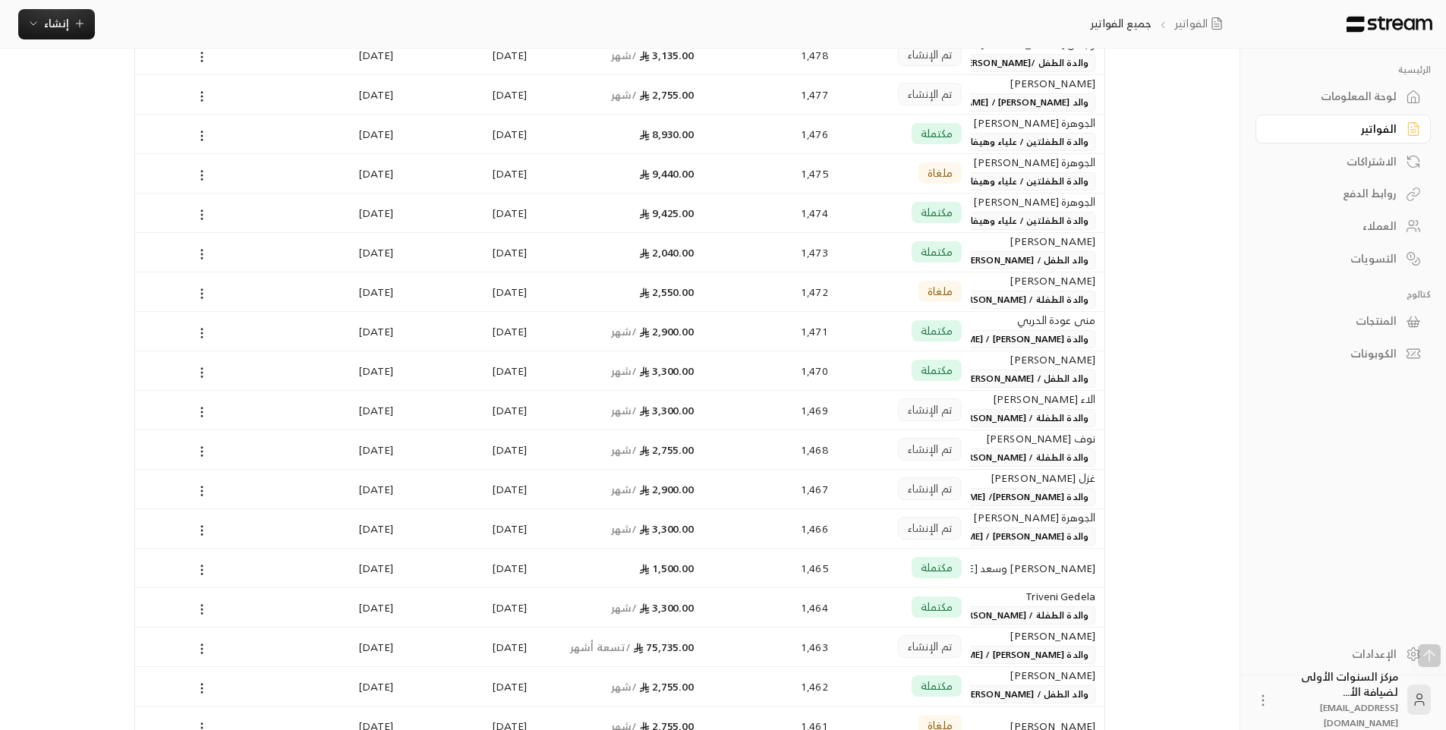
click at [1008, 423] on span "والدة الطفلة / [PERSON_NAME]" at bounding box center [1021, 418] width 147 height 18
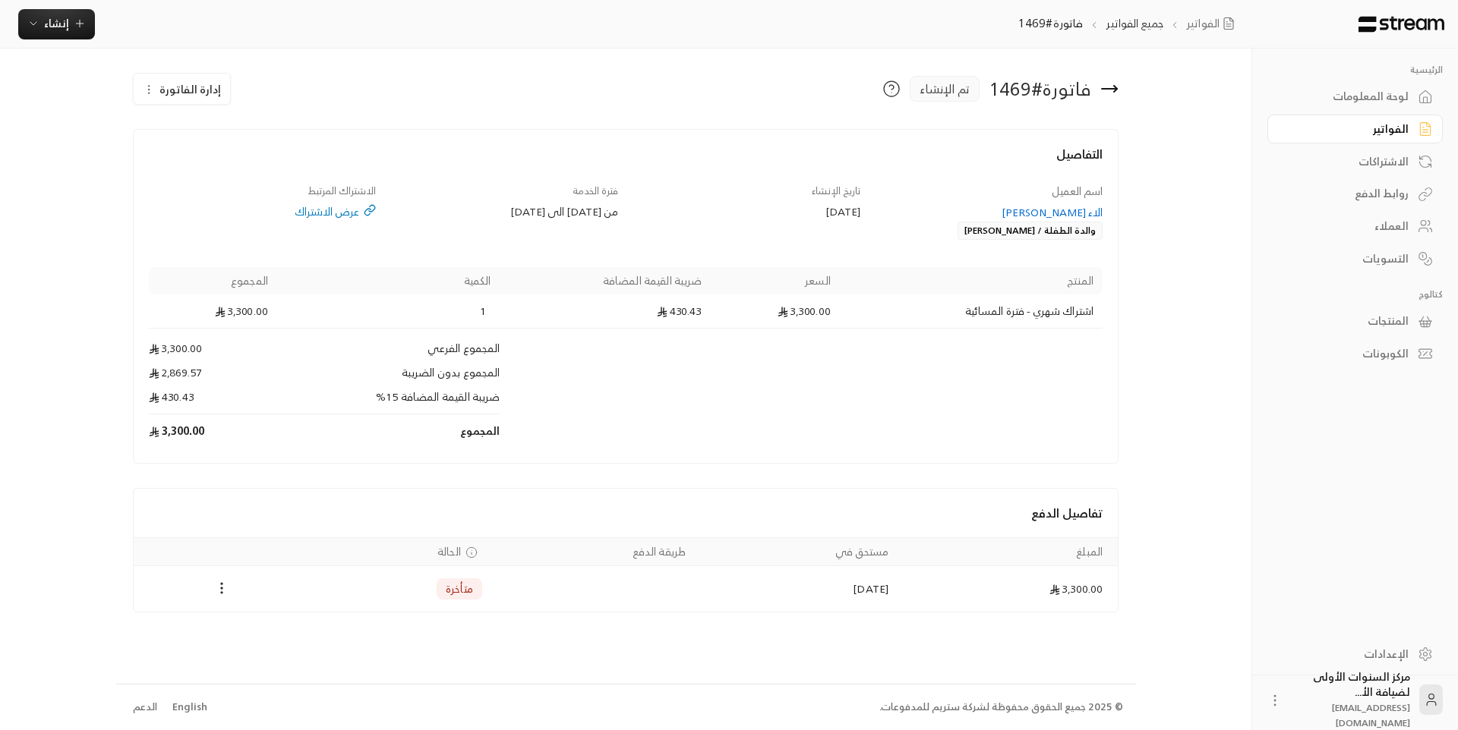
click at [1108, 90] on icon at bounding box center [1109, 89] width 18 height 18
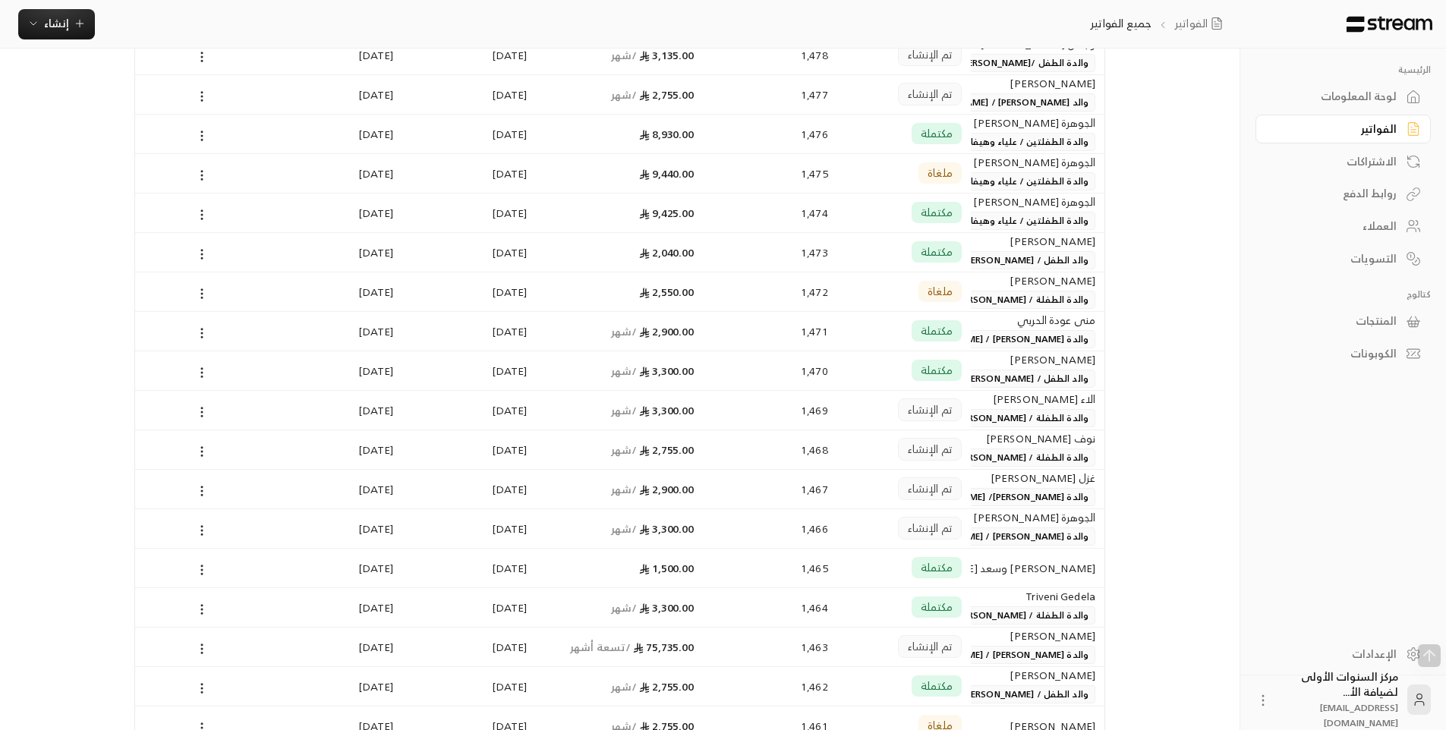
scroll to position [531, 0]
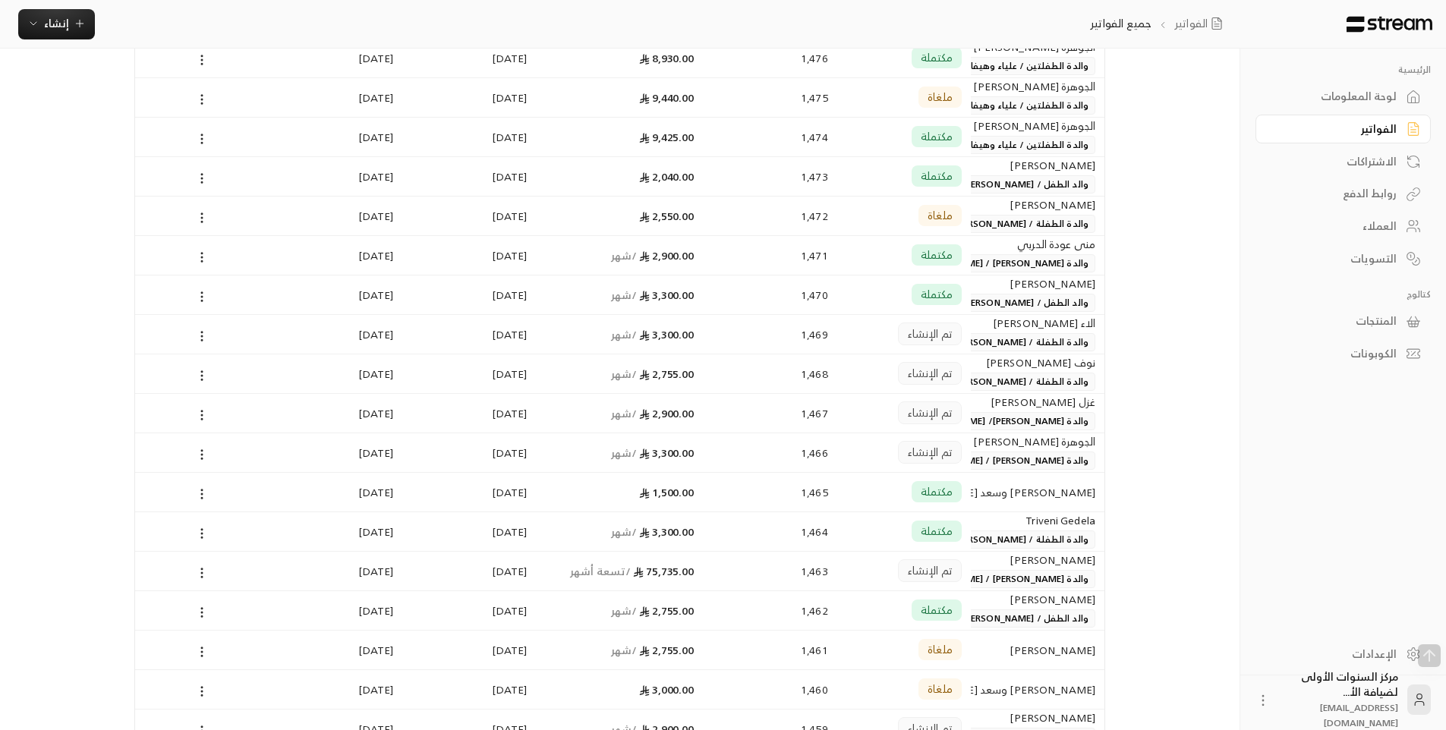
click at [994, 329] on div "الاء [PERSON_NAME]" at bounding box center [1037, 323] width 115 height 17
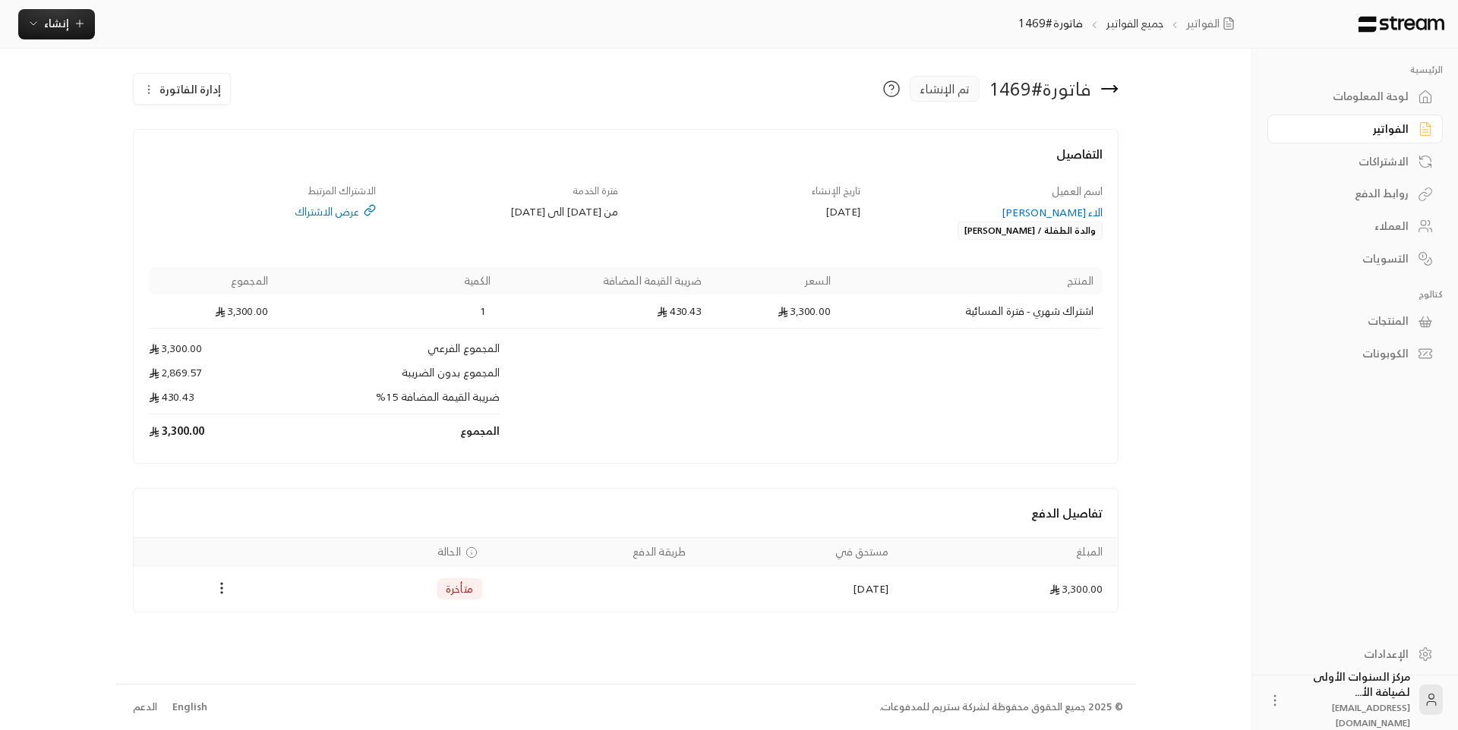
click at [1040, 213] on div "الاء [PERSON_NAME]" at bounding box center [989, 212] width 228 height 15
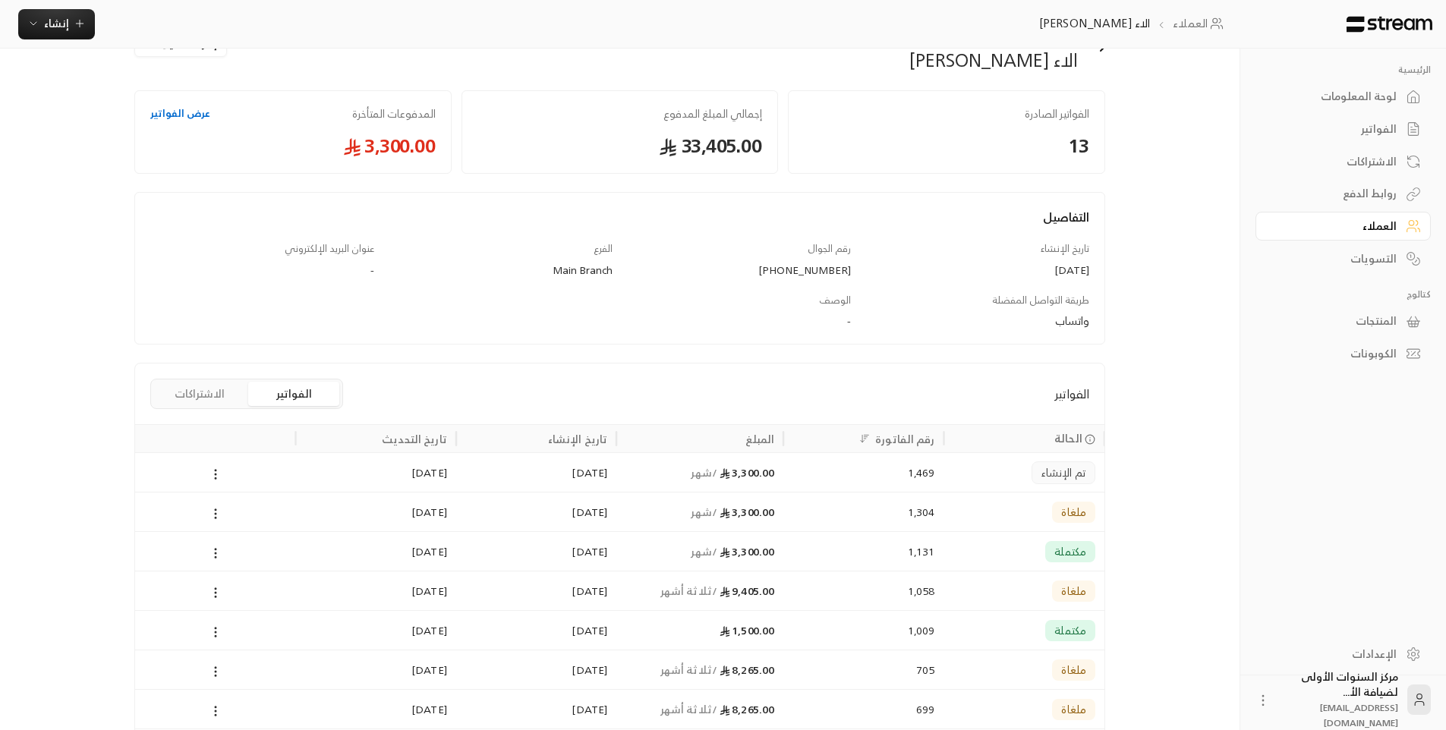
scroll to position [76, 0]
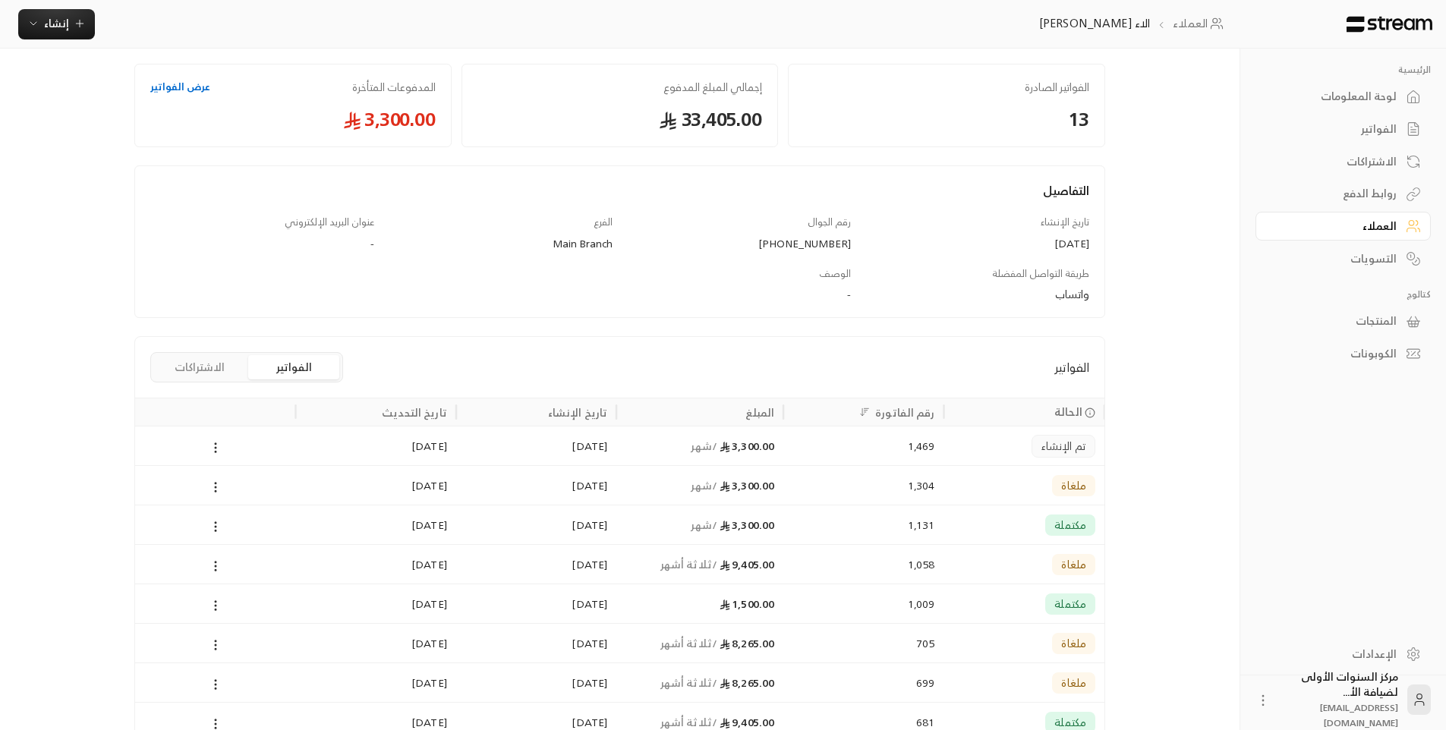
click at [825, 446] on div "1,469" at bounding box center [864, 446] width 142 height 39
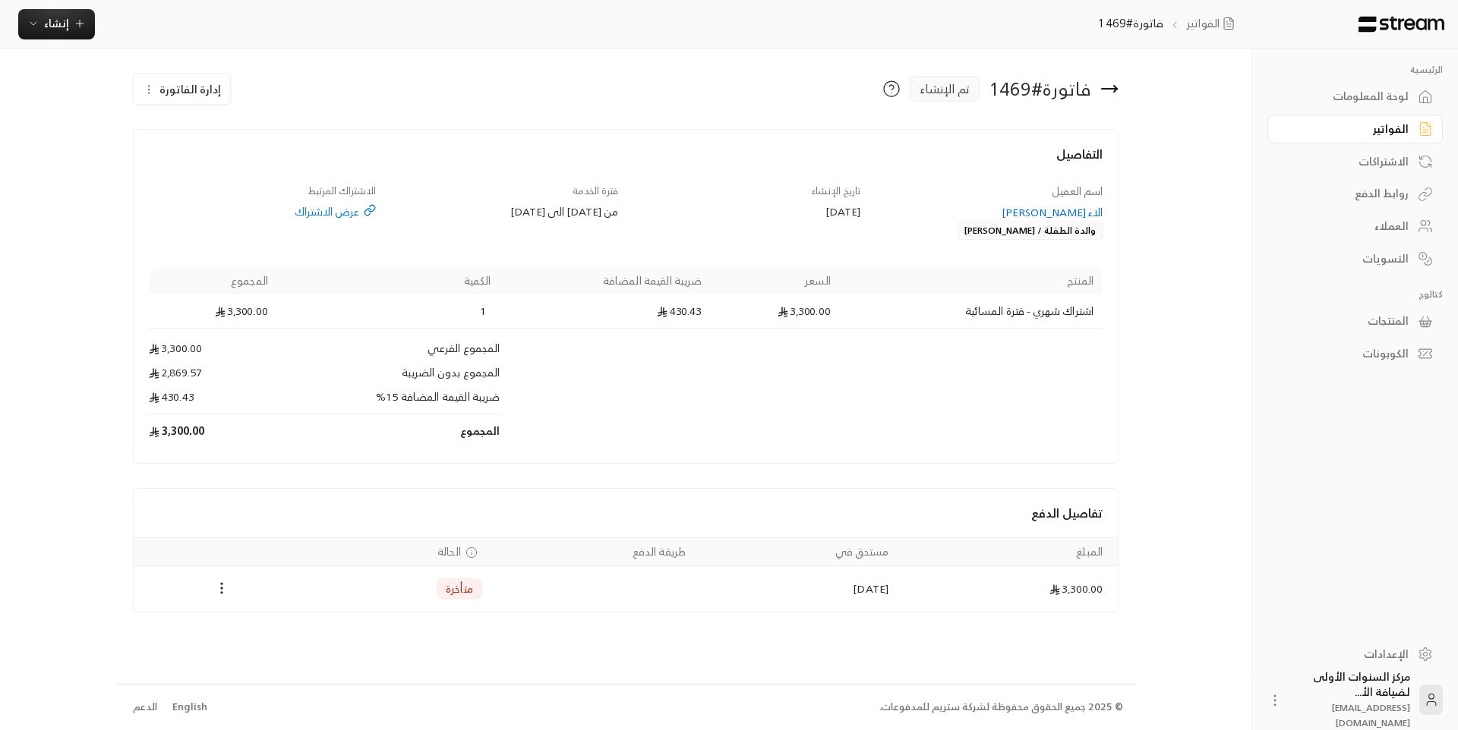
click at [864, 101] on div "فاتورة # 1469 تم الإنشاء" at bounding box center [792, 89] width 667 height 32
click at [1388, 130] on div "الفواتير" at bounding box center [1347, 128] width 122 height 15
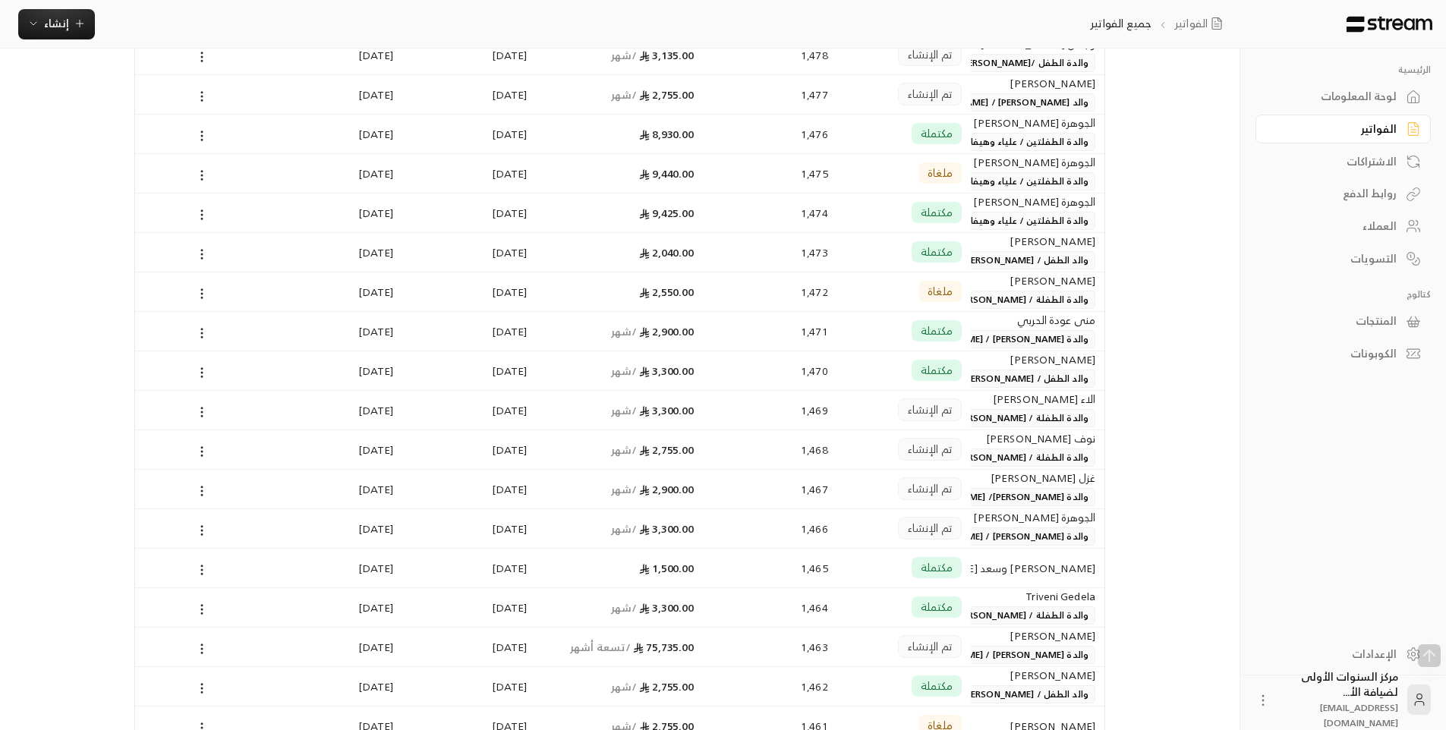
scroll to position [531, 0]
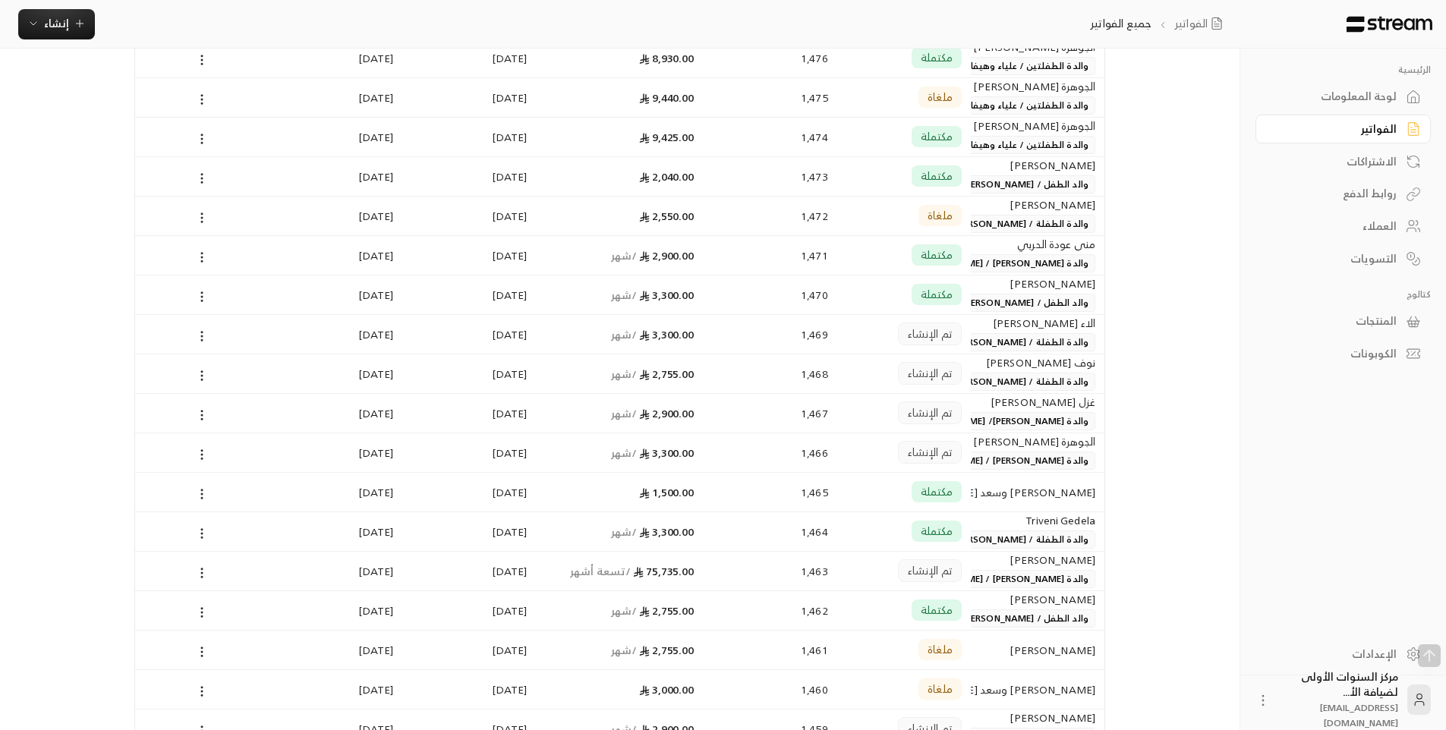
click at [877, 383] on div "تم الإنشاء" at bounding box center [903, 374] width 115 height 39
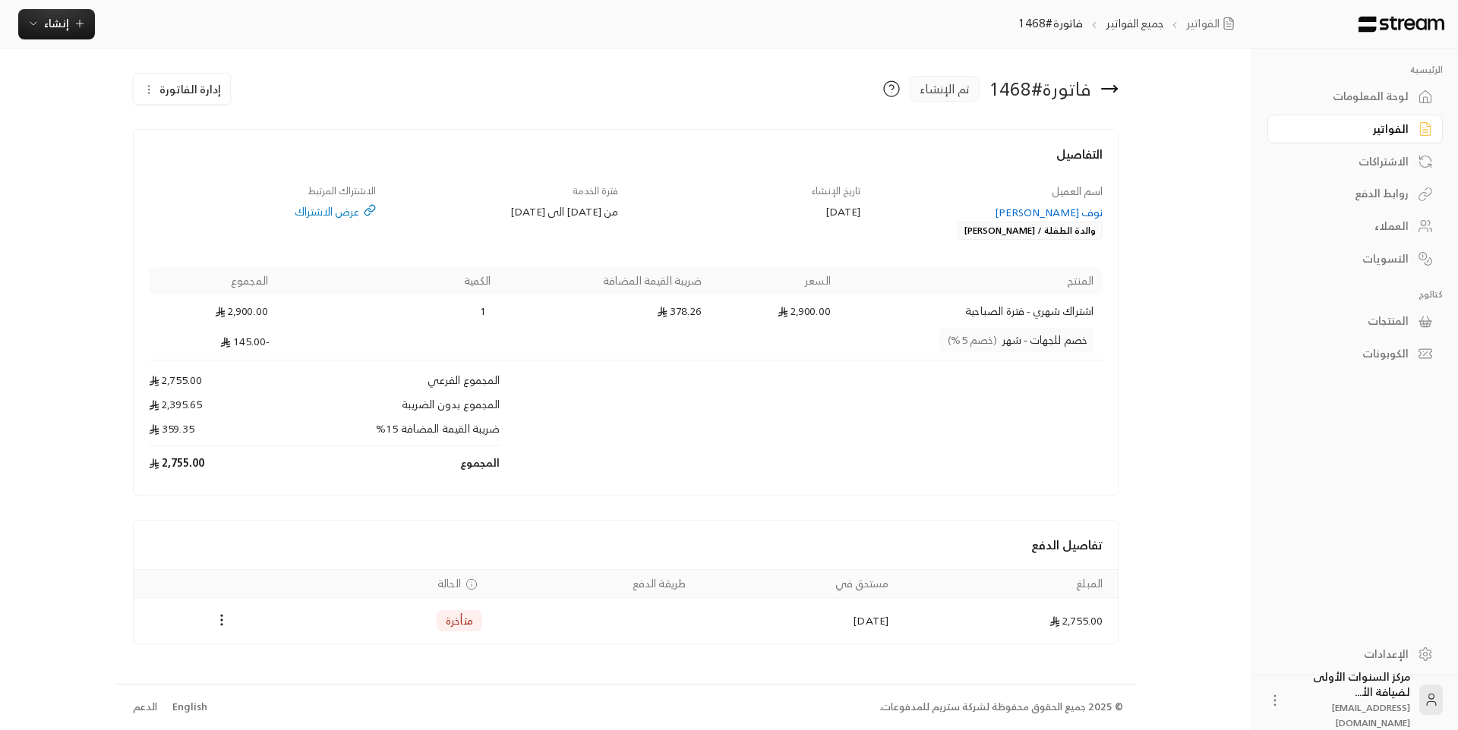
click at [1116, 84] on icon at bounding box center [1109, 89] width 18 height 18
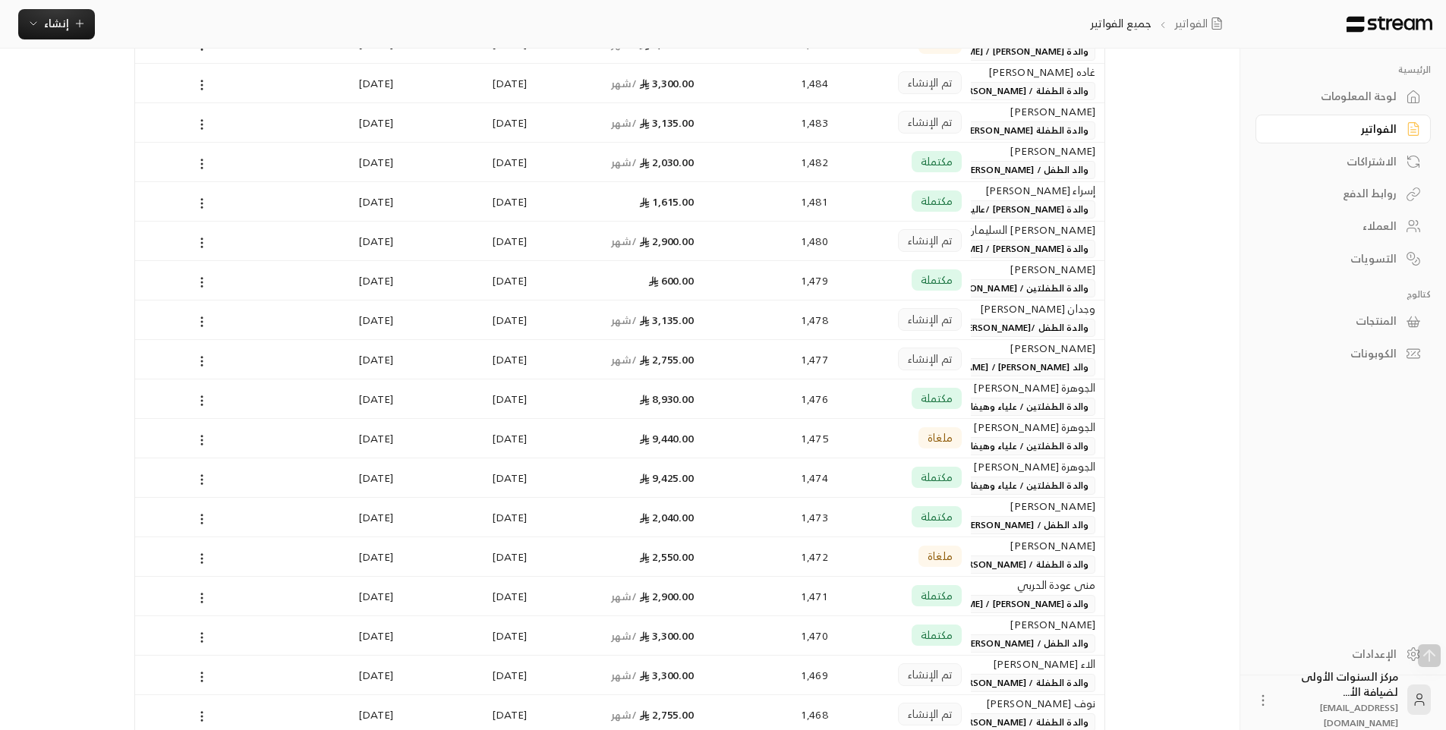
scroll to position [228, 0]
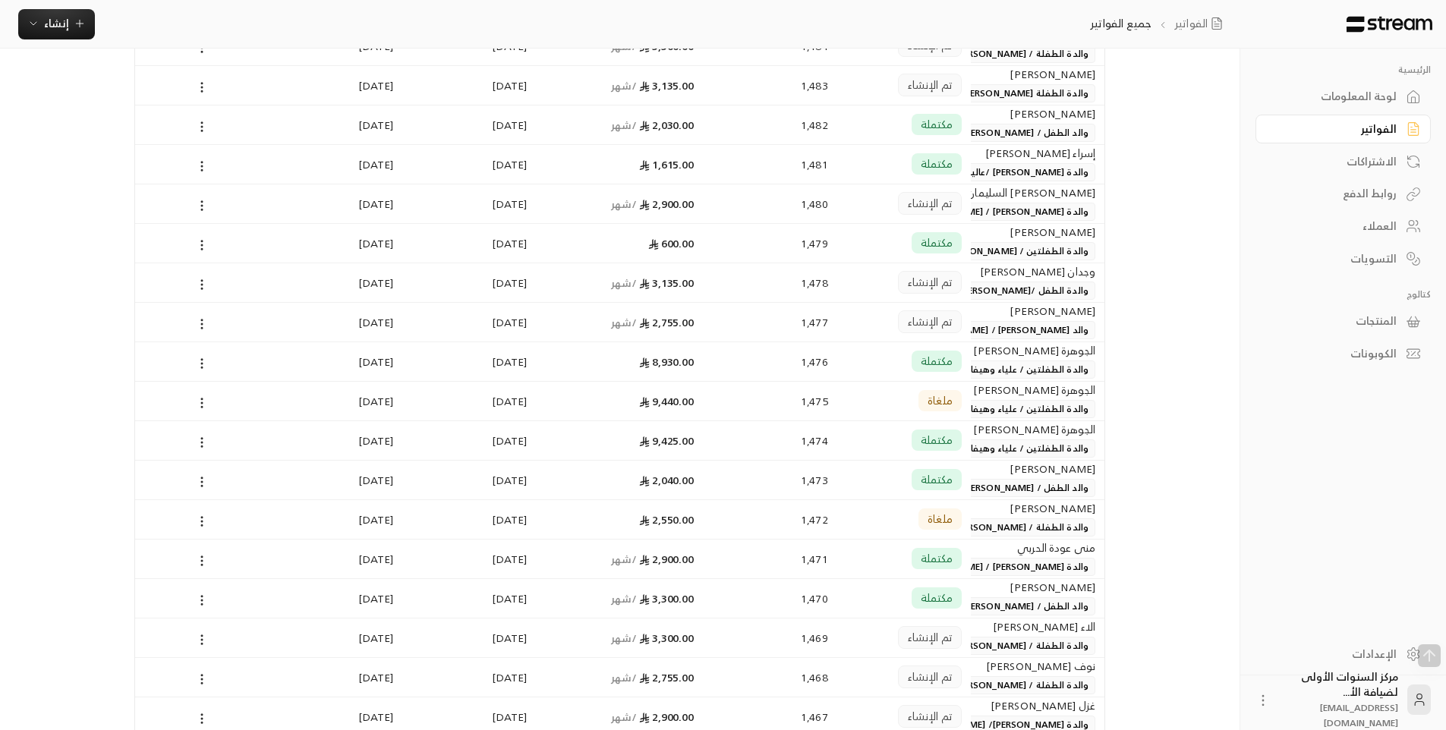
click at [1101, 282] on div "وجدان جودالله بن حسن الشهري والدة الطفل /أحمد يوسف احمد حدادي" at bounding box center [1038, 282] width 134 height 39
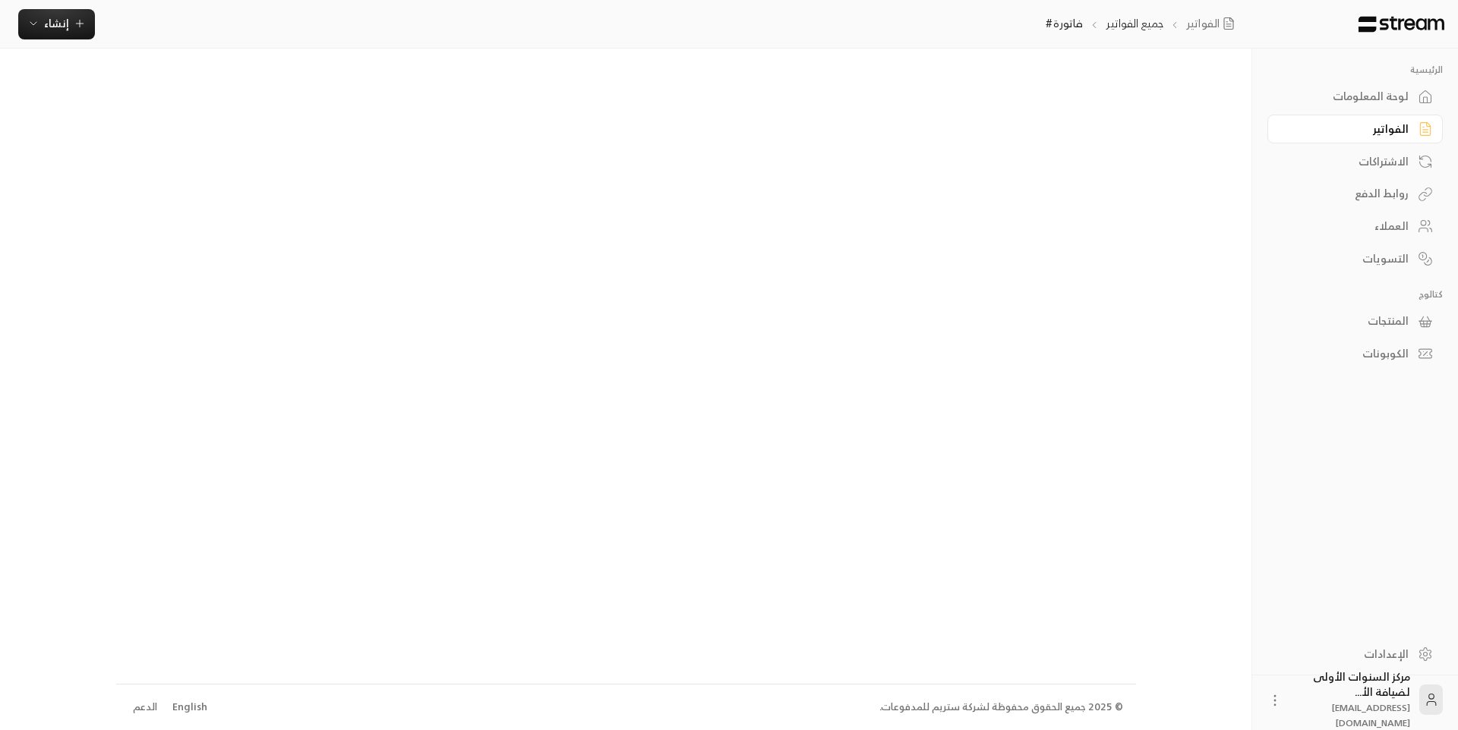
click at [1363, 130] on div "الفواتير" at bounding box center [1347, 128] width 122 height 15
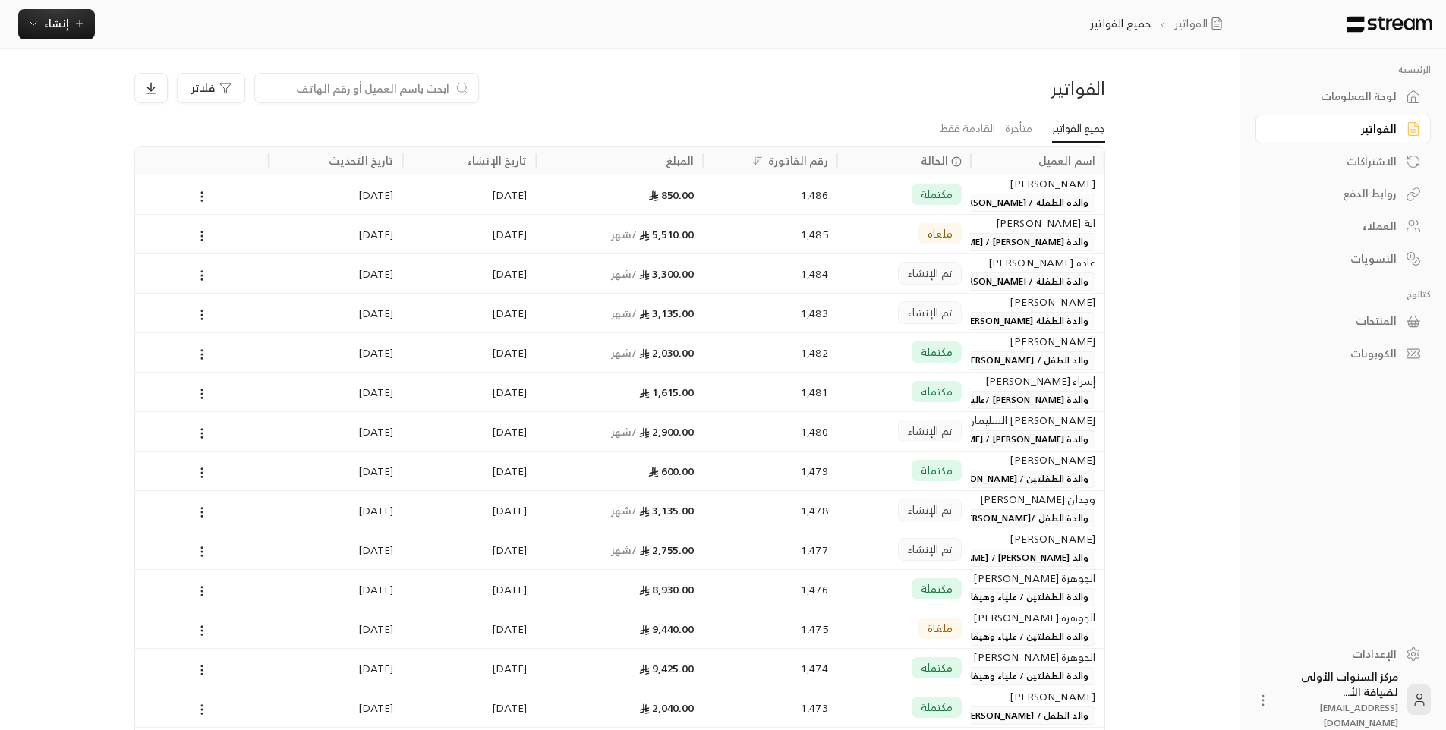
click at [1017, 206] on span "والدة الطفلة / [PERSON_NAME]" at bounding box center [1021, 203] width 147 height 18
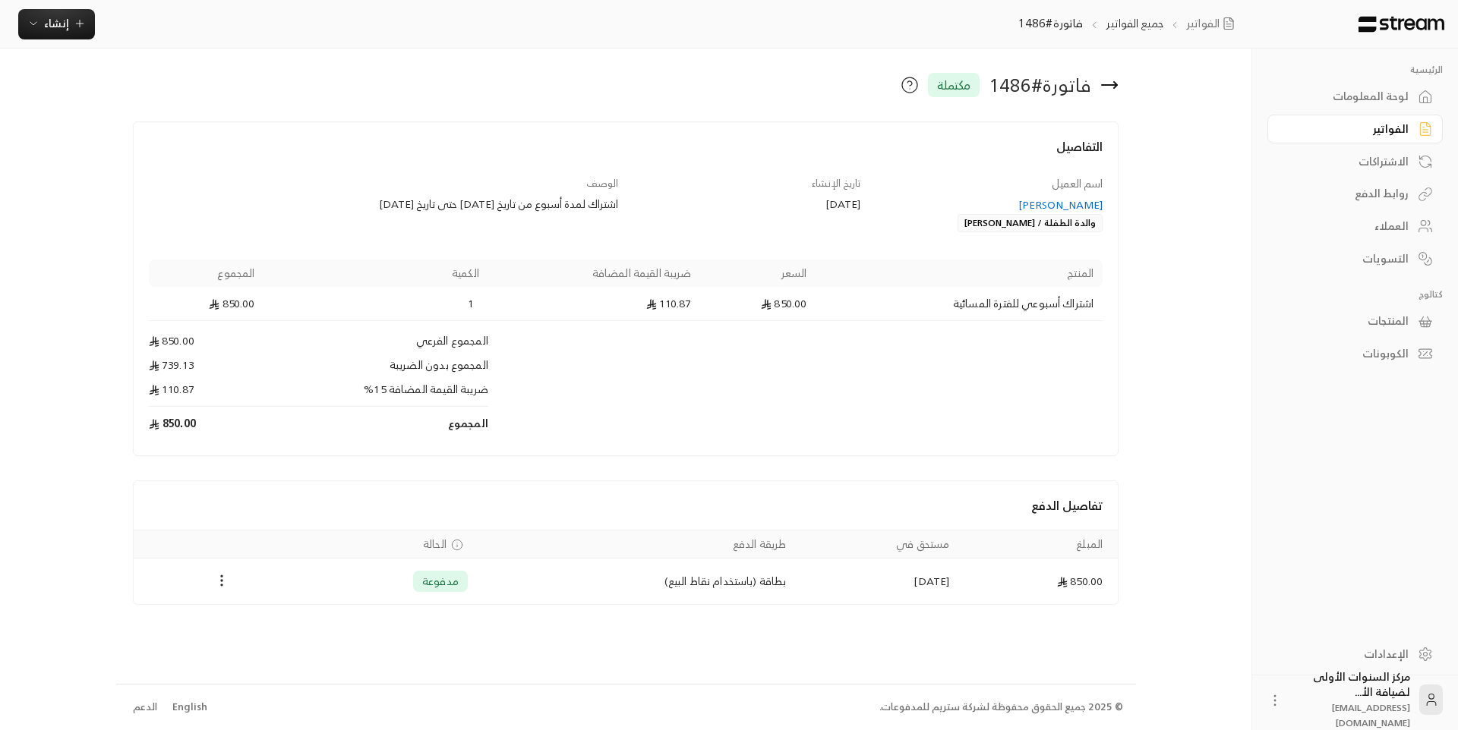
click at [1044, 205] on div "[PERSON_NAME]" at bounding box center [989, 204] width 228 height 15
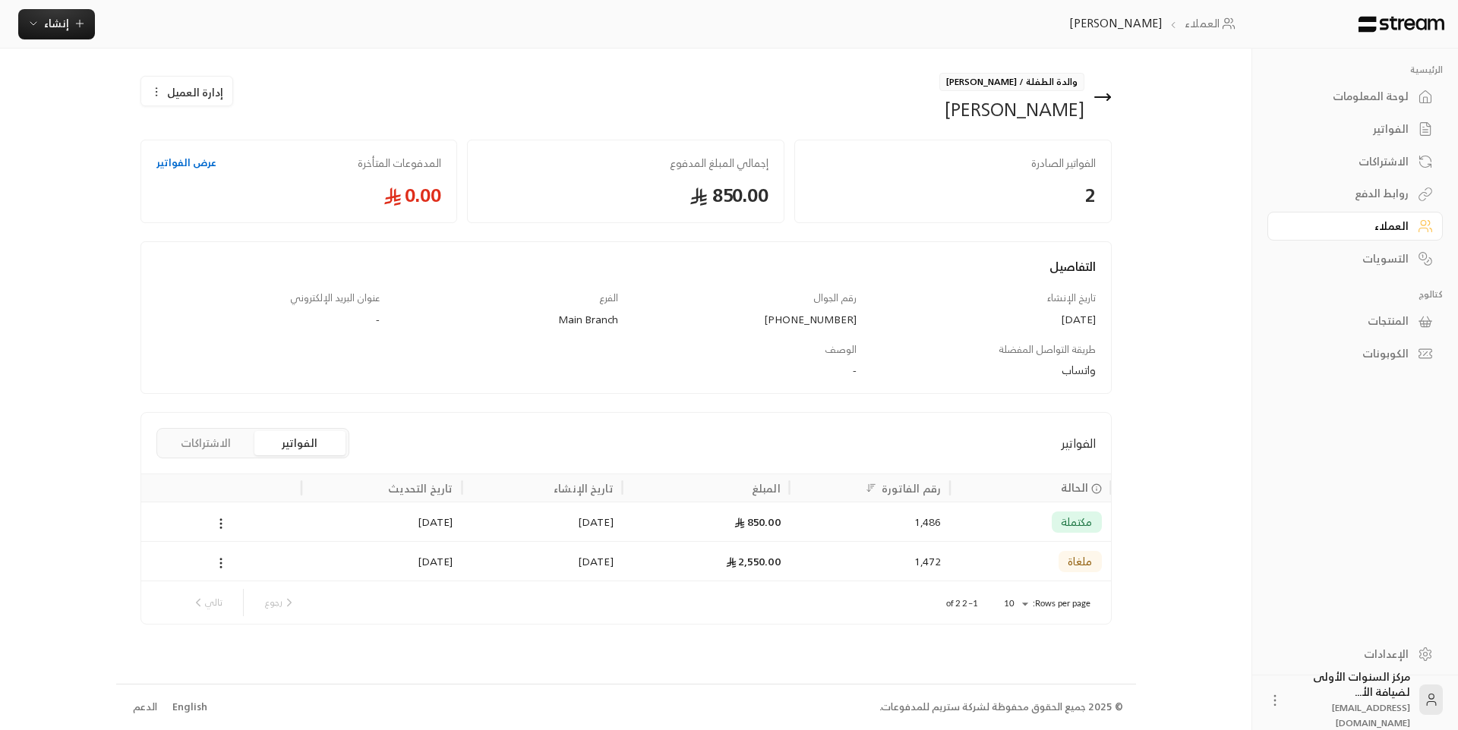
click at [1104, 100] on icon at bounding box center [1102, 97] width 18 height 18
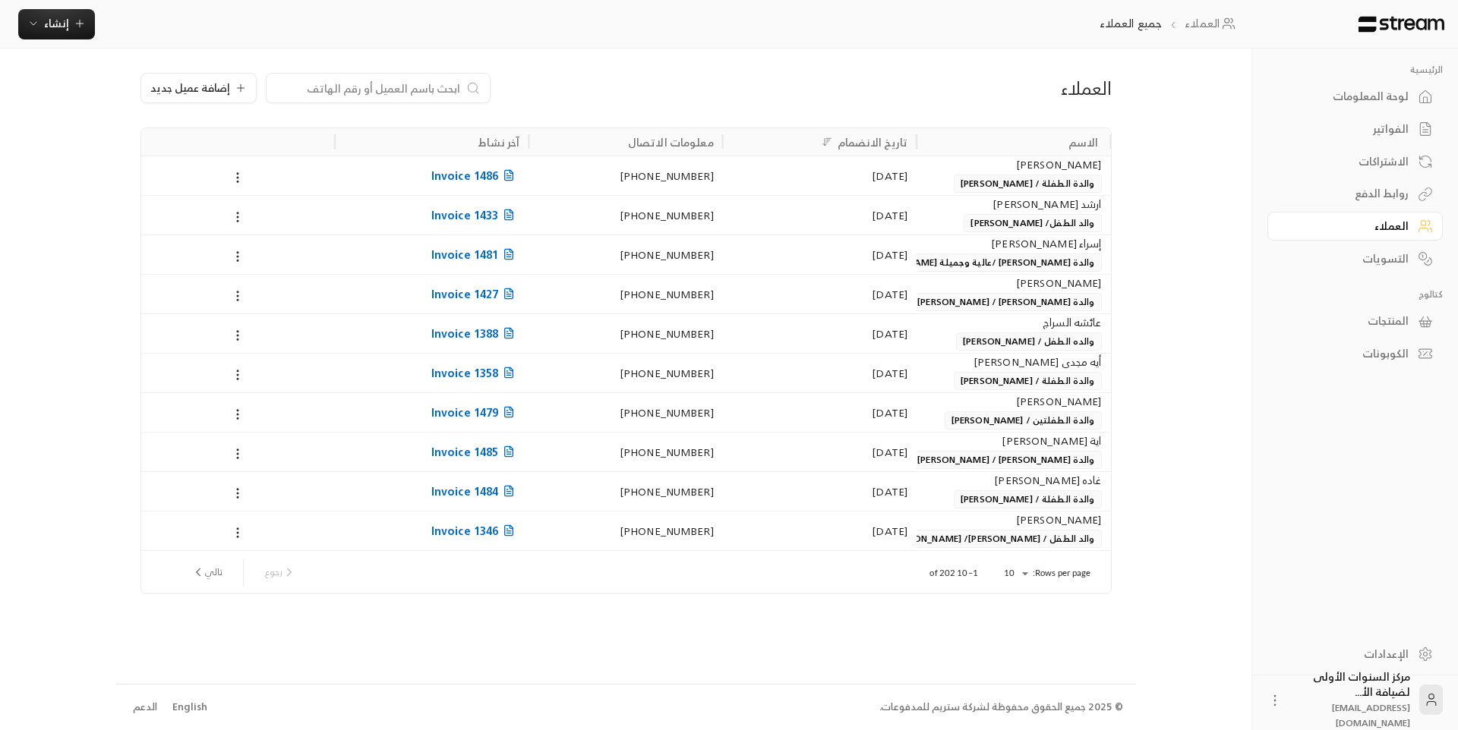
click at [1374, 84] on link "لوحة المعلومات" at bounding box center [1354, 97] width 175 height 30
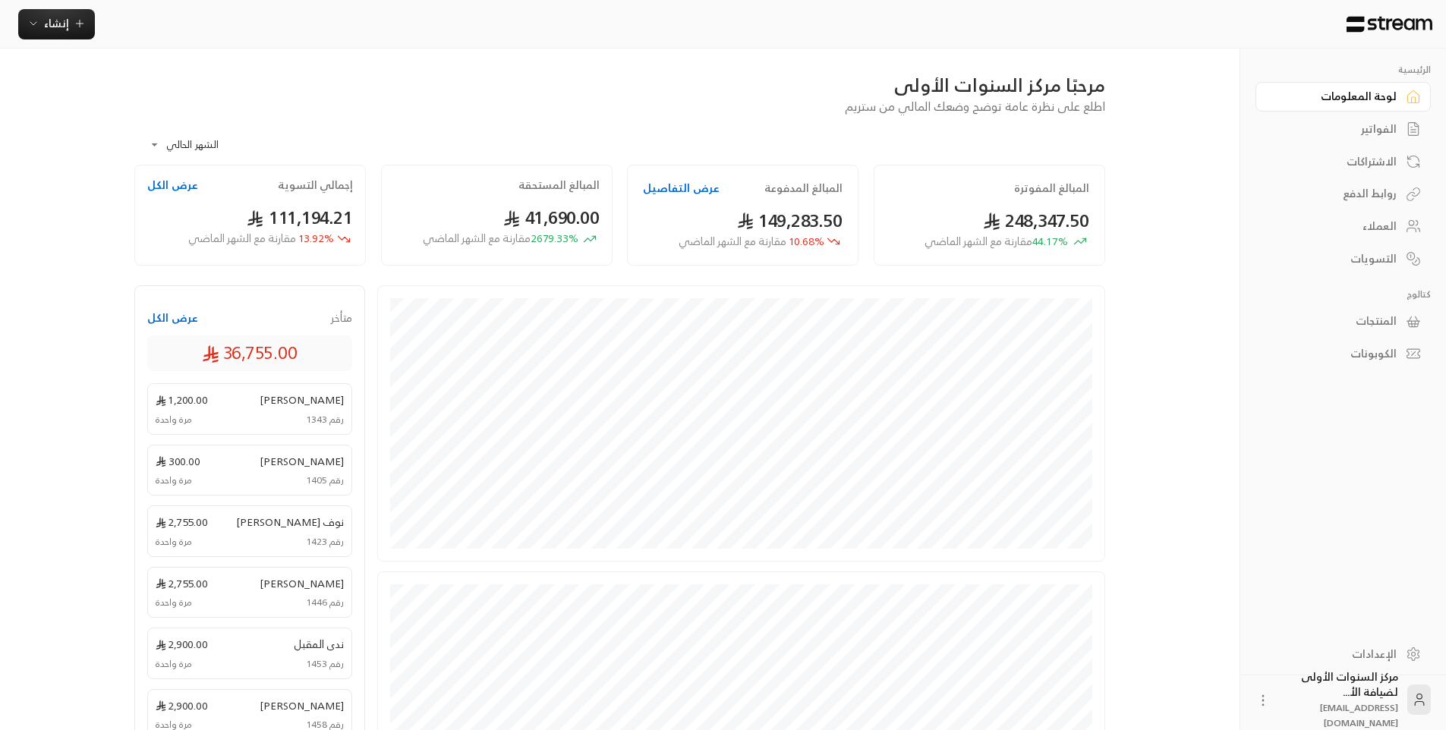
click at [552, 200] on div "المبالغ المستحقة 41,690.00 2679.33 % مقارنة مع الشهر الماضي" at bounding box center [497, 215] width 232 height 101
click at [349, 208] on span "111,194.21" at bounding box center [300, 217] width 106 height 31
click at [698, 193] on button "عرض التفاصيل" at bounding box center [681, 188] width 77 height 15
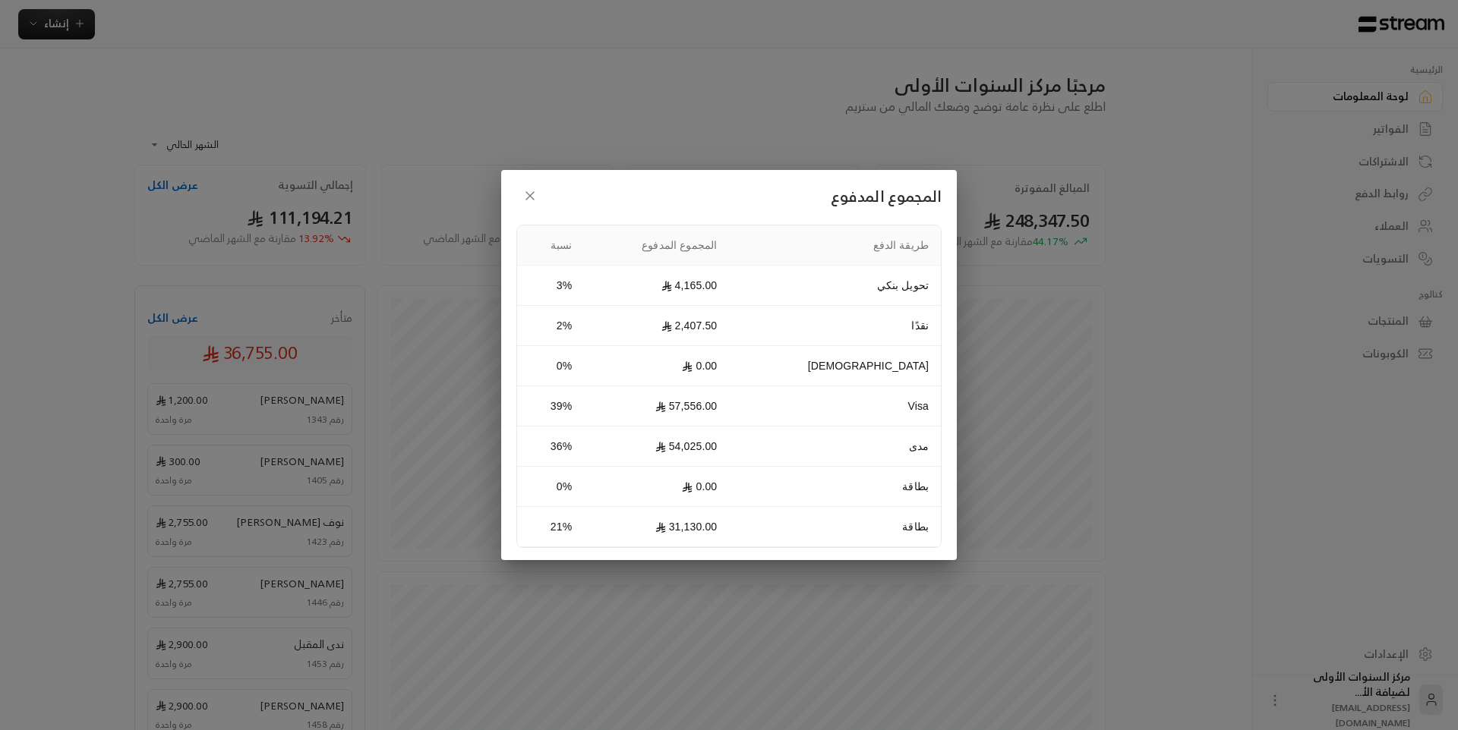
click at [534, 197] on icon "button" at bounding box center [529, 195] width 15 height 15
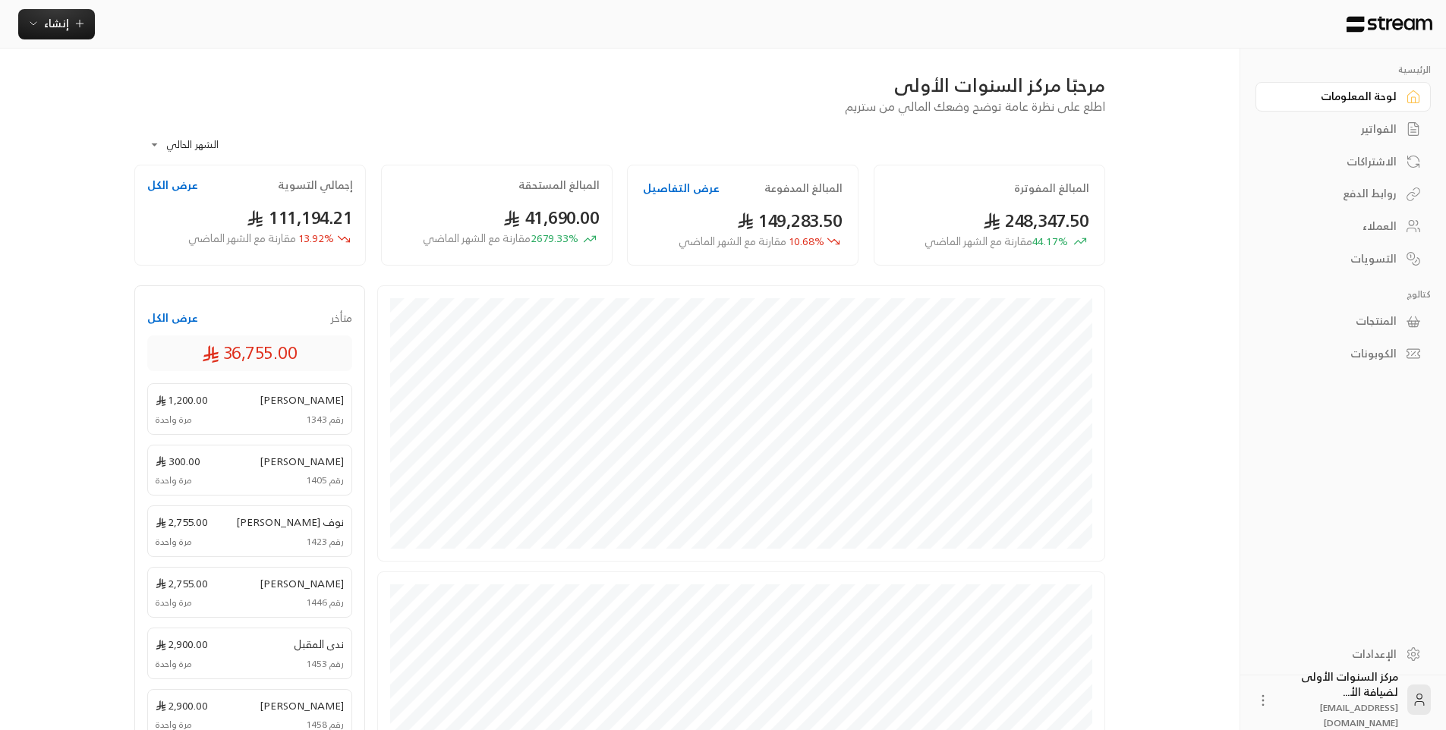
click at [812, 109] on div "مرحبًا مركز السنوات الأولى اطلع على نظرة عامة توضح وضعك المالي من ستريم" at bounding box center [620, 94] width 986 height 43
click at [777, 156] on div "**********" at bounding box center [619, 139] width 971 height 49
click at [1366, 132] on div "الفواتير" at bounding box center [1336, 128] width 122 height 15
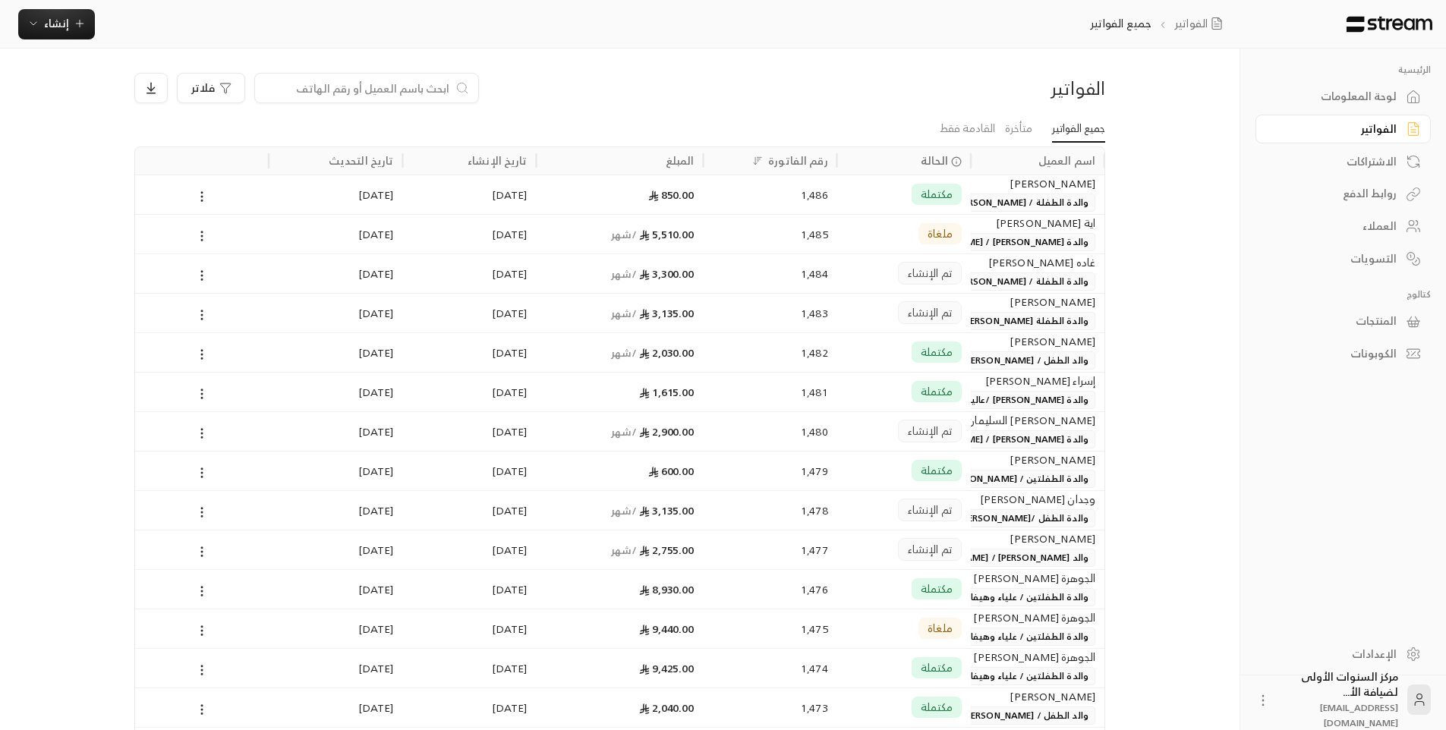
click at [1345, 93] on div "لوحة المعلومات" at bounding box center [1336, 96] width 122 height 15
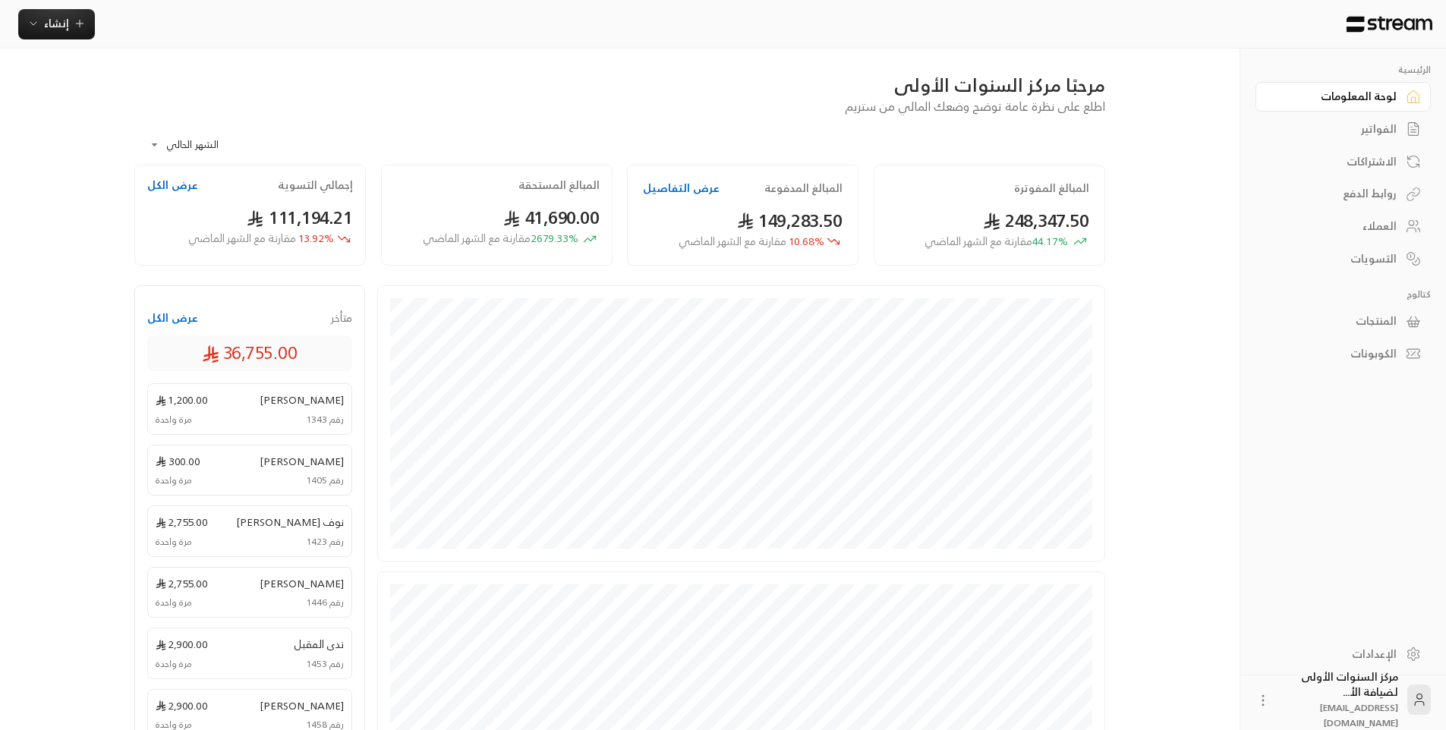
click at [698, 190] on button "عرض التفاصيل" at bounding box center [681, 188] width 77 height 15
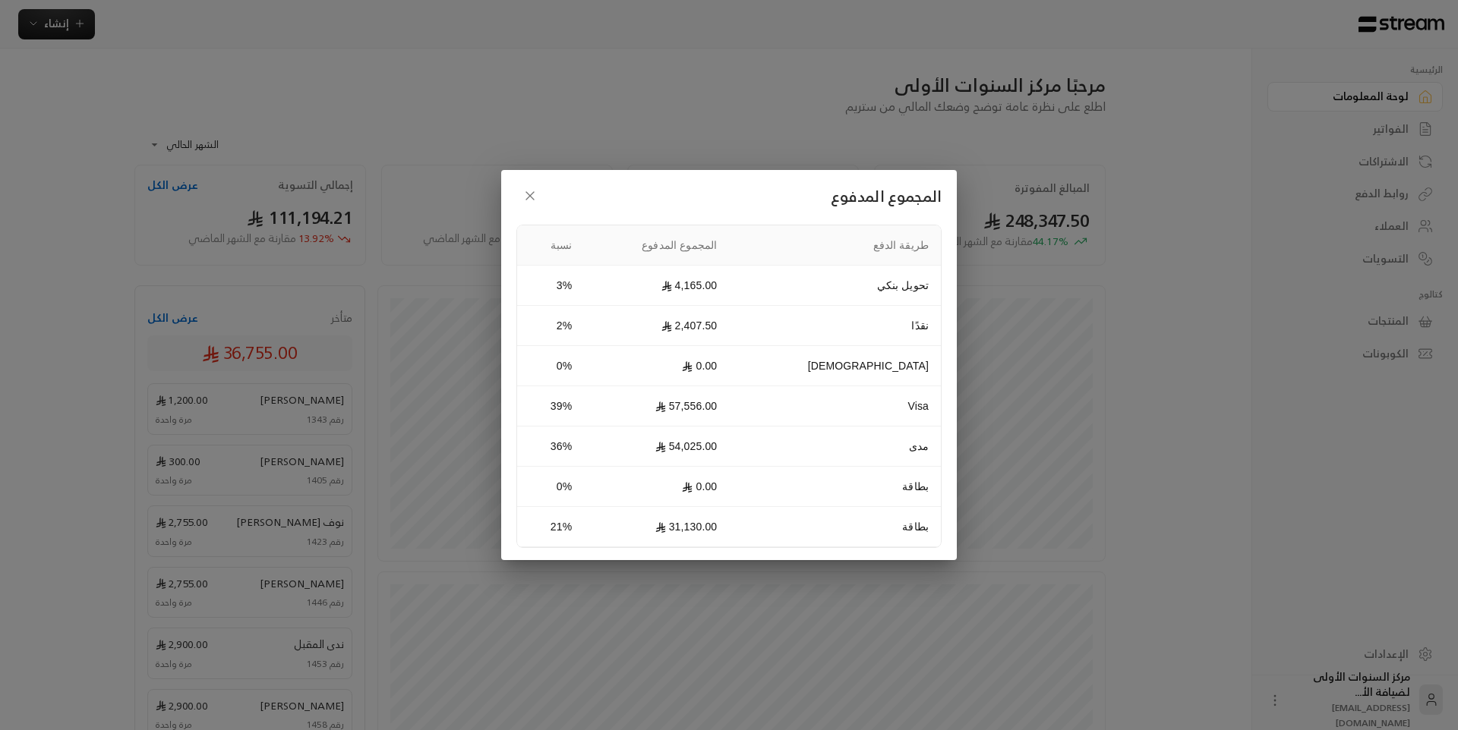
click at [731, 144] on div "المجموع المدفوع طريقة الدفع المجموع المدفوع نسبة تحويل بنكي 4,165.00 3% نقدًا 2…" at bounding box center [729, 365] width 1458 height 730
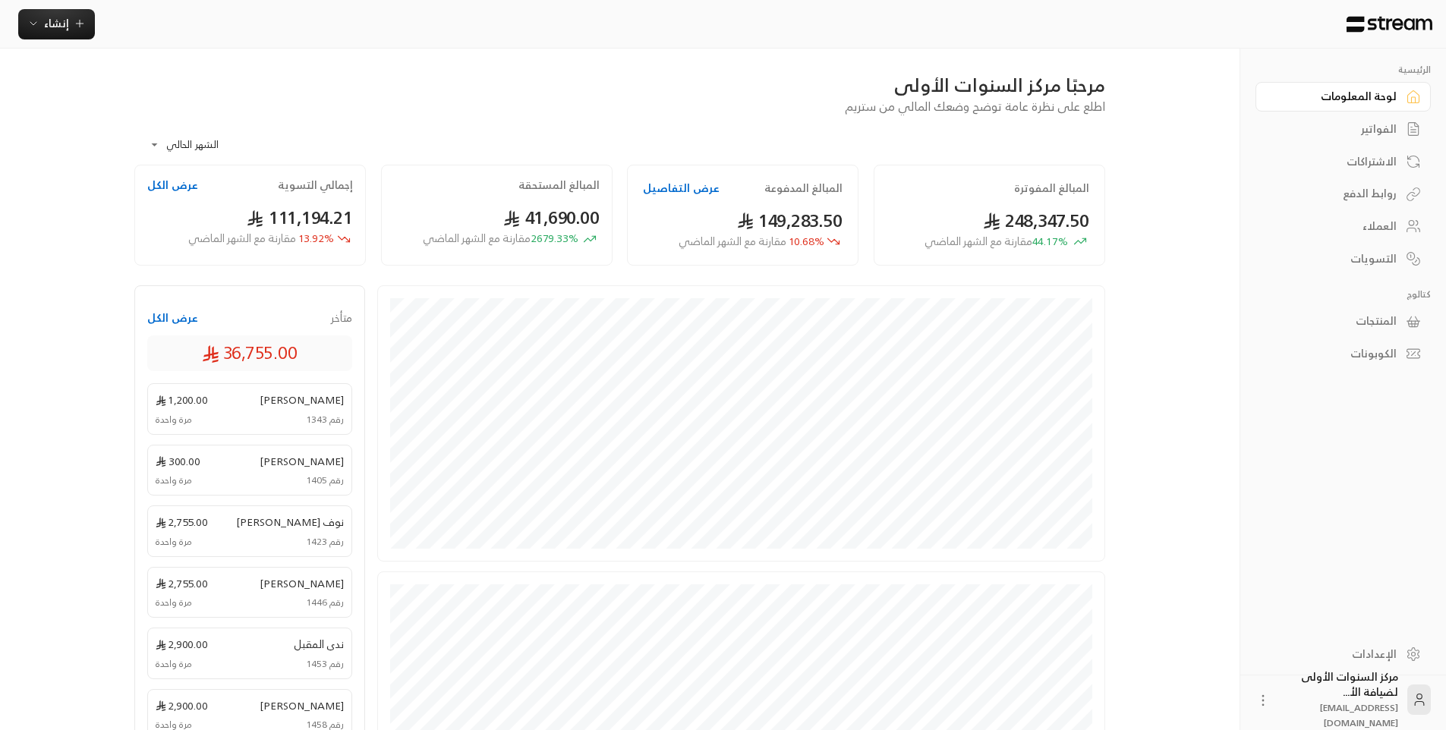
click at [700, 188] on button "عرض التفاصيل" at bounding box center [681, 188] width 77 height 15
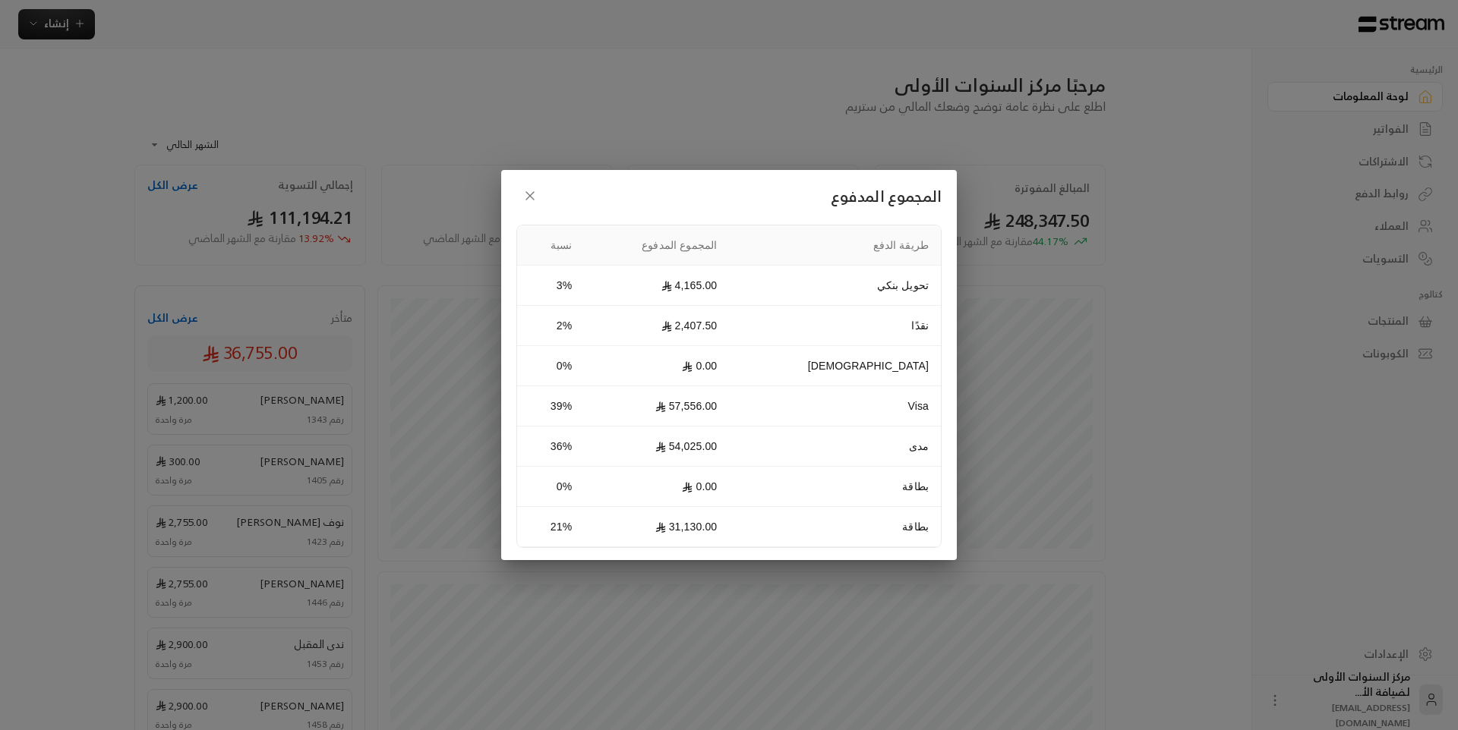
click at [700, 188] on h2 "المجموع المدفوع" at bounding box center [728, 195] width 425 height 27
click at [530, 197] on icon "button" at bounding box center [529, 195] width 15 height 15
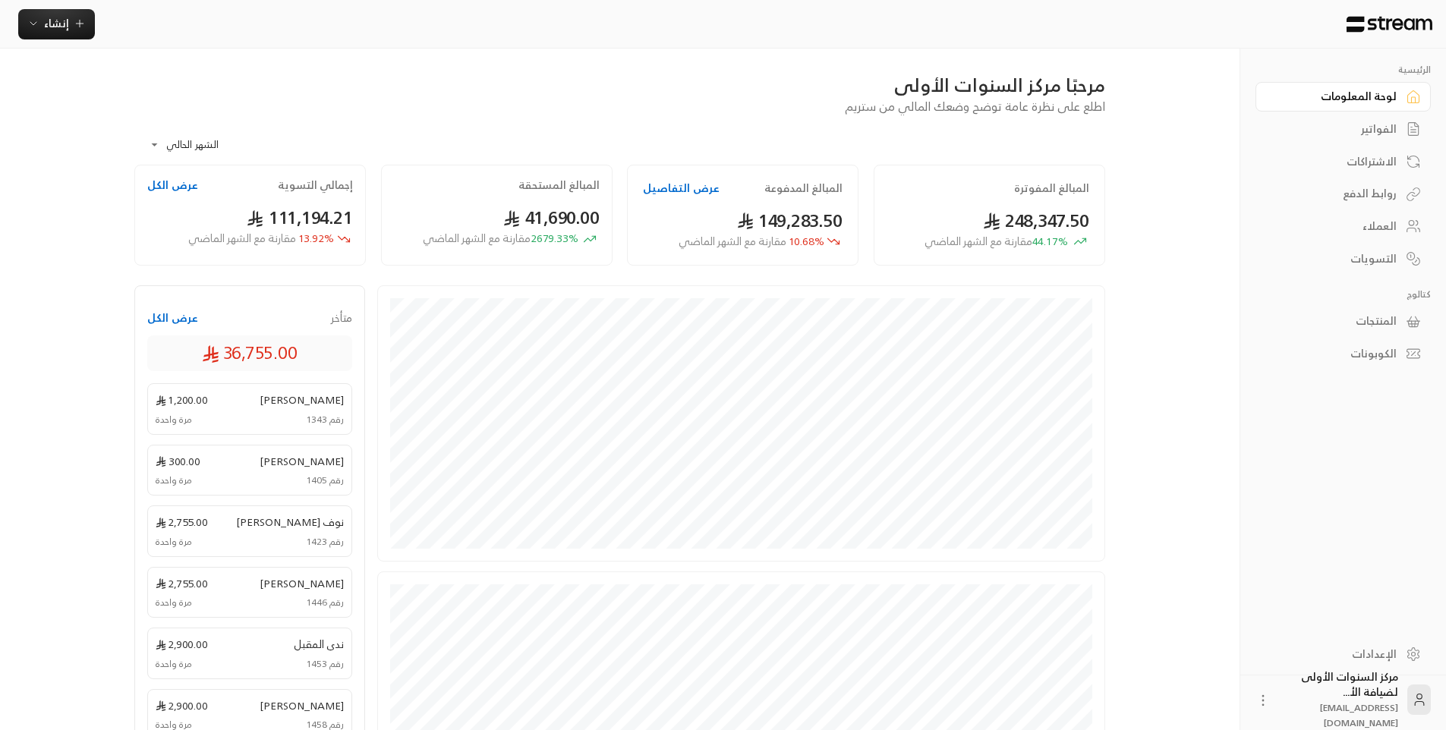
click at [711, 107] on div "مرحبًا مركز السنوات الأولى اطلع على نظرة عامة توضح وضعك المالي من ستريم" at bounding box center [620, 94] width 986 height 43
click at [780, 244] on span "مقارنة مع الشهر الماضي" at bounding box center [733, 241] width 108 height 19
click at [1054, 243] on span "44.17 % مقارنة مع الشهر الماضي" at bounding box center [996, 242] width 143 height 16
click at [169, 186] on button "عرض الكل" at bounding box center [172, 185] width 51 height 15
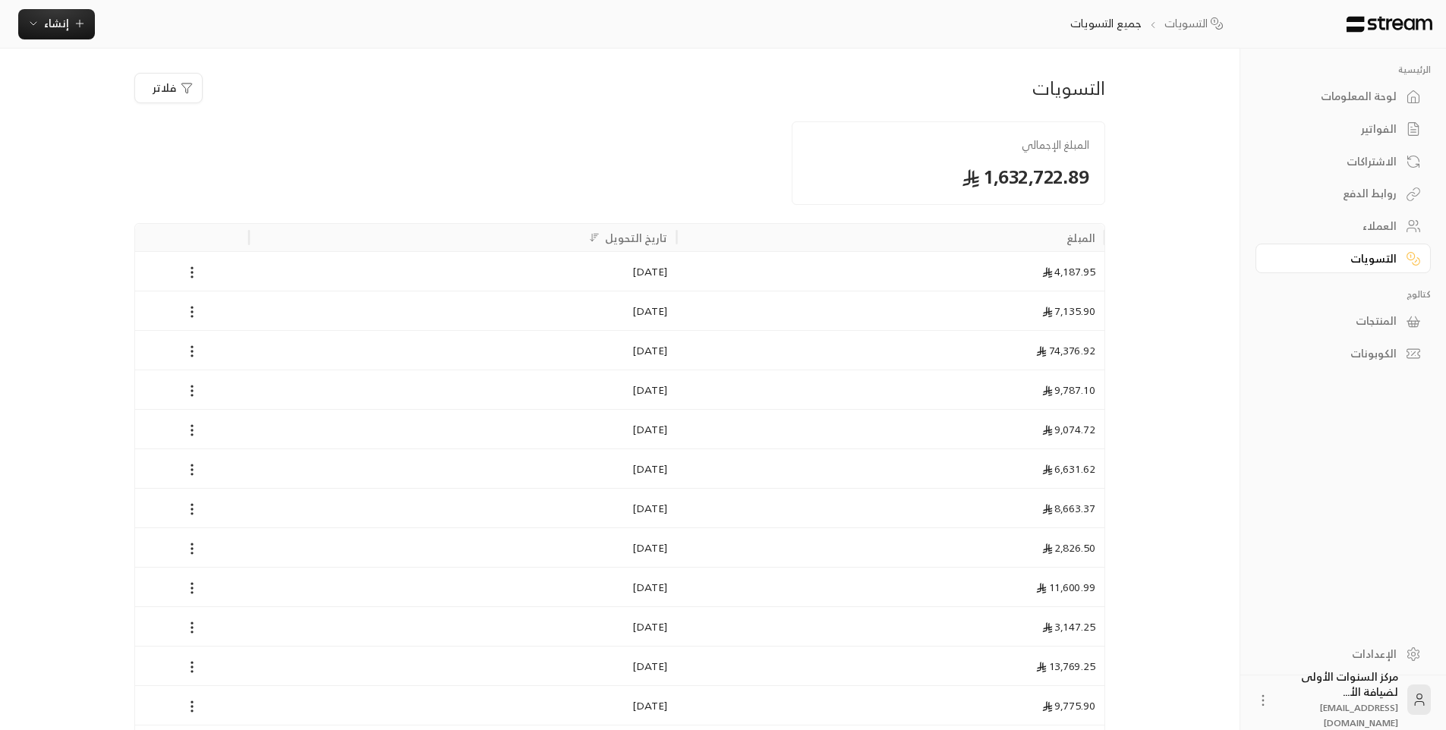
click at [1305, 95] on div "لوحة المعلومات" at bounding box center [1336, 96] width 122 height 15
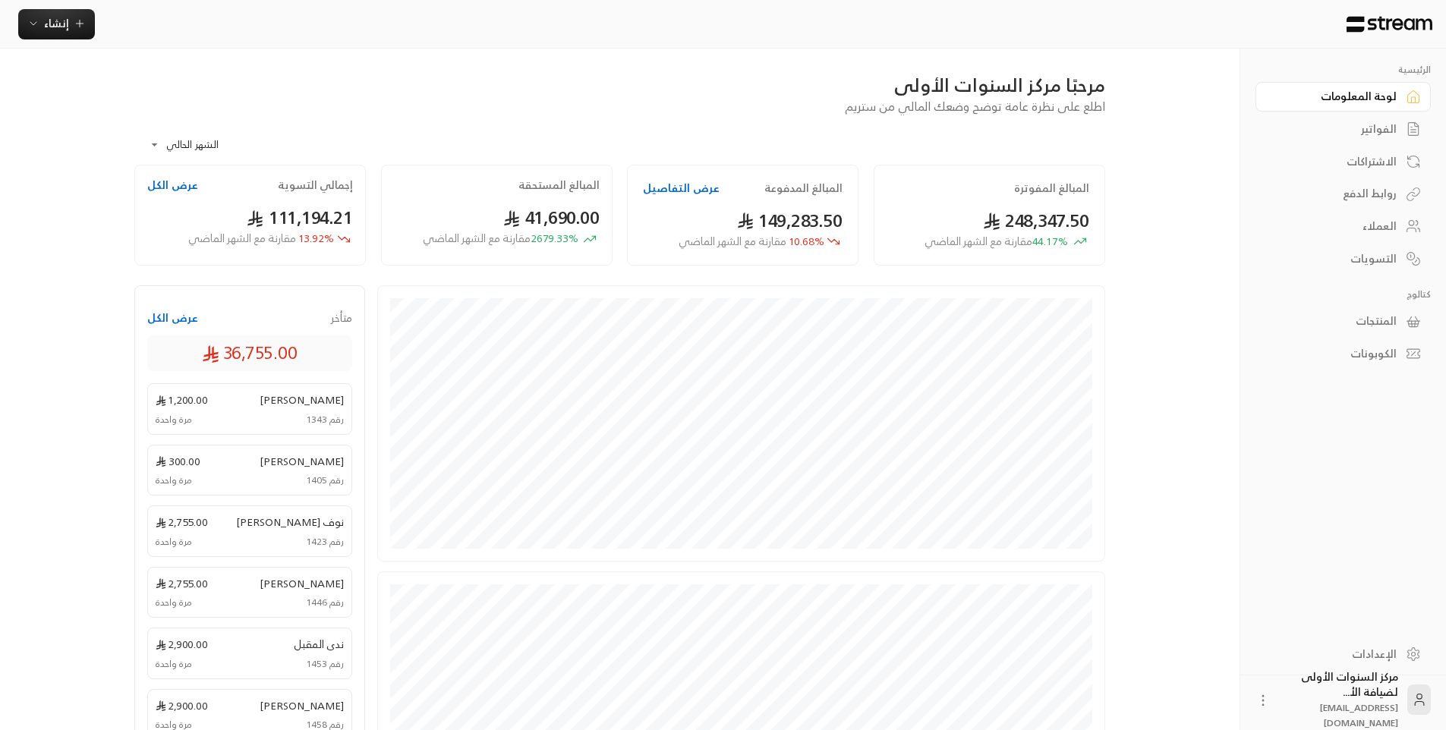
click at [773, 116] on div "**********" at bounding box center [619, 139] width 971 height 49
click at [670, 181] on button "عرض التفاصيل" at bounding box center [681, 188] width 77 height 15
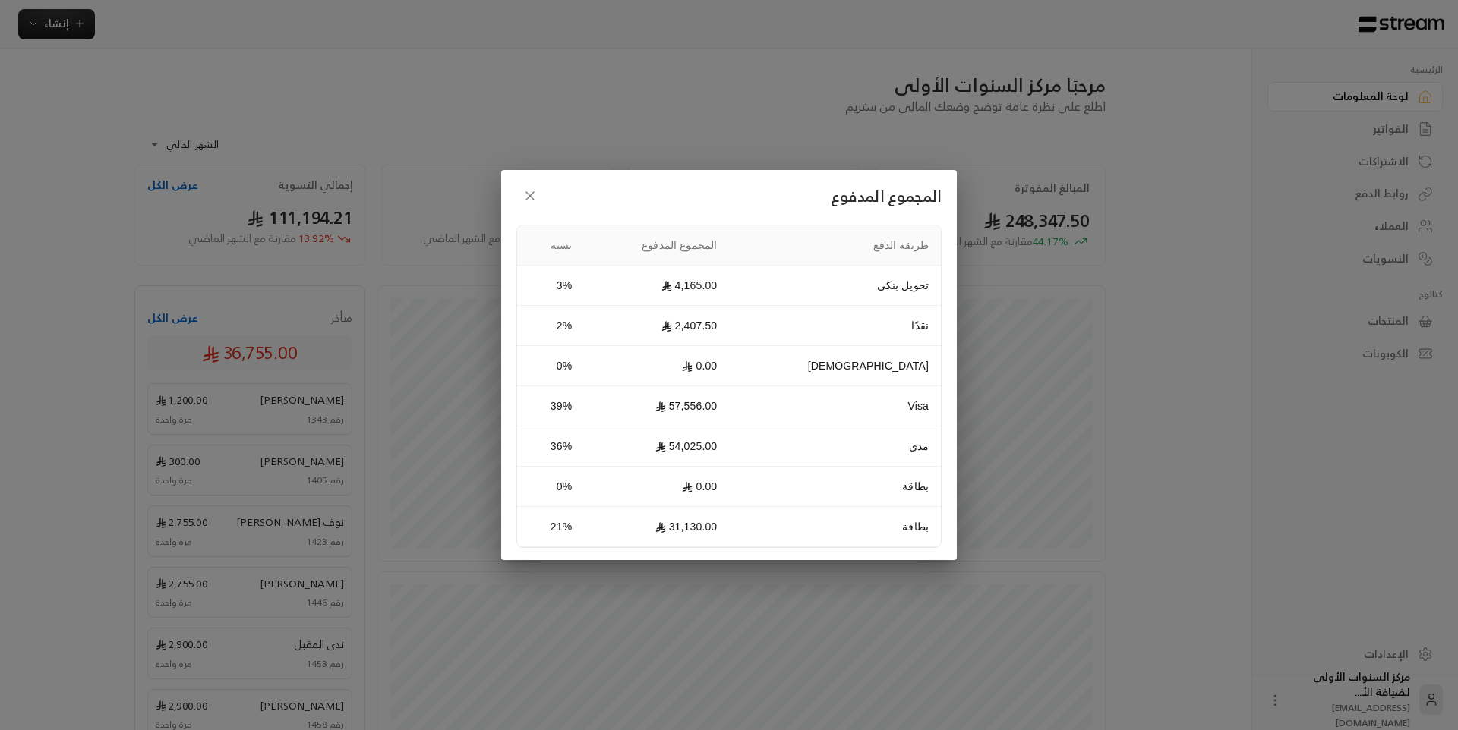
click at [670, 180] on div "المجموع المدفوع طريقة الدفع المجموع المدفوع نسبة تحويل بنكي 4,165.00 3% نقدًا 2…" at bounding box center [729, 365] width 456 height 390
click at [534, 200] on icon "button" at bounding box center [529, 195] width 15 height 15
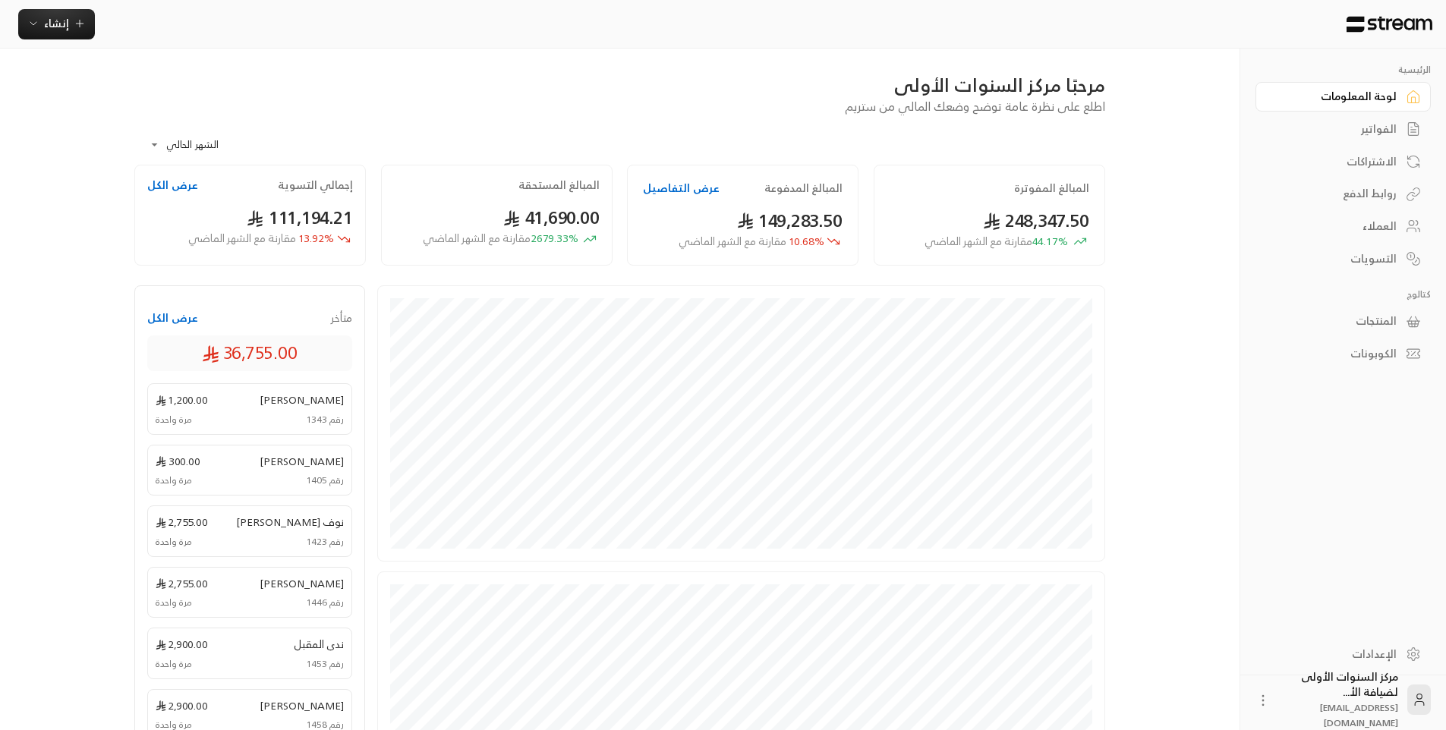
click at [535, 137] on div "**********" at bounding box center [619, 139] width 971 height 49
click at [676, 191] on button "عرض التفاصيل" at bounding box center [681, 188] width 77 height 15
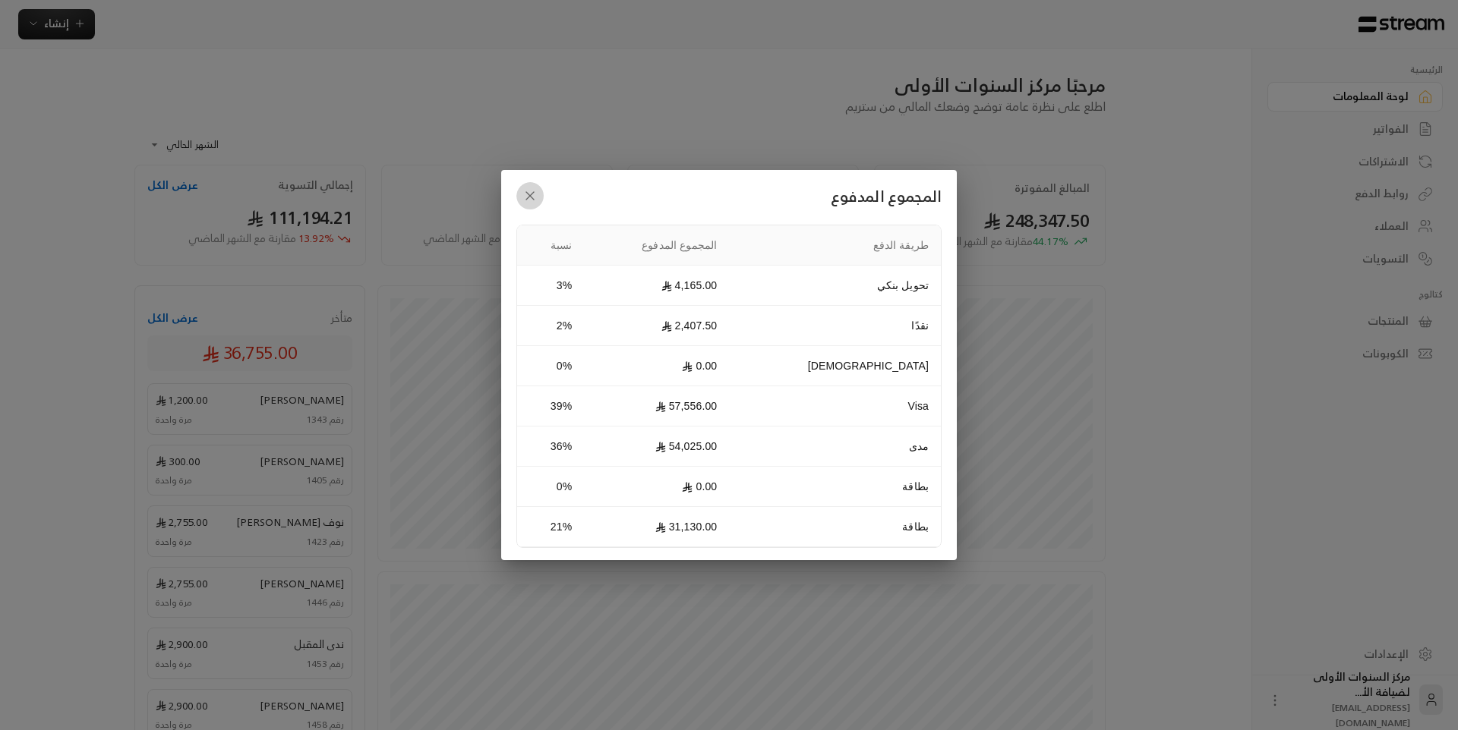
click at [522, 187] on button "button" at bounding box center [529, 195] width 27 height 27
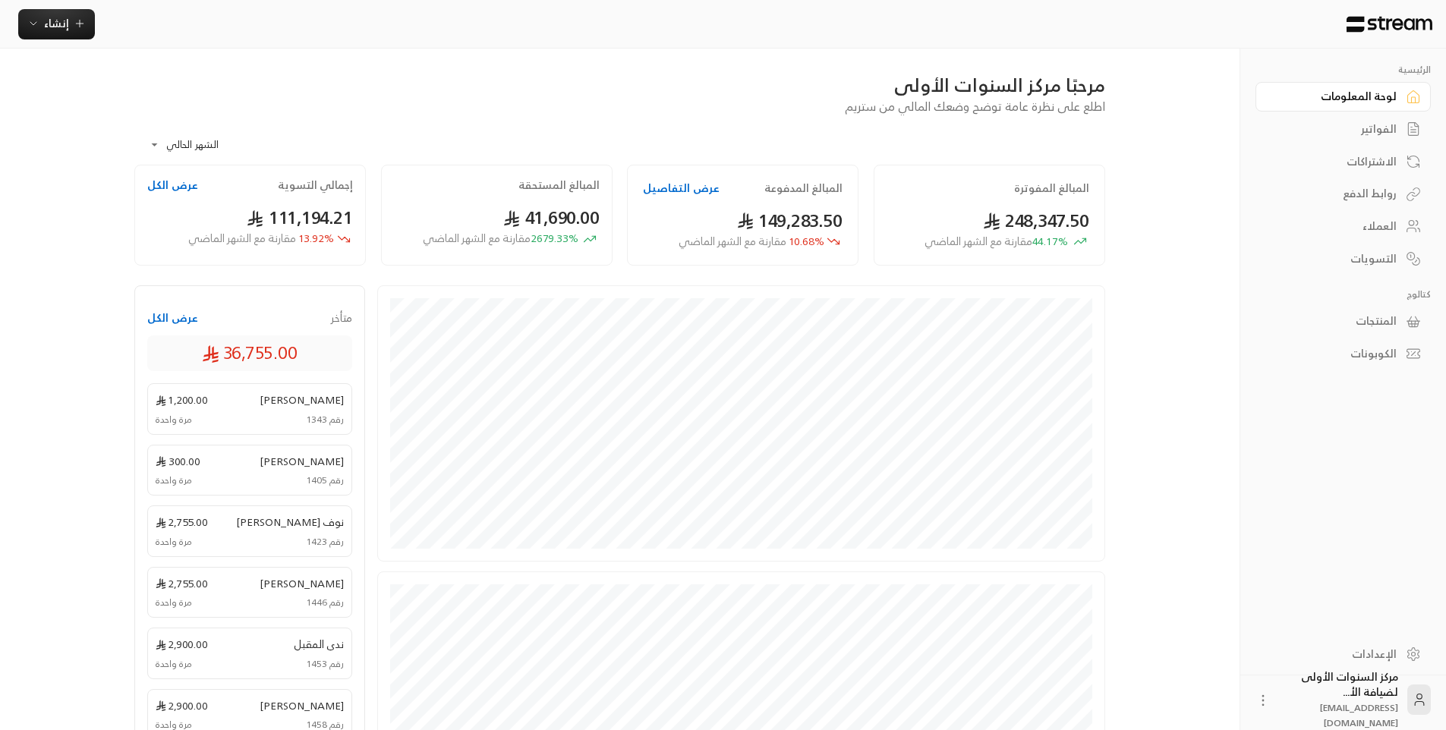
click at [454, 117] on div "**********" at bounding box center [619, 139] width 971 height 49
click at [1367, 129] on div "الفواتير" at bounding box center [1336, 128] width 122 height 15
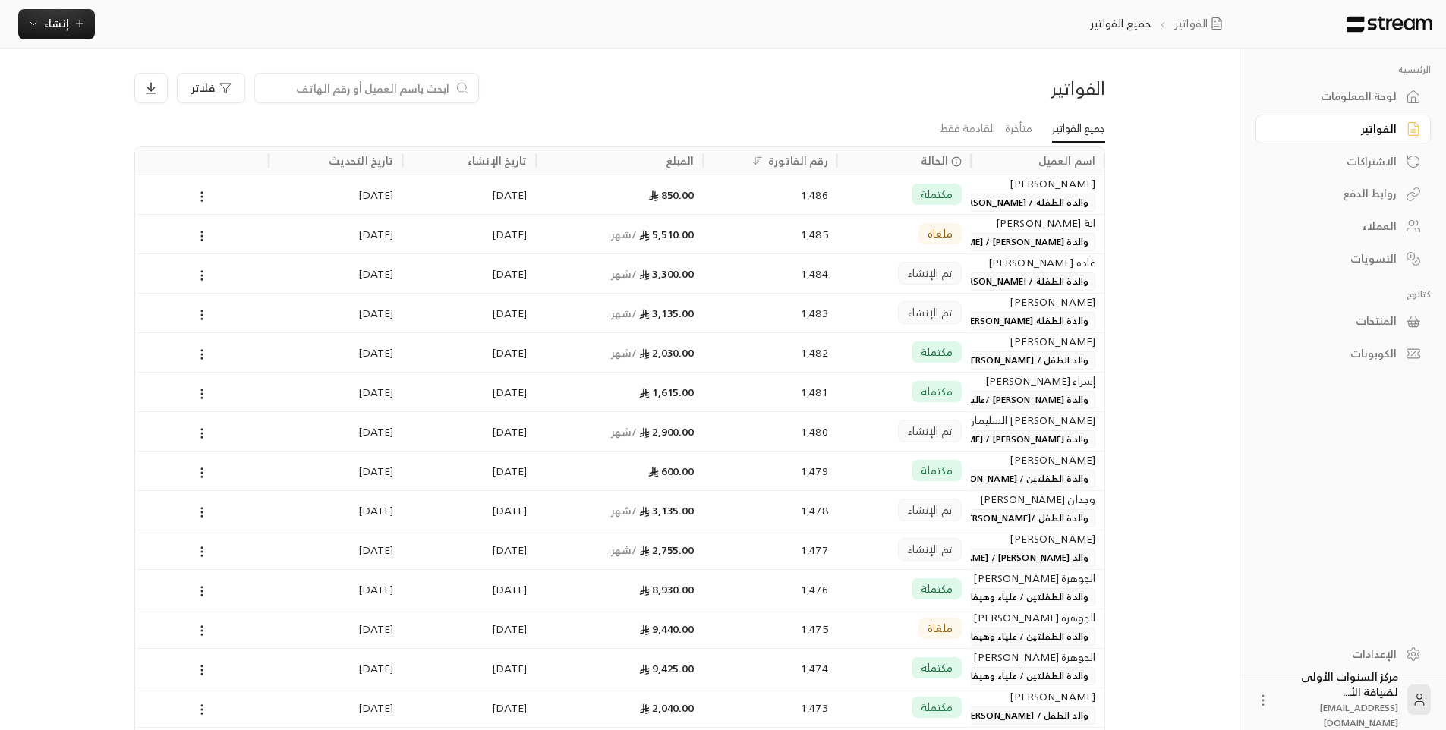
click at [1343, 89] on div "لوحة المعلومات" at bounding box center [1336, 96] width 122 height 15
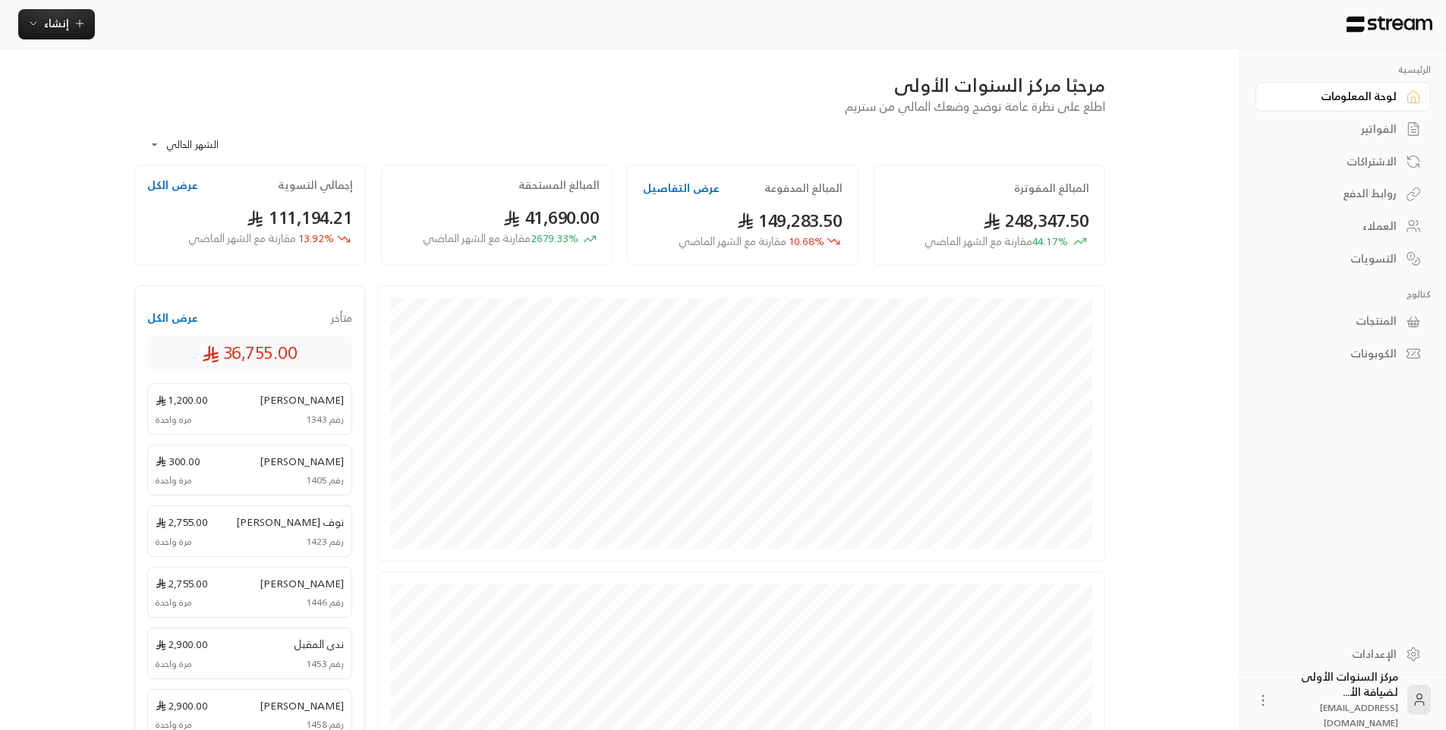
click at [292, 111] on div "مرحبًا مركز السنوات الأولى اطلع على نظرة عامة توضح وضعك المالي من ستريم" at bounding box center [620, 94] width 986 height 43
click at [180, 137] on body "**********" at bounding box center [729, 365] width 1458 height 730
click at [180, 137] on div at bounding box center [729, 365] width 1458 height 730
click at [173, 89] on div "مرحبًا مركز السنوات الأولى" at bounding box center [619, 85] width 971 height 24
click at [182, 91] on div "مرحبًا مركز السنوات الأولى" at bounding box center [619, 85] width 971 height 24
